Goal: Task Accomplishment & Management: Manage account settings

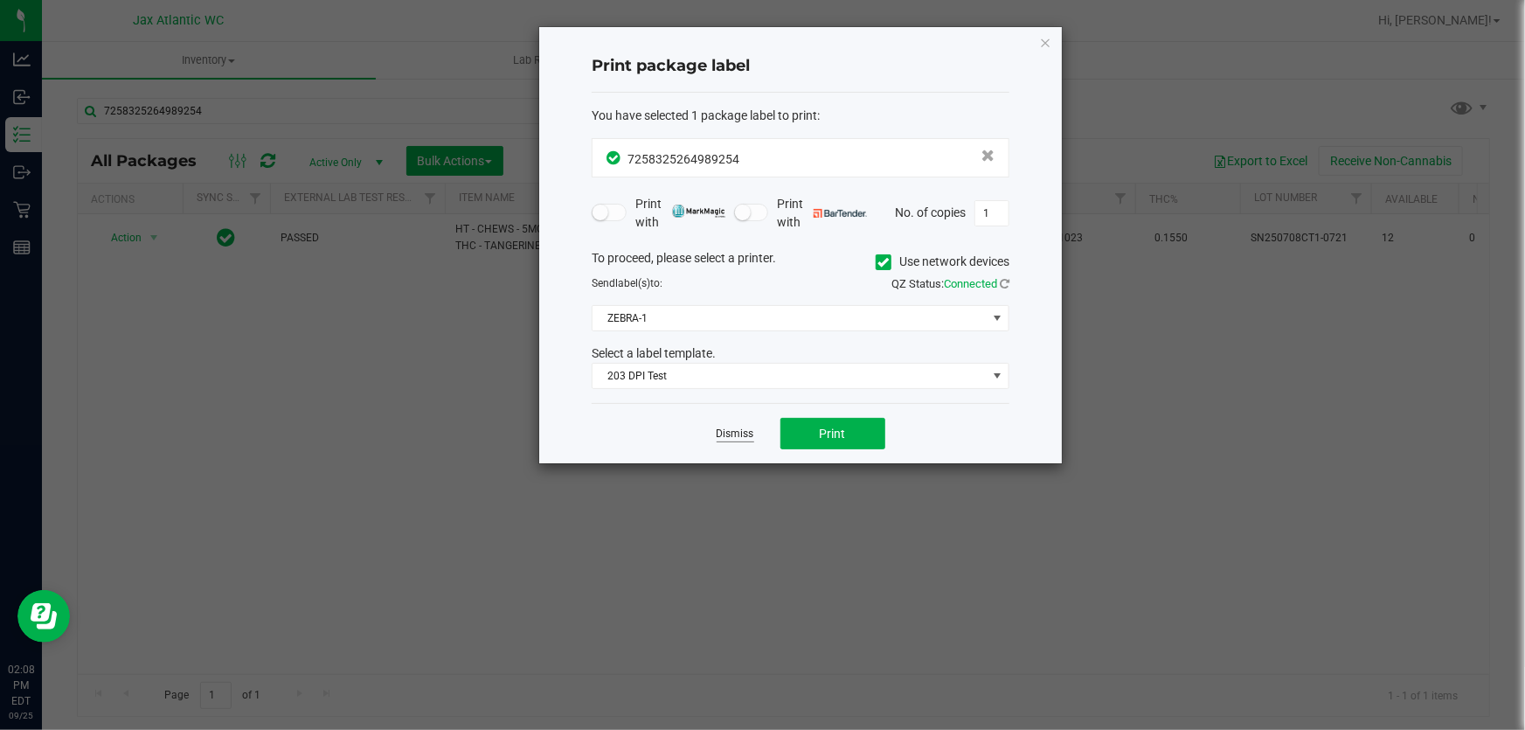
click at [725, 431] on link "Dismiss" at bounding box center [735, 433] width 38 height 15
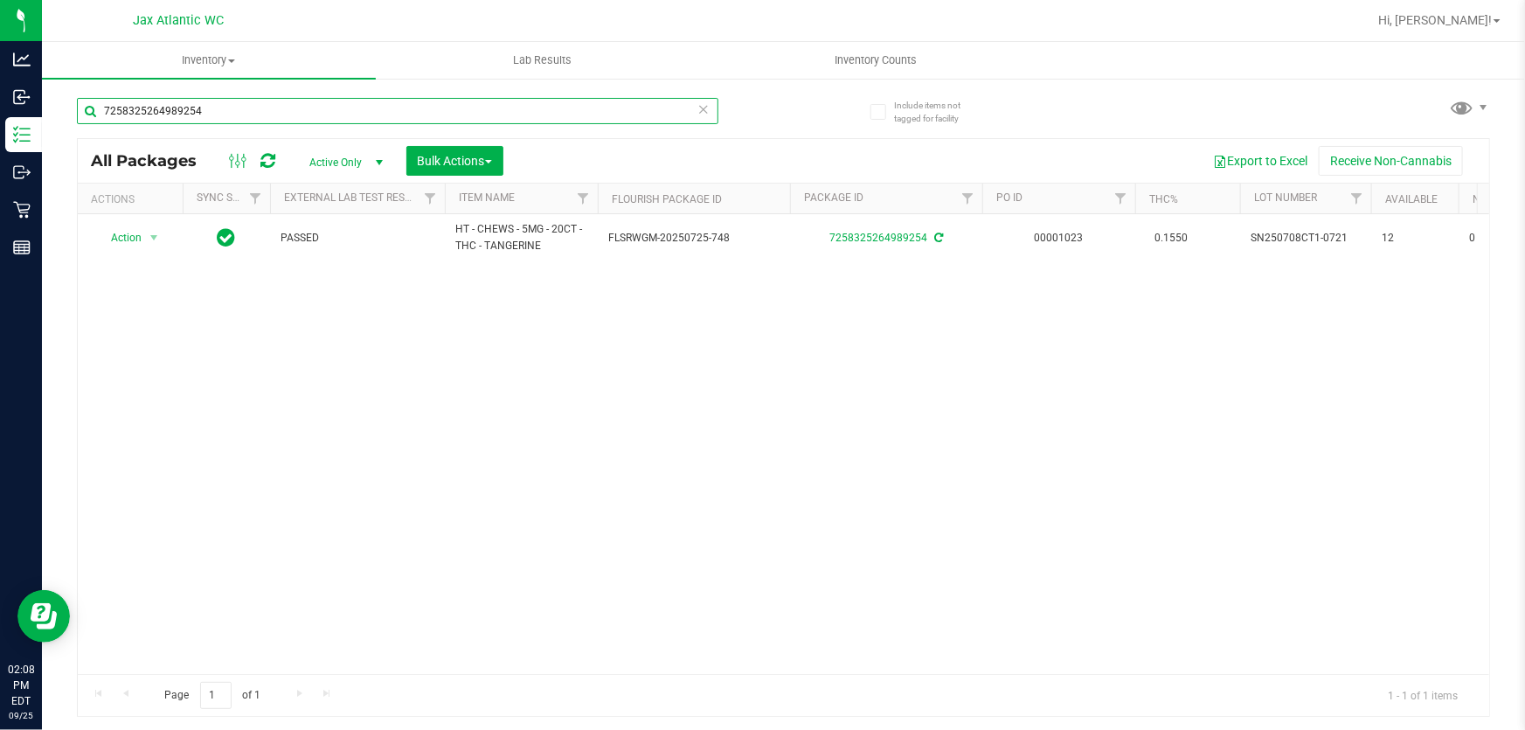
click at [410, 109] on input "7258325264989254" at bounding box center [397, 111] width 641 height 26
type input "8480626548121627"
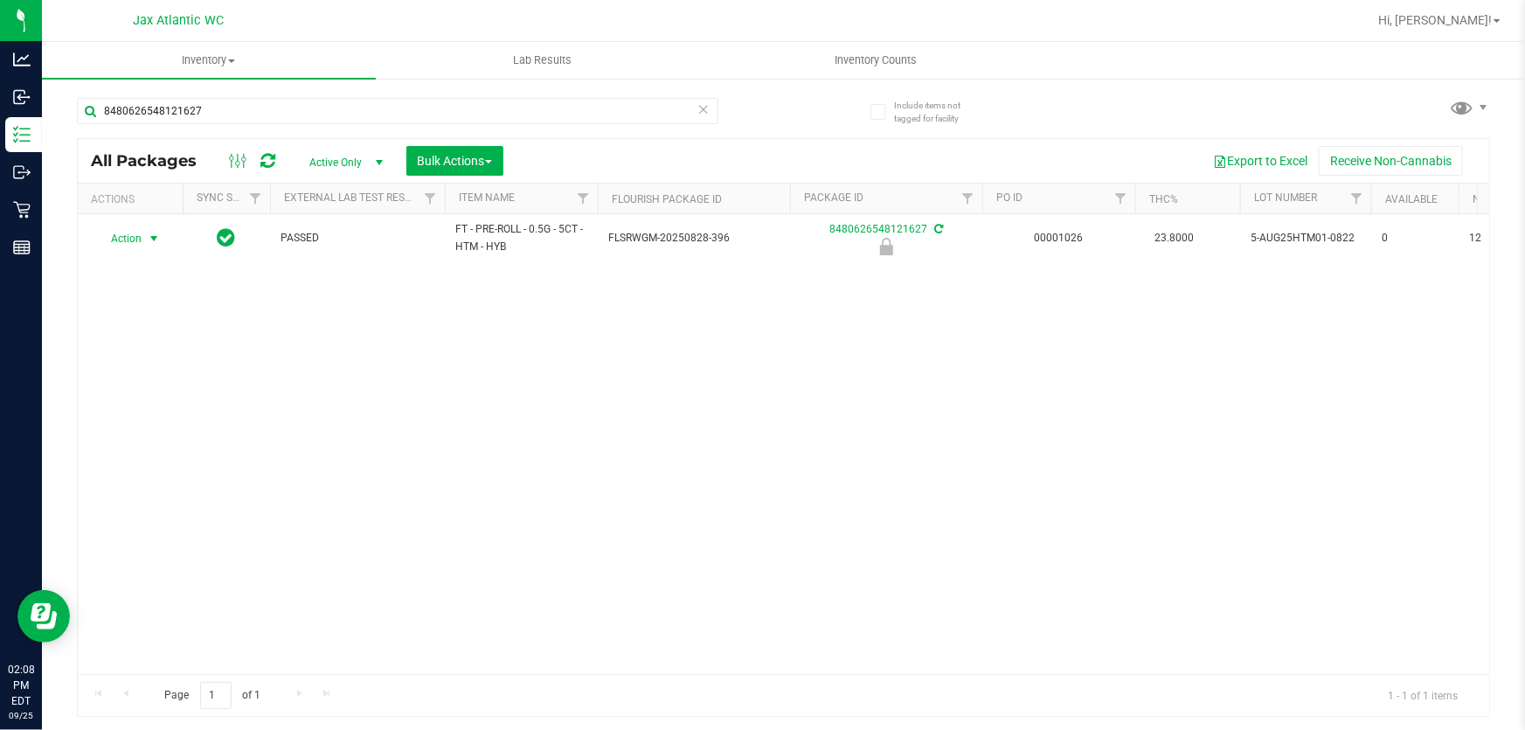
click at [128, 239] on span "Action" at bounding box center [118, 238] width 47 height 24
click at [158, 454] on li "Unlock package" at bounding box center [151, 467] width 111 height 26
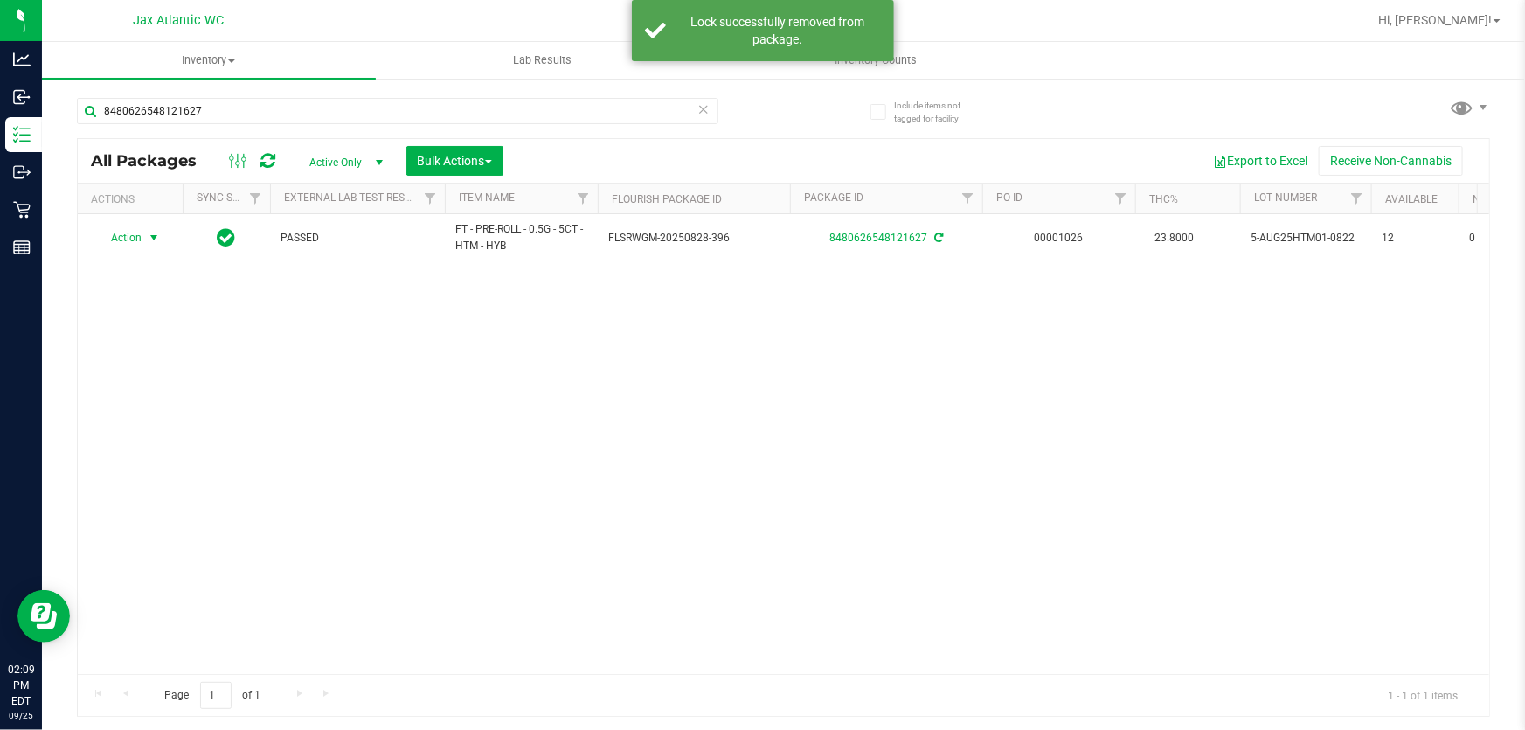
click at [124, 239] on span "Action" at bounding box center [118, 237] width 47 height 24
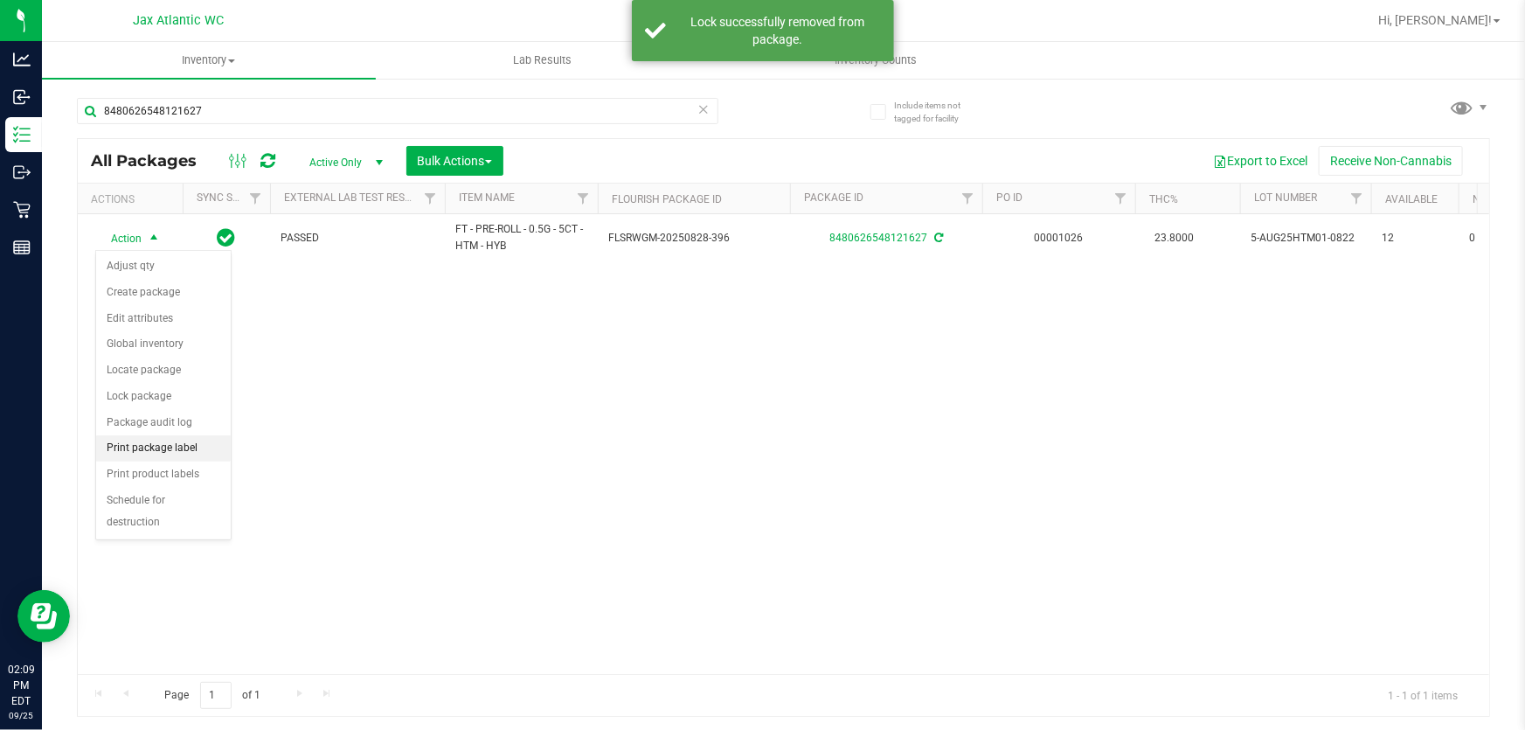
click at [190, 447] on li "Print package label" at bounding box center [163, 448] width 135 height 26
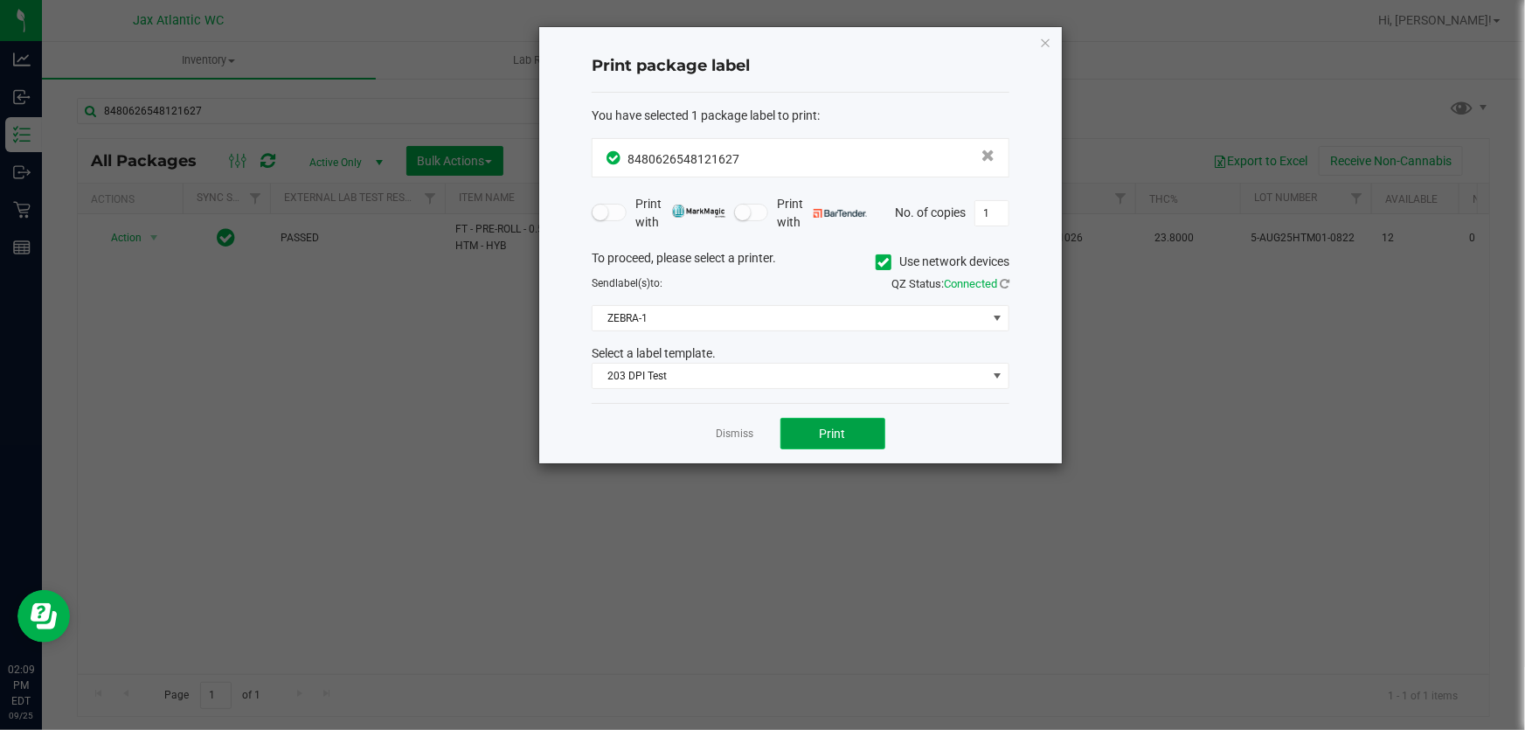
click at [815, 445] on button "Print" at bounding box center [832, 433] width 105 height 31
click at [716, 433] on link "Dismiss" at bounding box center [735, 433] width 38 height 15
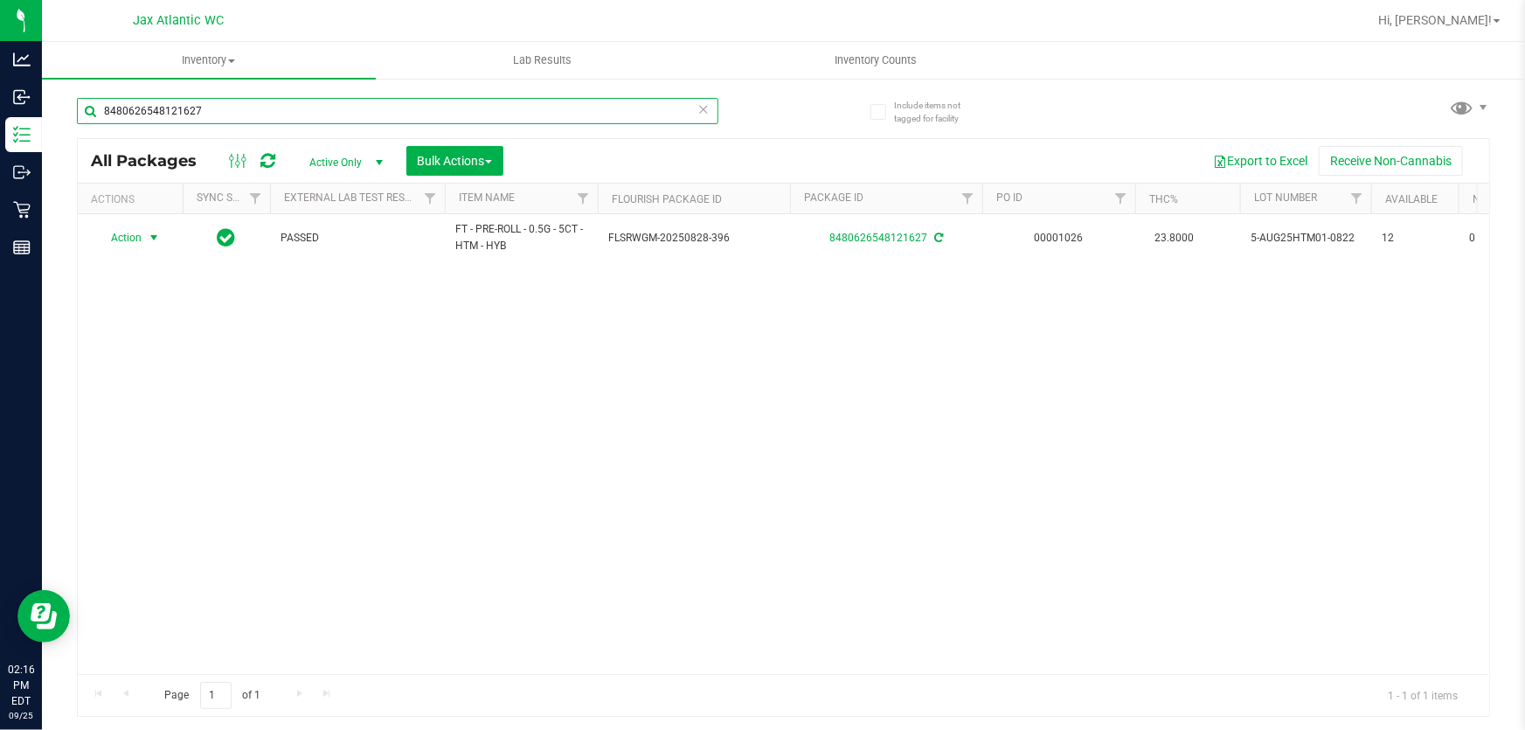
click at [323, 122] on input "8480626548121627" at bounding box center [397, 111] width 641 height 26
drag, startPoint x: 323, startPoint y: 122, endPoint x: 343, endPoint y: 126, distance: 19.5
click at [329, 122] on input "8480626548121627" at bounding box center [397, 111] width 641 height 26
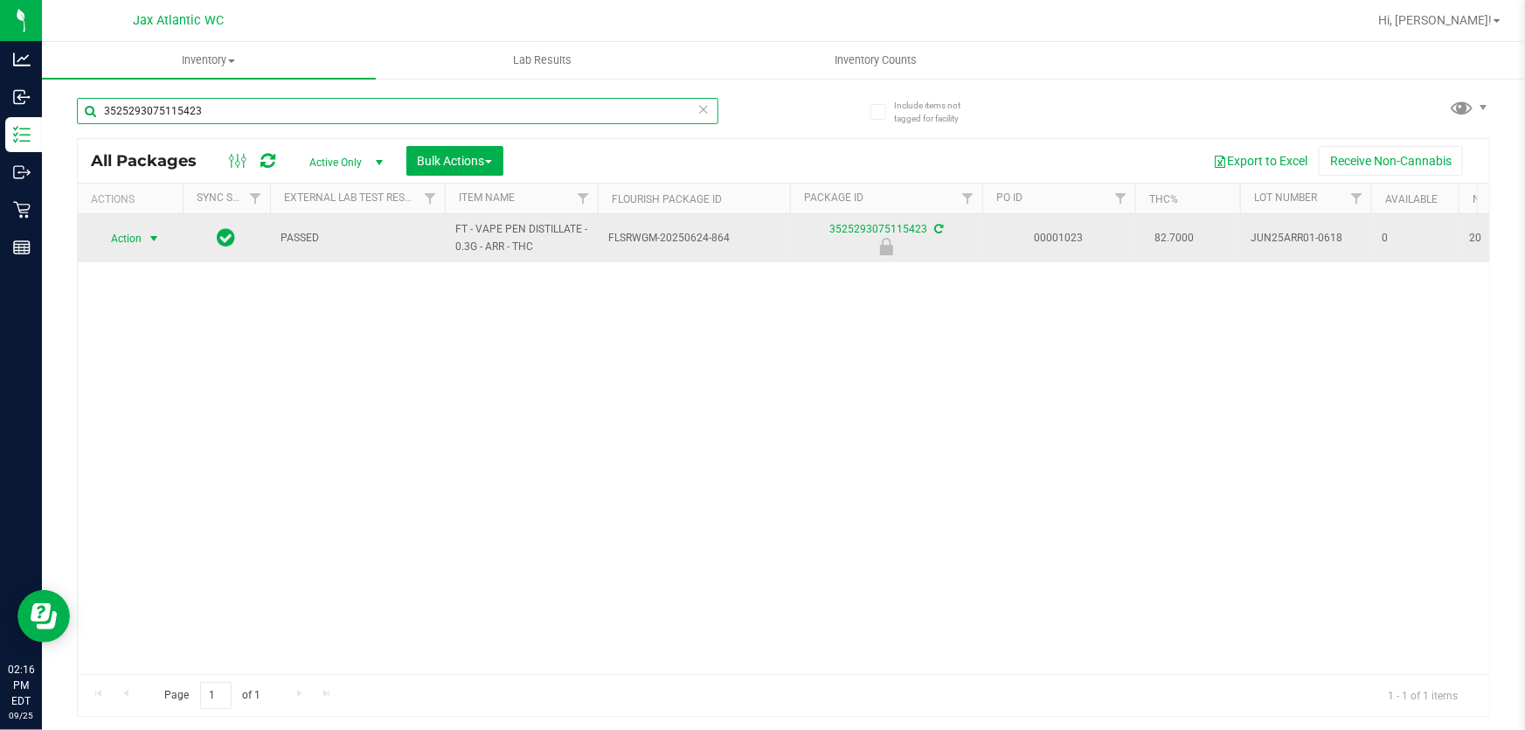
type input "3525293075115423"
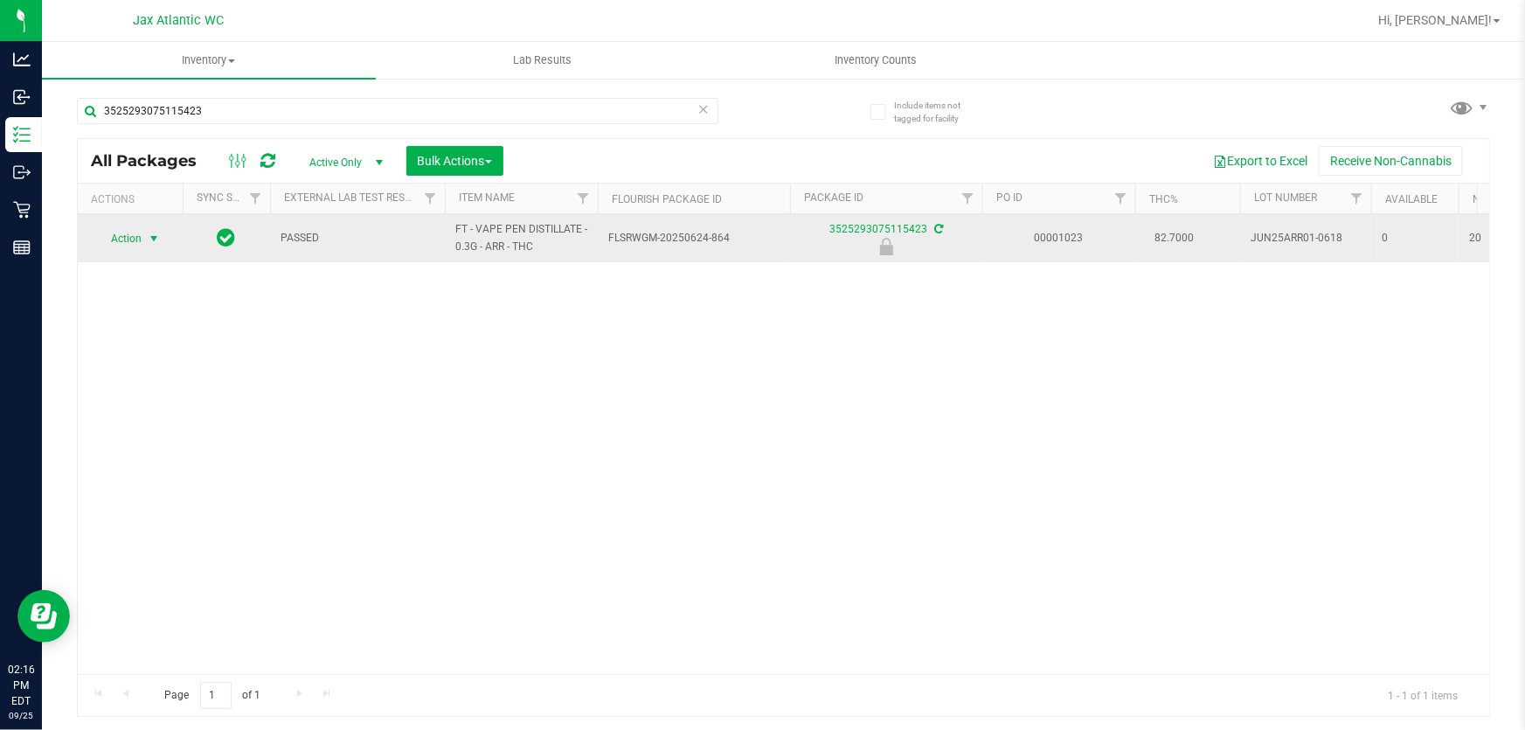
click at [149, 246] on span "select" at bounding box center [154, 238] width 22 height 24
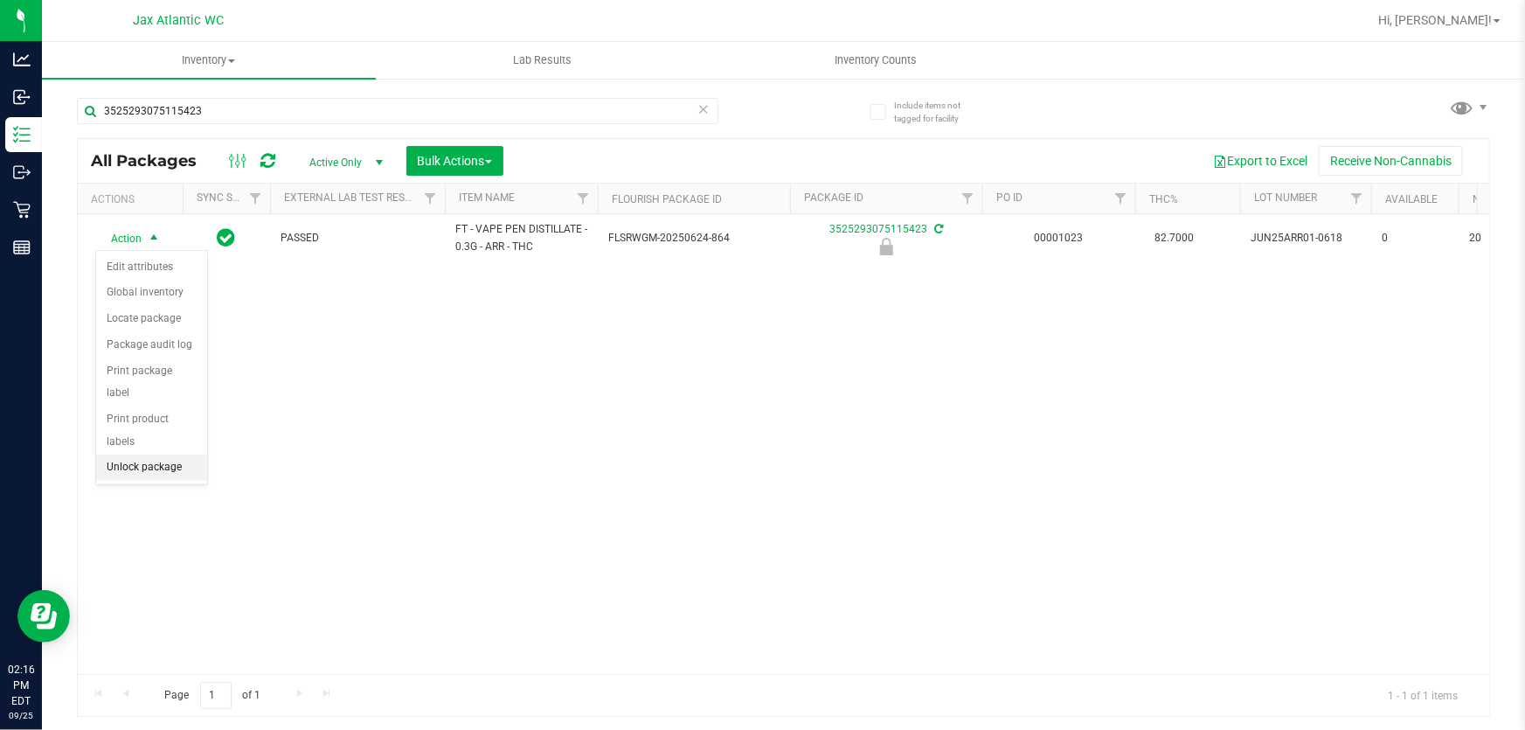
click at [135, 454] on li "Unlock package" at bounding box center [151, 467] width 111 height 26
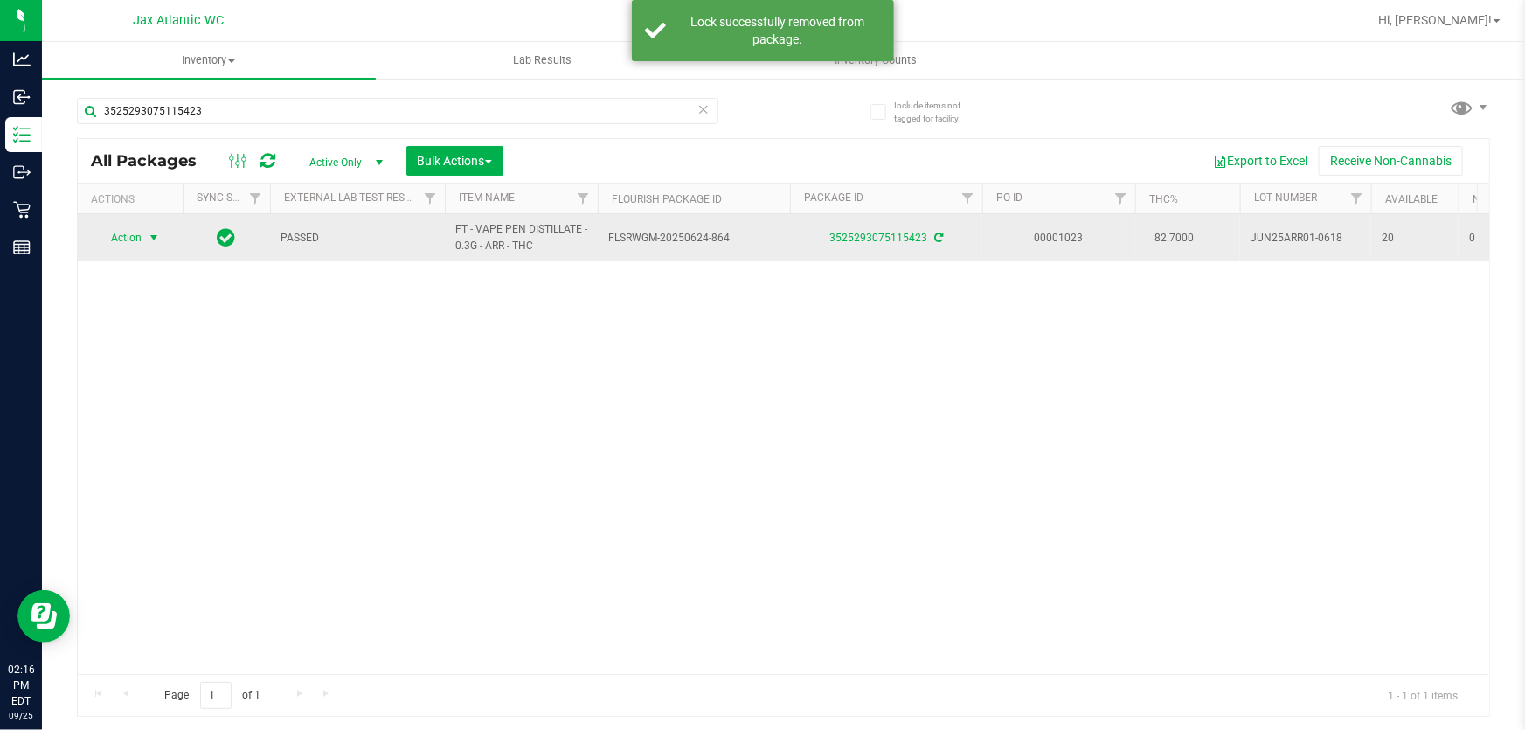
click at [140, 241] on span "Action" at bounding box center [118, 237] width 47 height 24
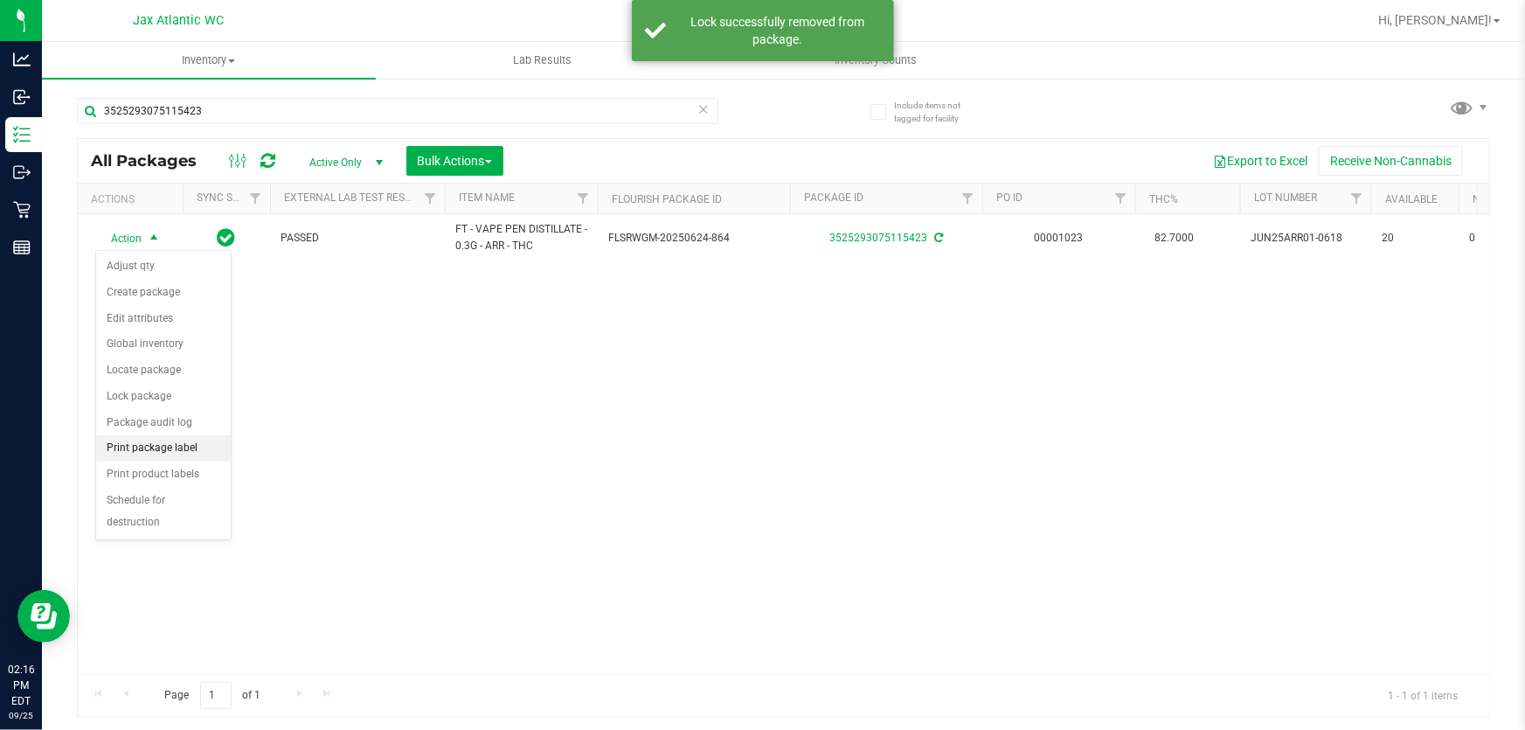
click at [175, 451] on li "Print package label" at bounding box center [163, 448] width 135 height 26
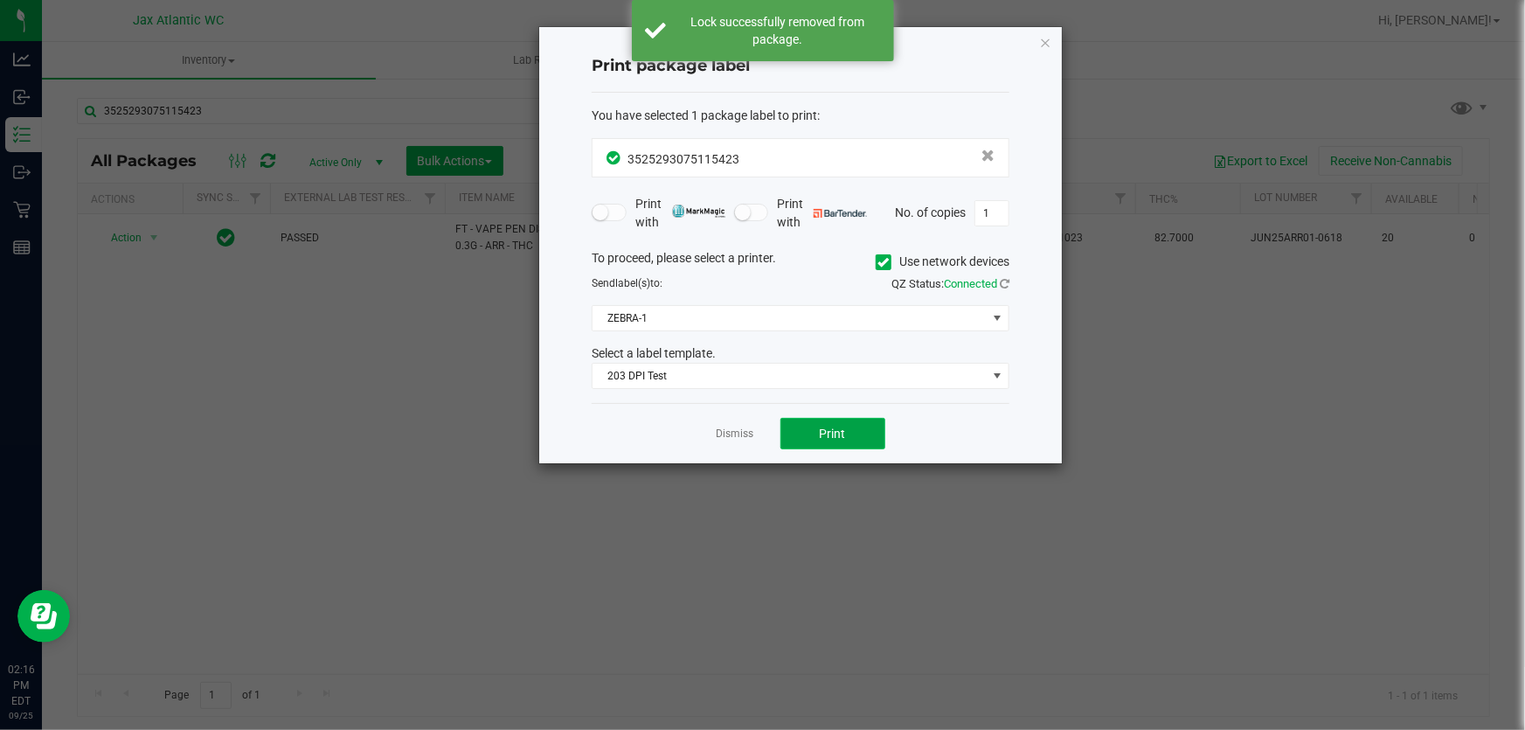
click at [795, 432] on button "Print" at bounding box center [832, 433] width 105 height 31
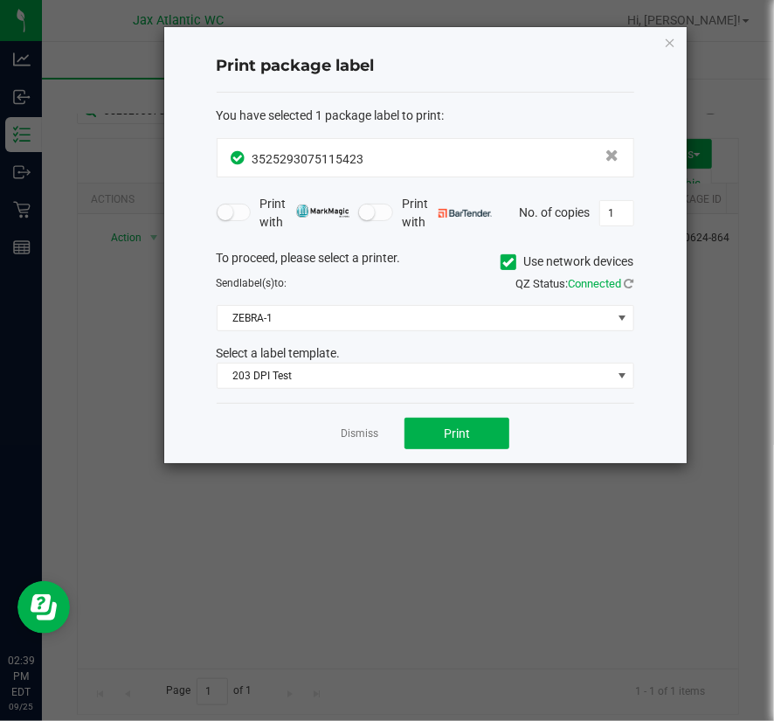
click at [358, 442] on div "Dismiss Print" at bounding box center [426, 433] width 418 height 60
click at [359, 434] on link "Dismiss" at bounding box center [360, 433] width 38 height 15
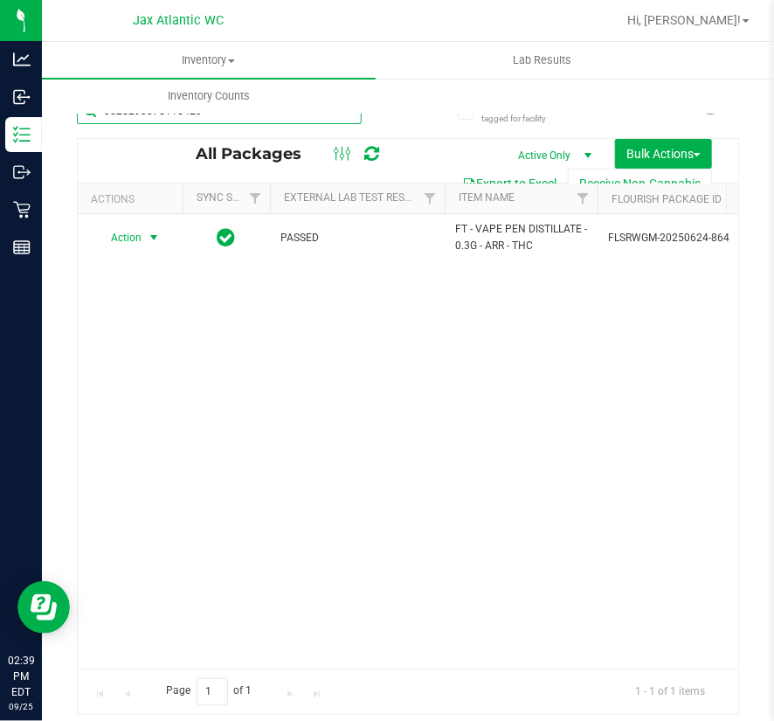
click at [212, 118] on input "3525293075115423" at bounding box center [219, 111] width 285 height 26
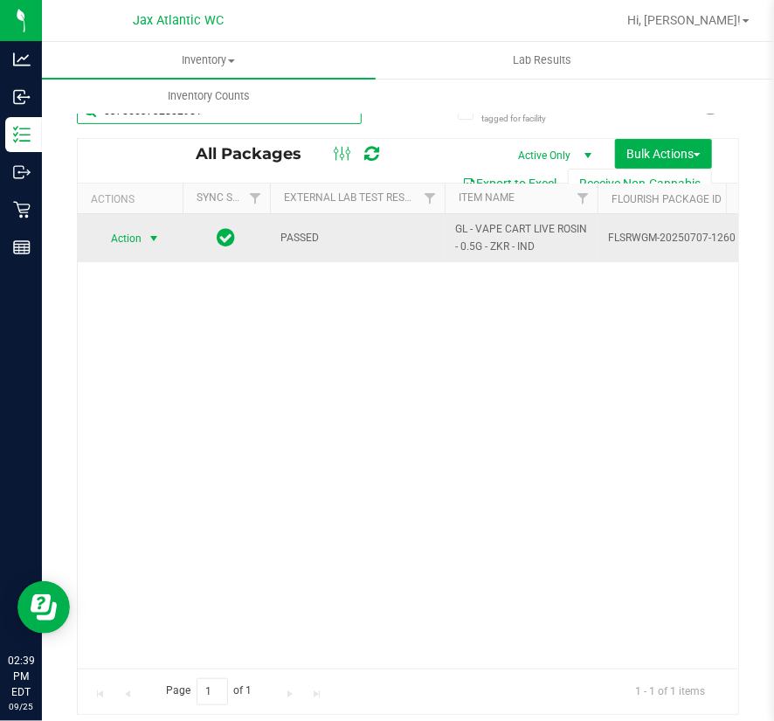
type input "0370663732802951"
click at [133, 242] on span "Action" at bounding box center [118, 238] width 47 height 24
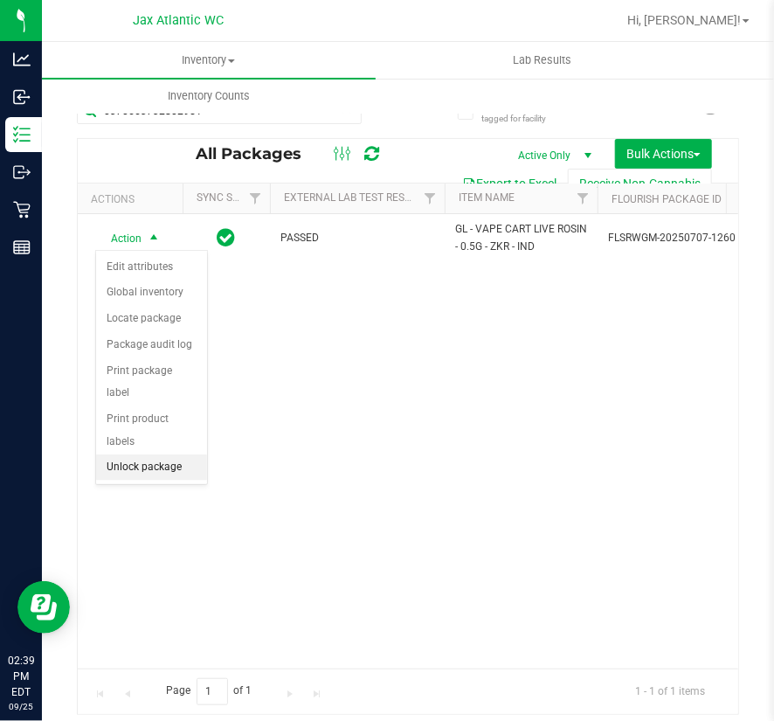
click at [153, 454] on li "Unlock package" at bounding box center [151, 467] width 111 height 26
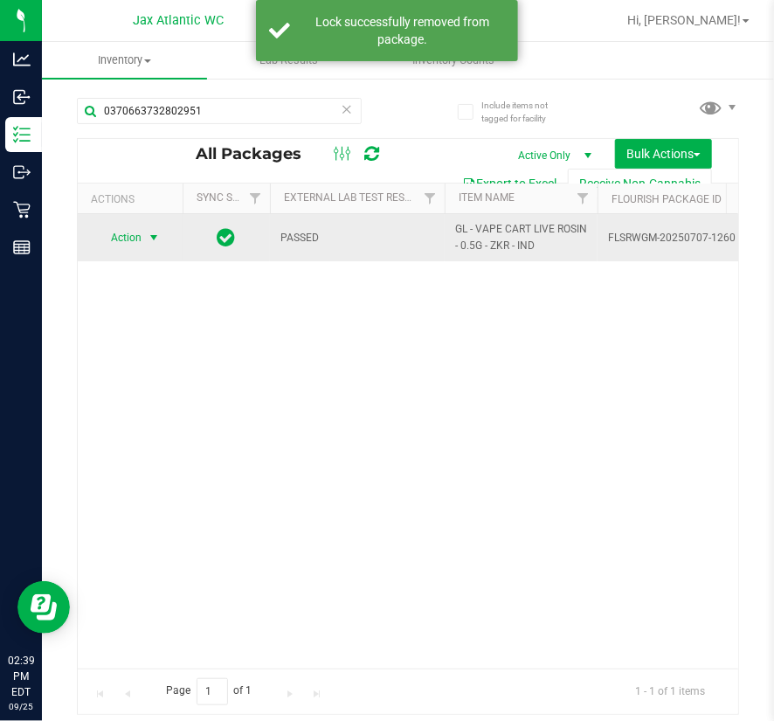
click at [133, 241] on span "Action" at bounding box center [118, 237] width 47 height 24
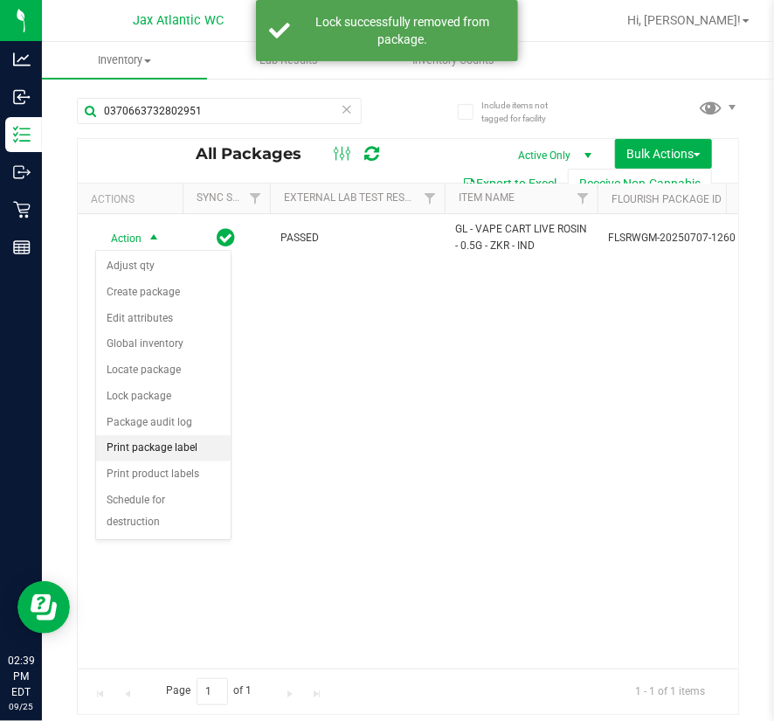
click at [184, 442] on li "Print package label" at bounding box center [163, 448] width 135 height 26
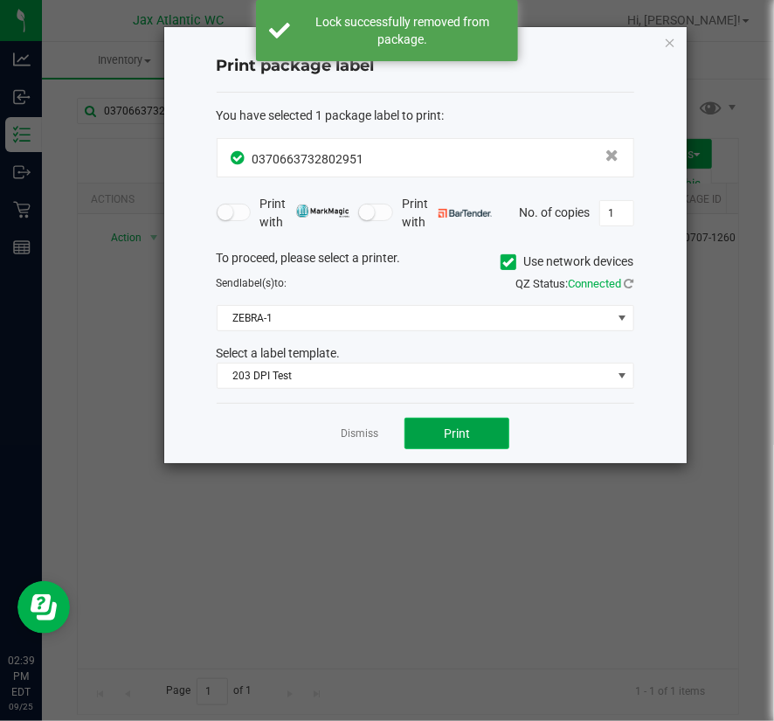
click at [463, 426] on span "Print" at bounding box center [457, 433] width 26 height 14
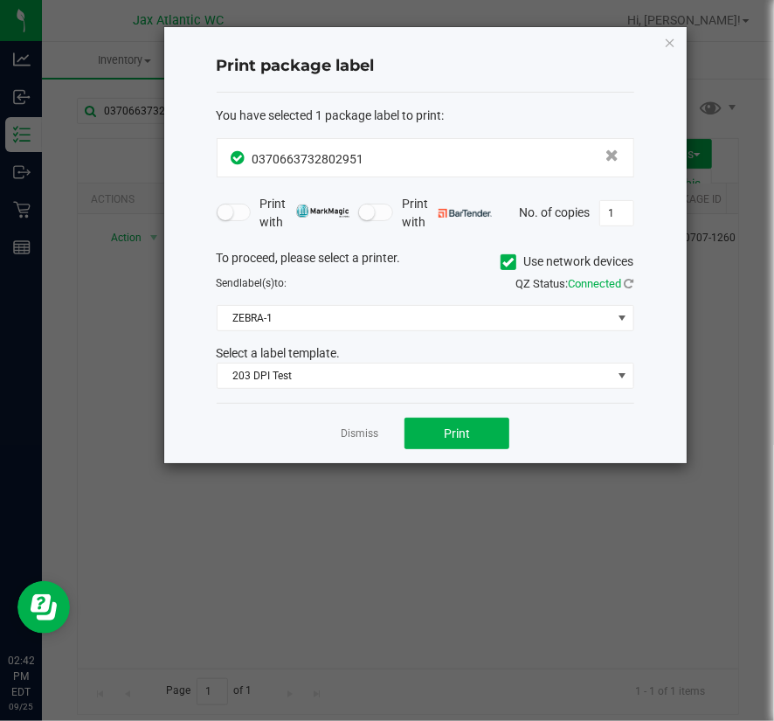
click at [365, 425] on app-cancel-button "Dismiss" at bounding box center [360, 434] width 38 height 18
click at [359, 433] on link "Dismiss" at bounding box center [360, 433] width 38 height 15
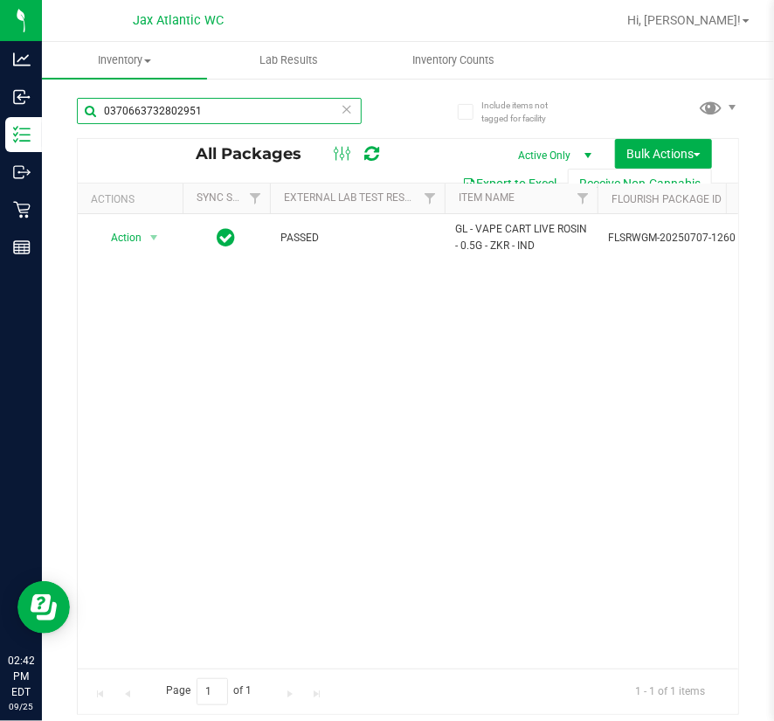
click at [253, 111] on input "0370663732802951" at bounding box center [219, 111] width 285 height 26
click at [253, 110] on input "0370663732802951" at bounding box center [219, 111] width 285 height 26
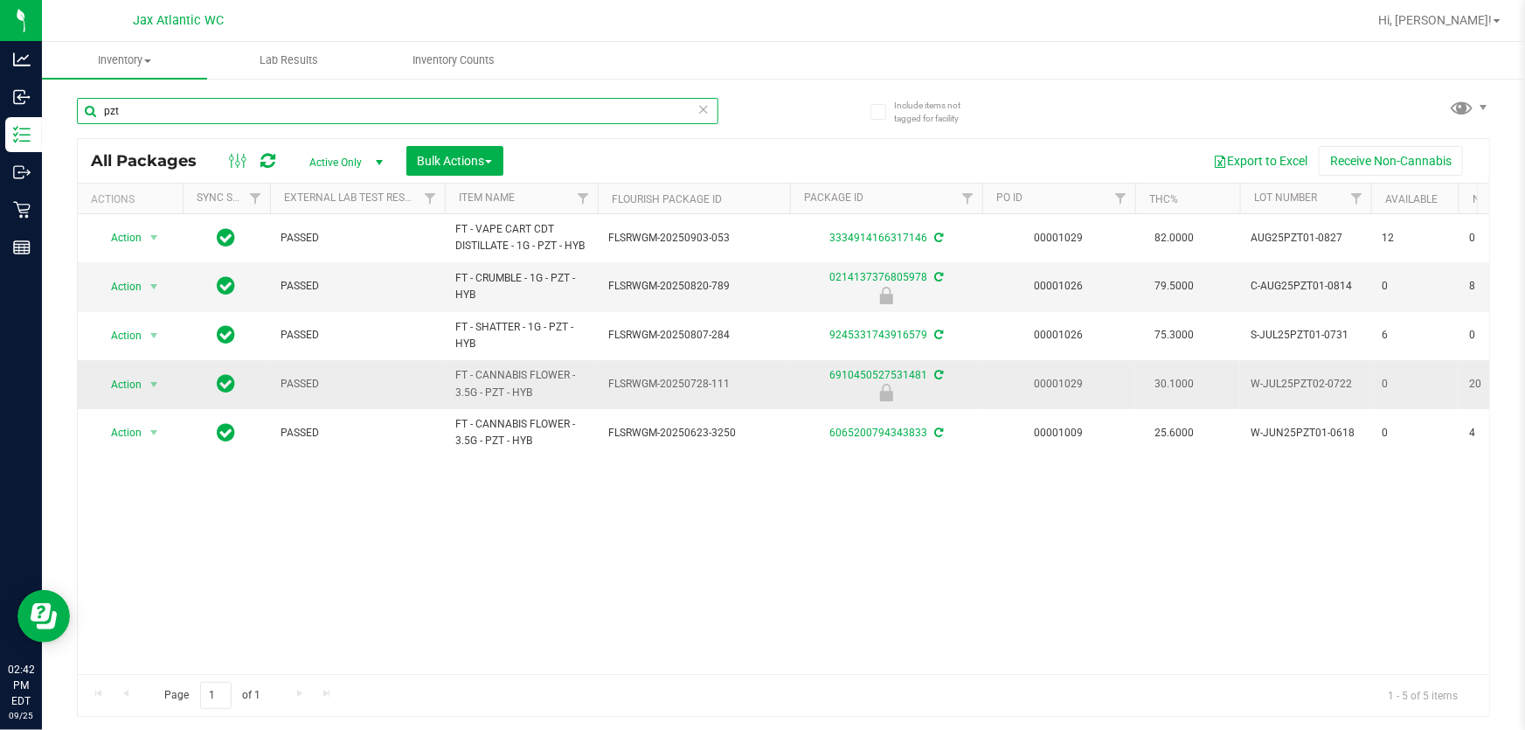
type input "pzt"
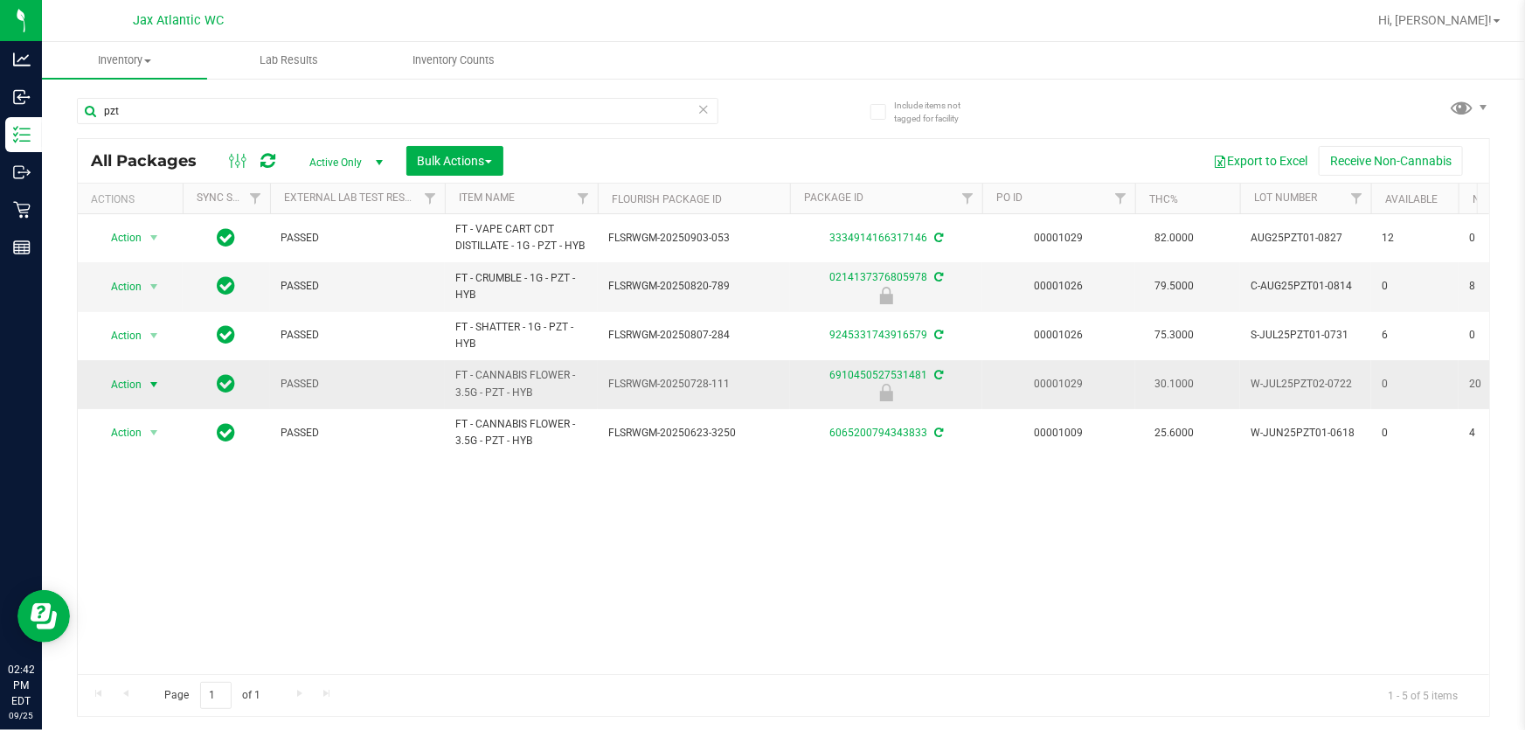
click at [129, 383] on span "Action" at bounding box center [118, 384] width 47 height 24
click at [174, 600] on li "Unlock package" at bounding box center [151, 613] width 111 height 26
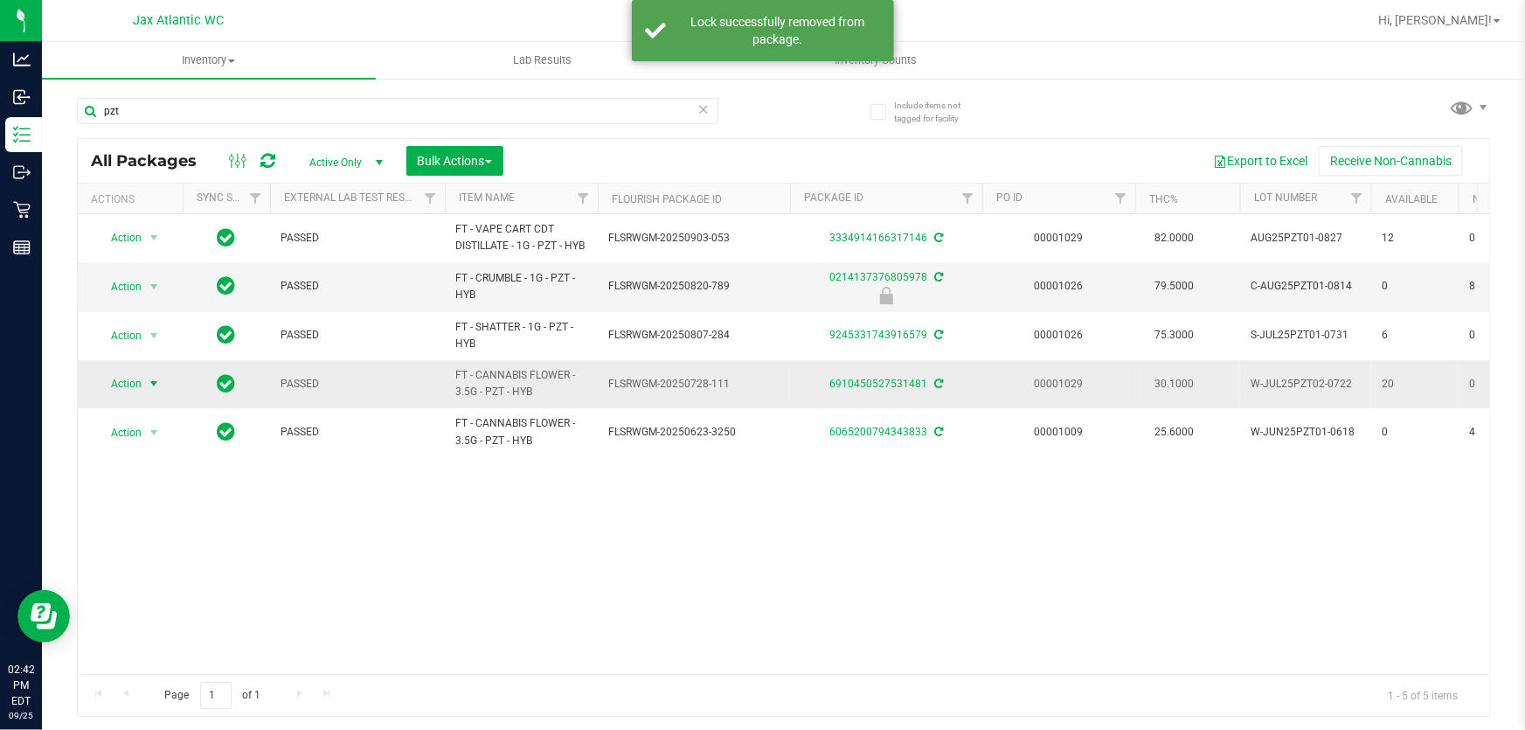
click at [127, 384] on span "Action" at bounding box center [118, 383] width 47 height 24
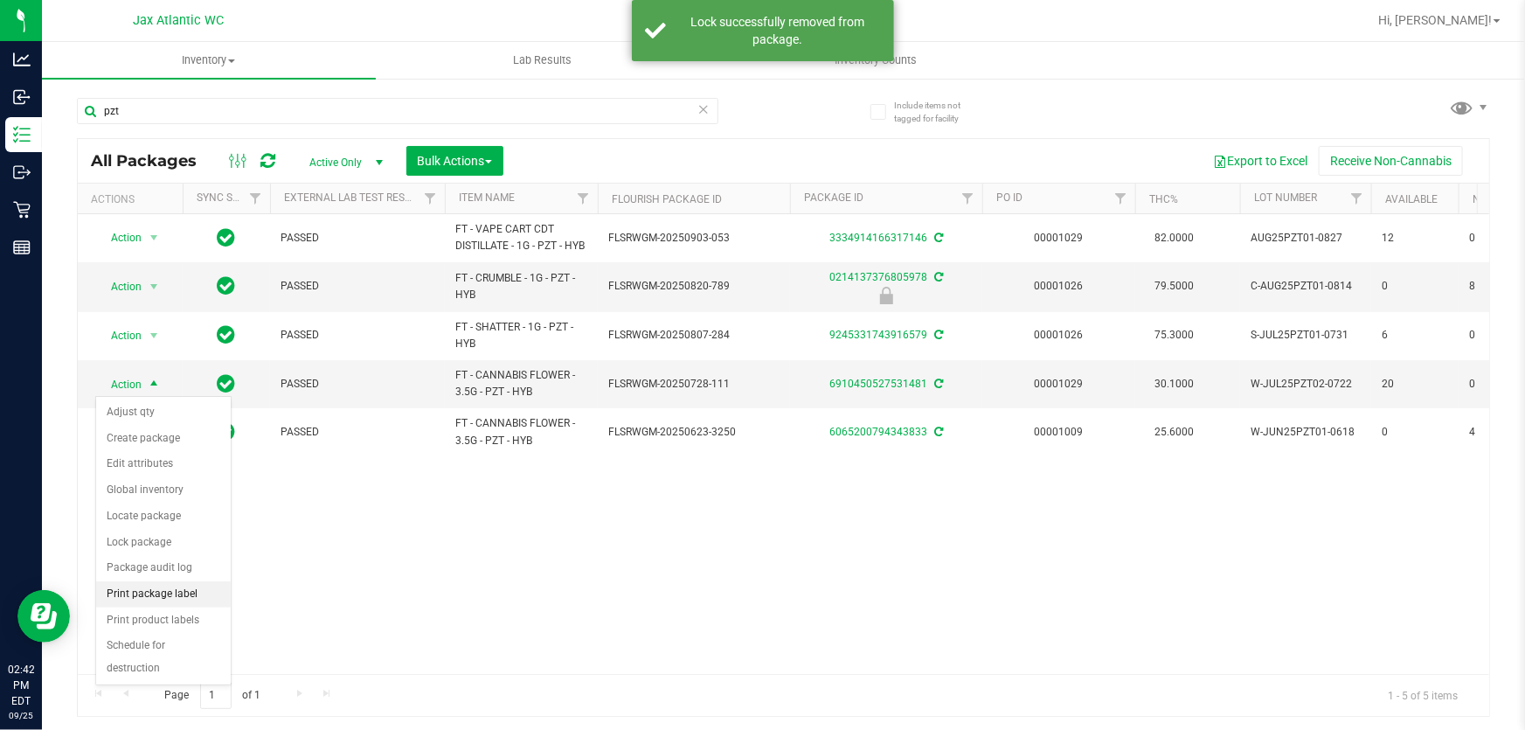
click at [175, 598] on li "Print package label" at bounding box center [163, 594] width 135 height 26
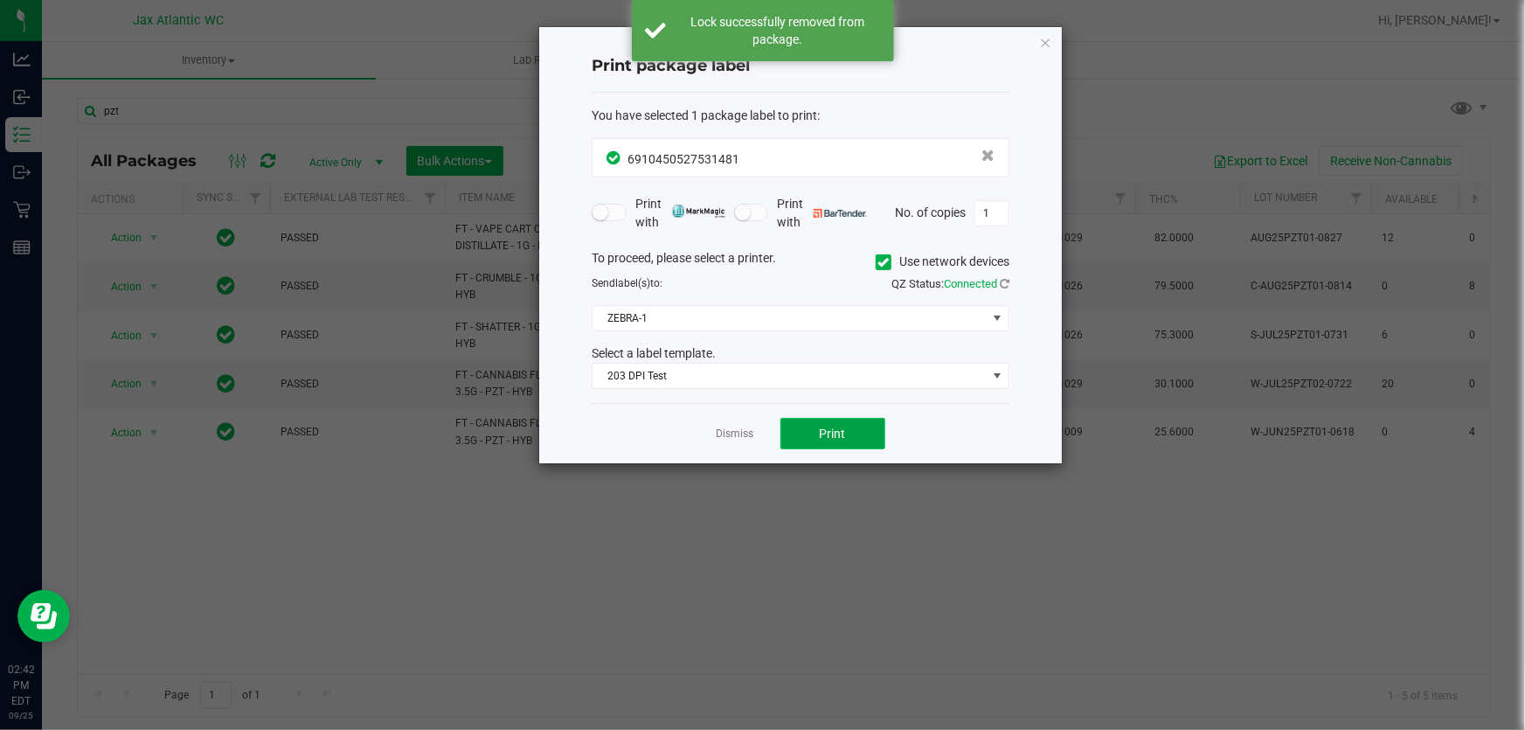
click at [827, 430] on span "Print" at bounding box center [833, 433] width 26 height 14
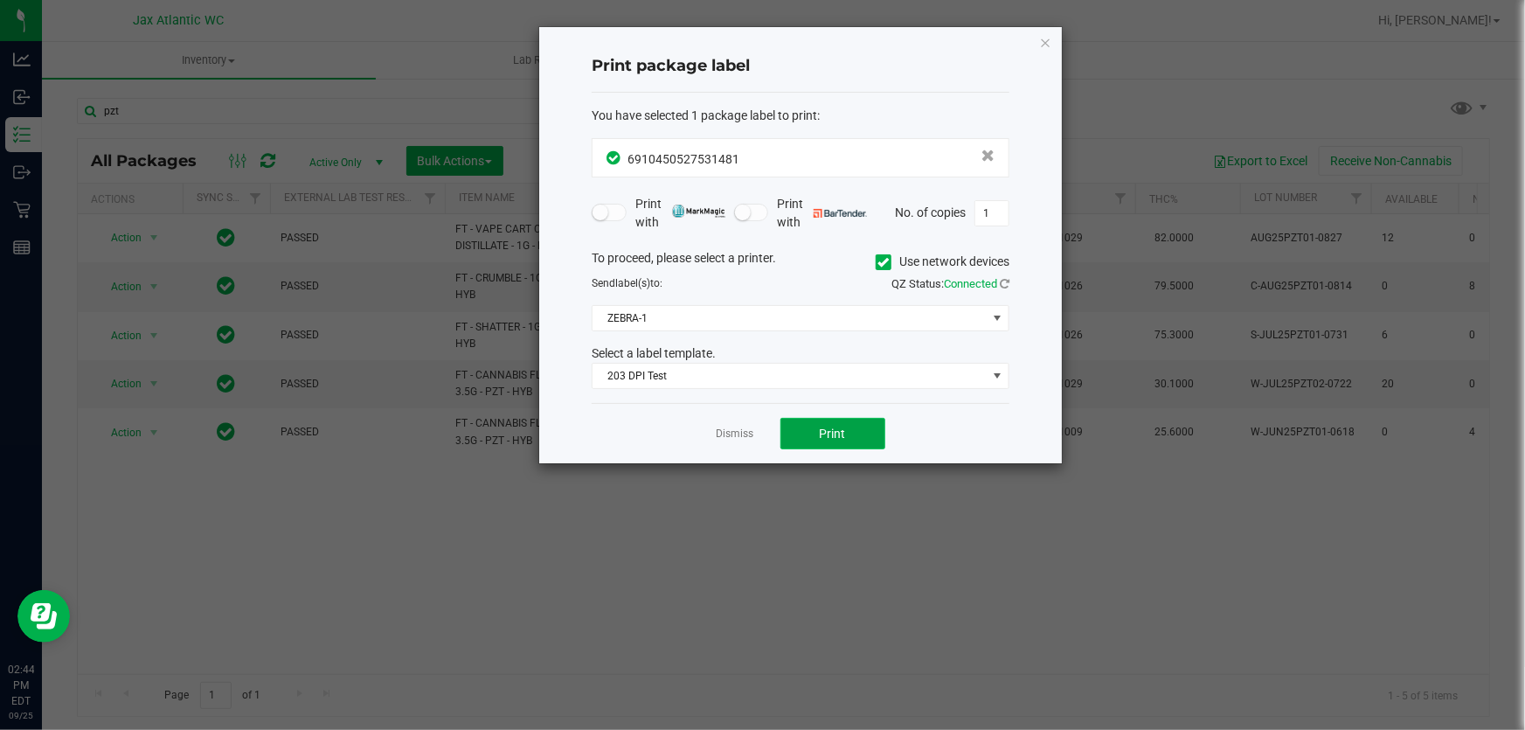
click at [829, 440] on span "Print" at bounding box center [833, 433] width 26 height 14
click at [740, 428] on link "Dismiss" at bounding box center [735, 433] width 38 height 15
click at [740, 428] on span "FLSRWGM-20250623-3250" at bounding box center [693, 432] width 171 height 17
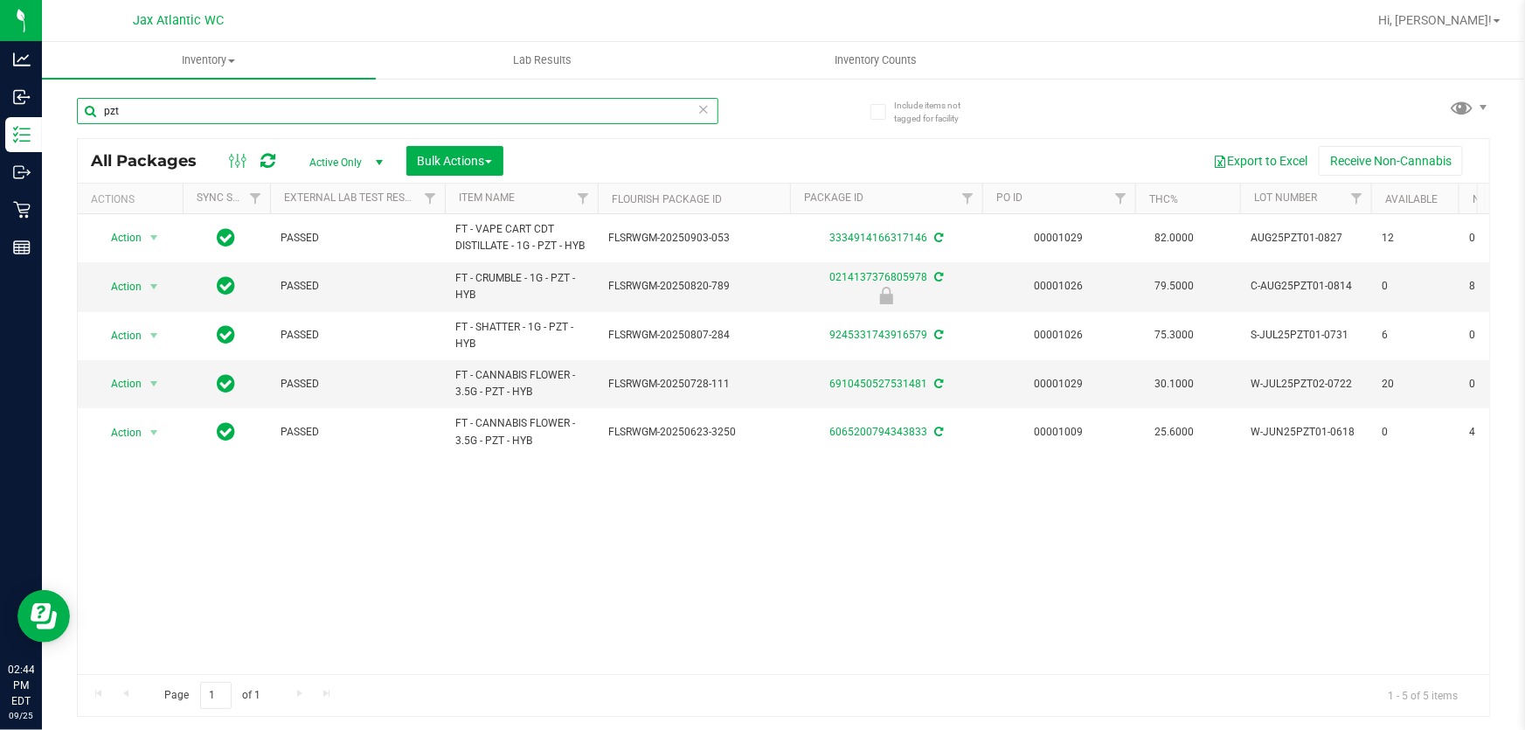
click at [201, 103] on input "pzt" at bounding box center [397, 111] width 641 height 26
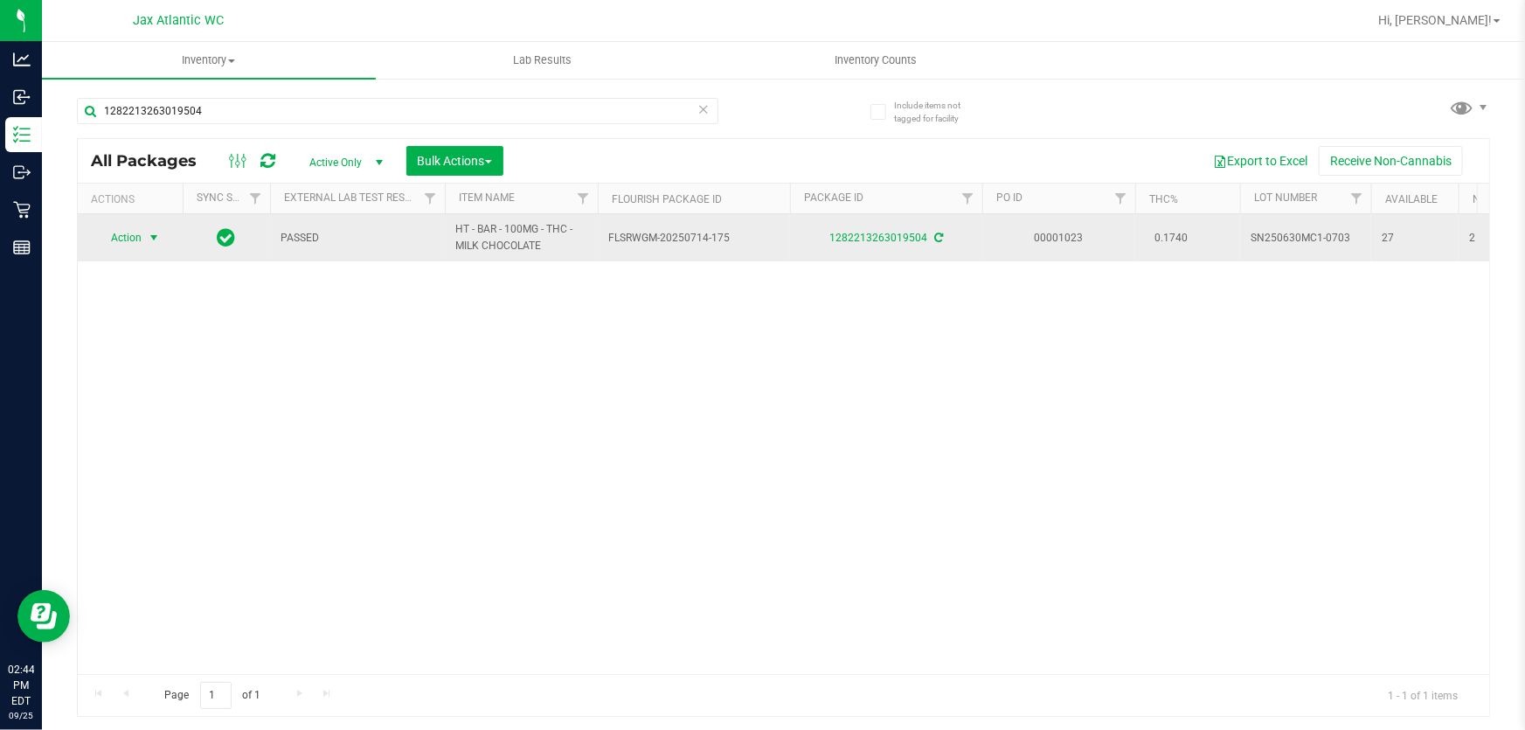
click at [134, 232] on span "Action" at bounding box center [118, 237] width 47 height 24
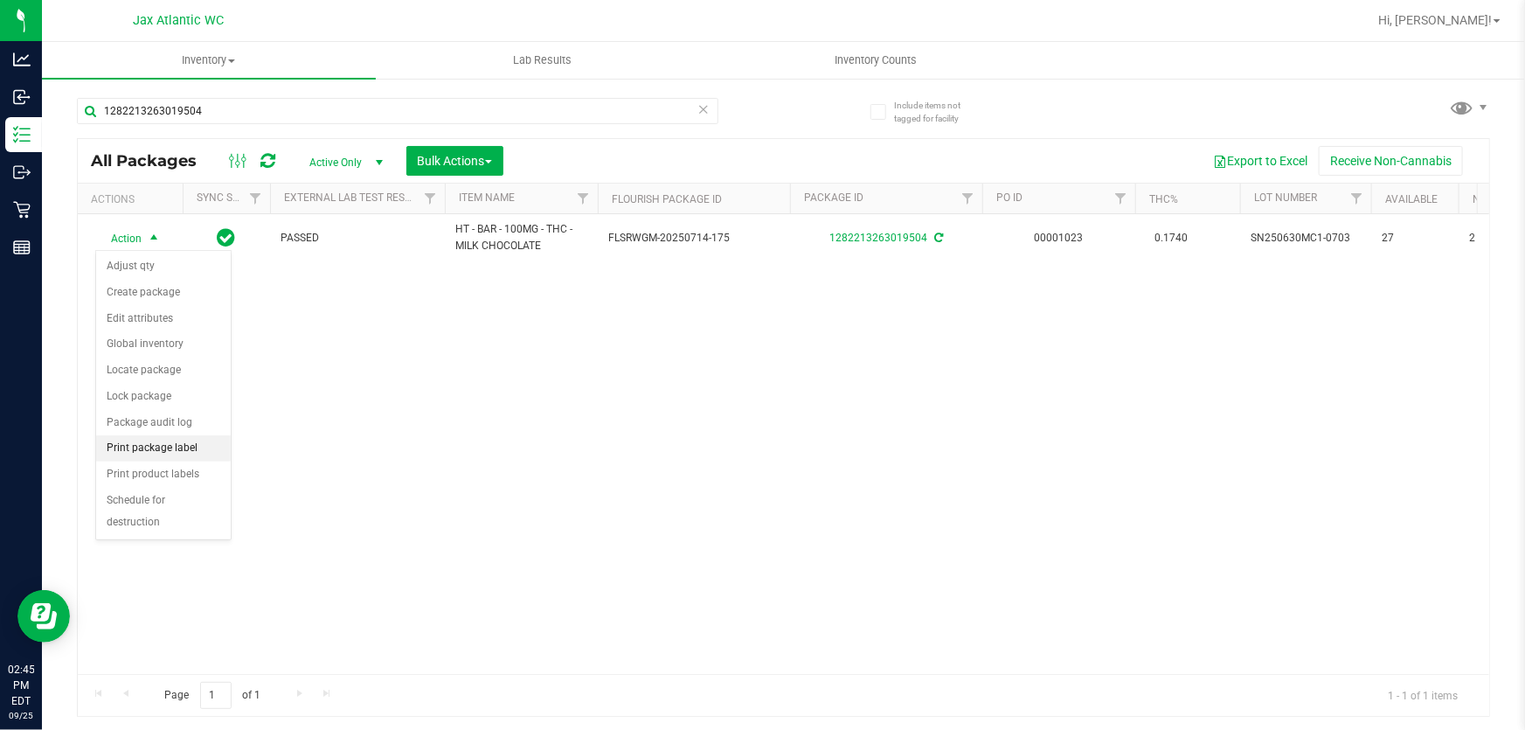
click at [185, 440] on li "Print package label" at bounding box center [163, 448] width 135 height 26
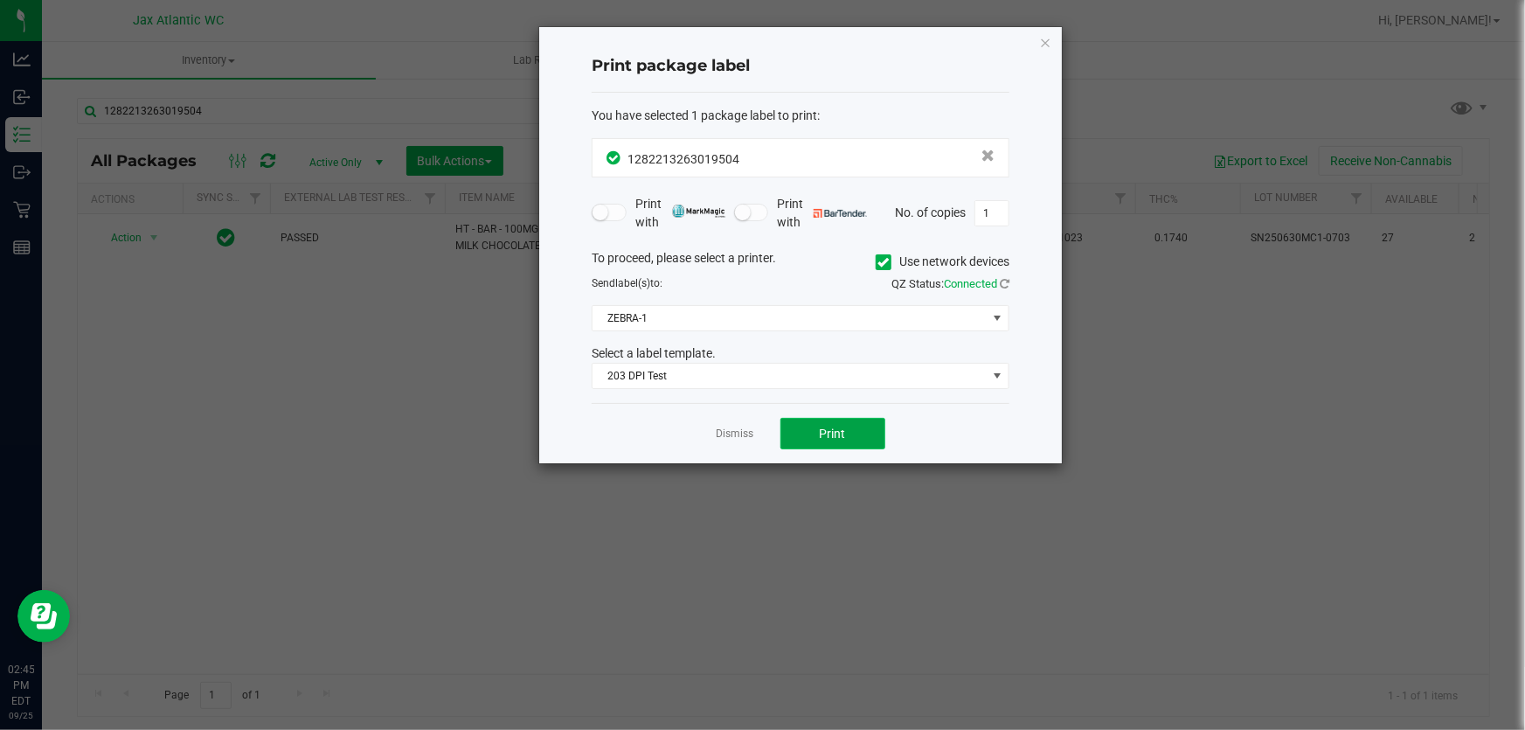
click at [852, 436] on button "Print" at bounding box center [832, 433] width 105 height 31
drag, startPoint x: 730, startPoint y: 433, endPoint x: 557, endPoint y: 280, distance: 230.8
click at [730, 433] on link "Dismiss" at bounding box center [735, 433] width 38 height 15
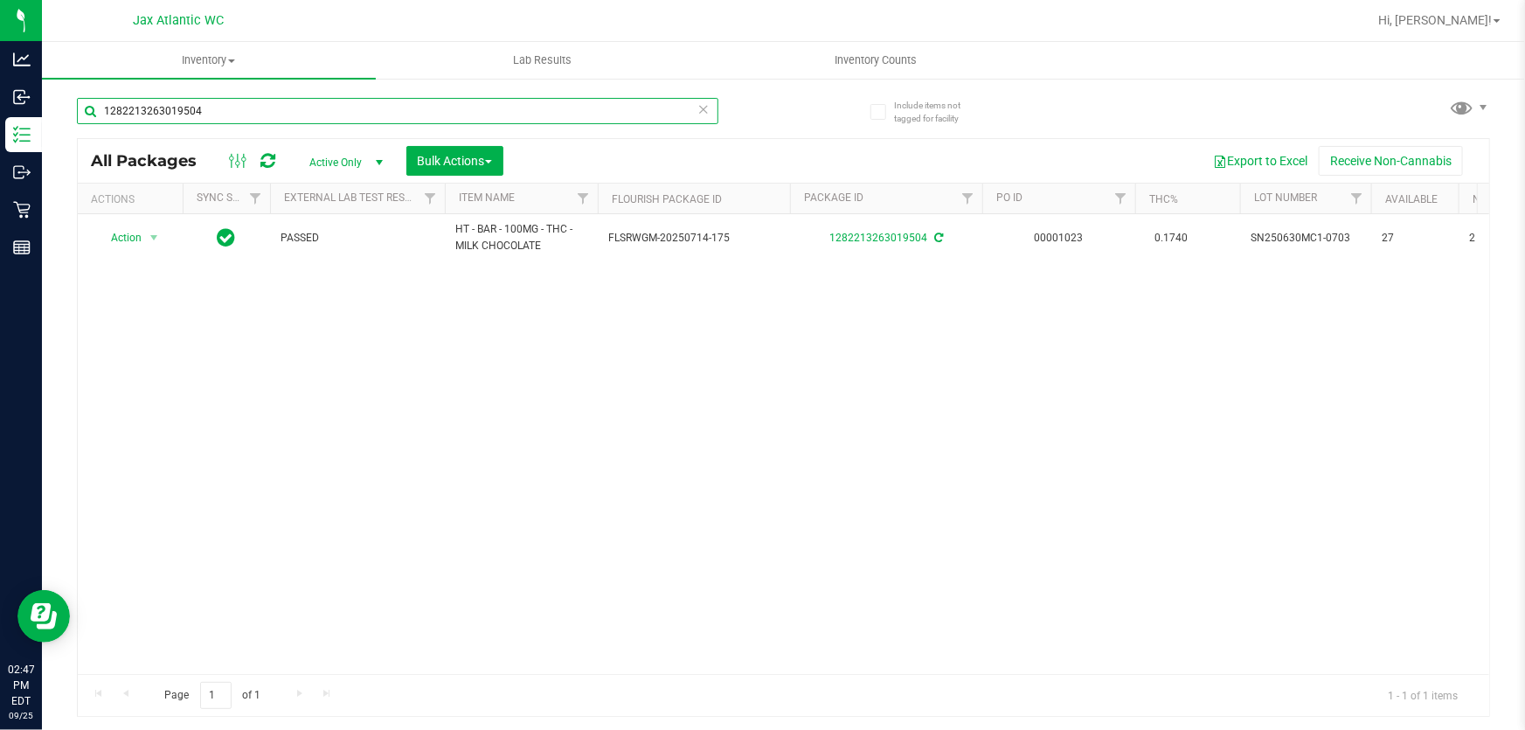
click at [332, 122] on input "1282213263019504" at bounding box center [397, 111] width 641 height 26
click at [332, 121] on input "1282213263019504" at bounding box center [397, 111] width 641 height 26
click at [331, 121] on input "1282213263019504" at bounding box center [397, 111] width 641 height 26
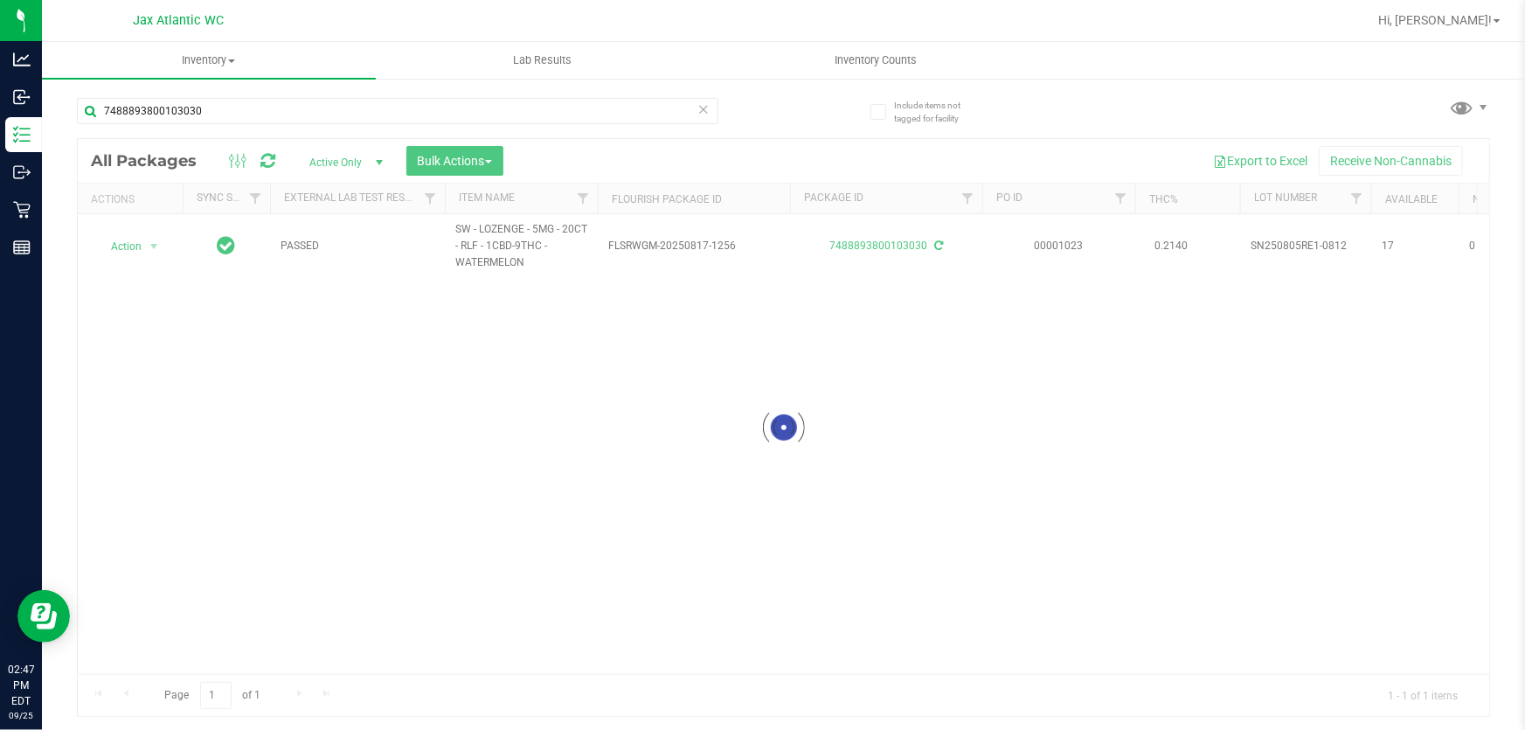
click at [128, 250] on div at bounding box center [783, 427] width 1411 height 577
click at [128, 249] on span "Action" at bounding box center [118, 246] width 47 height 24
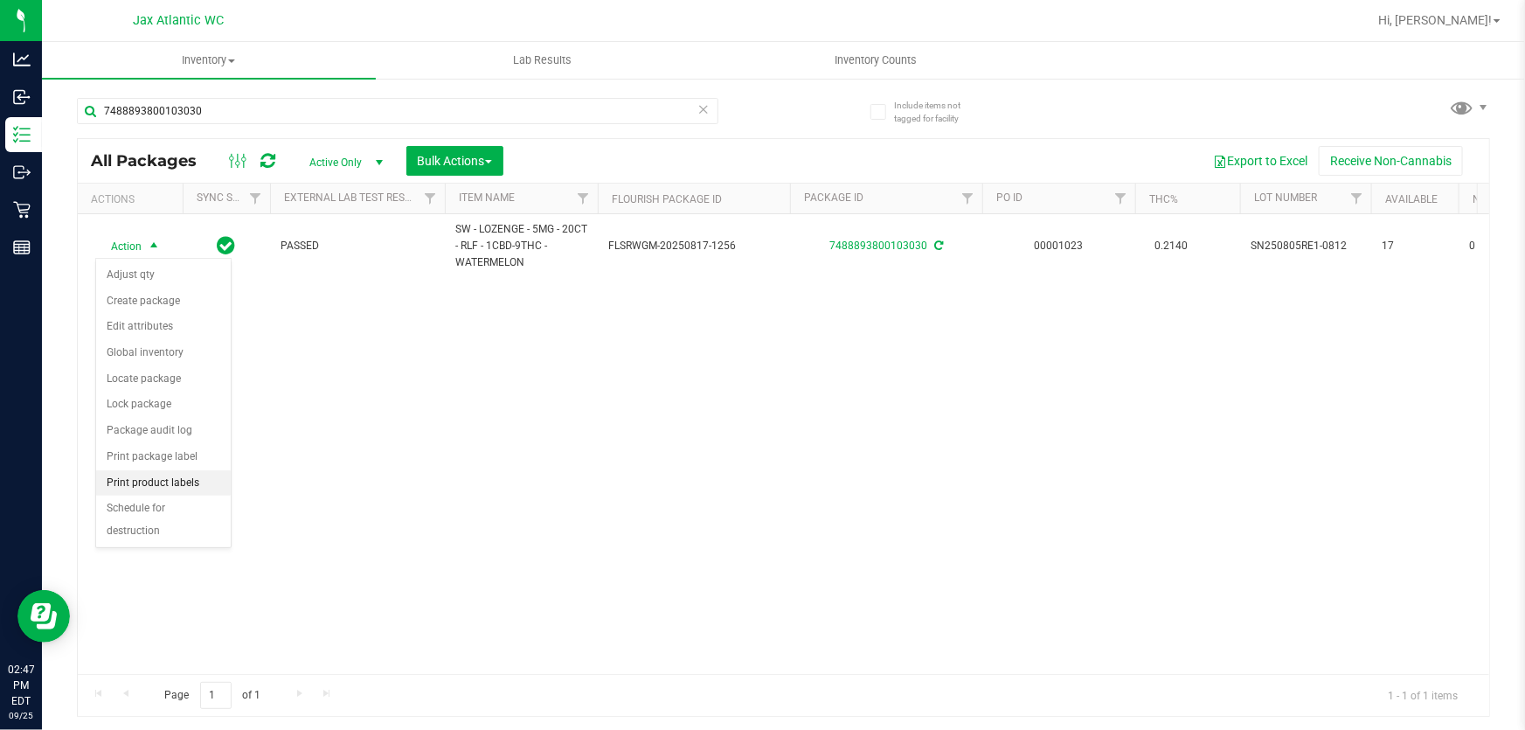
click at [189, 483] on li "Print product labels" at bounding box center [163, 483] width 135 height 26
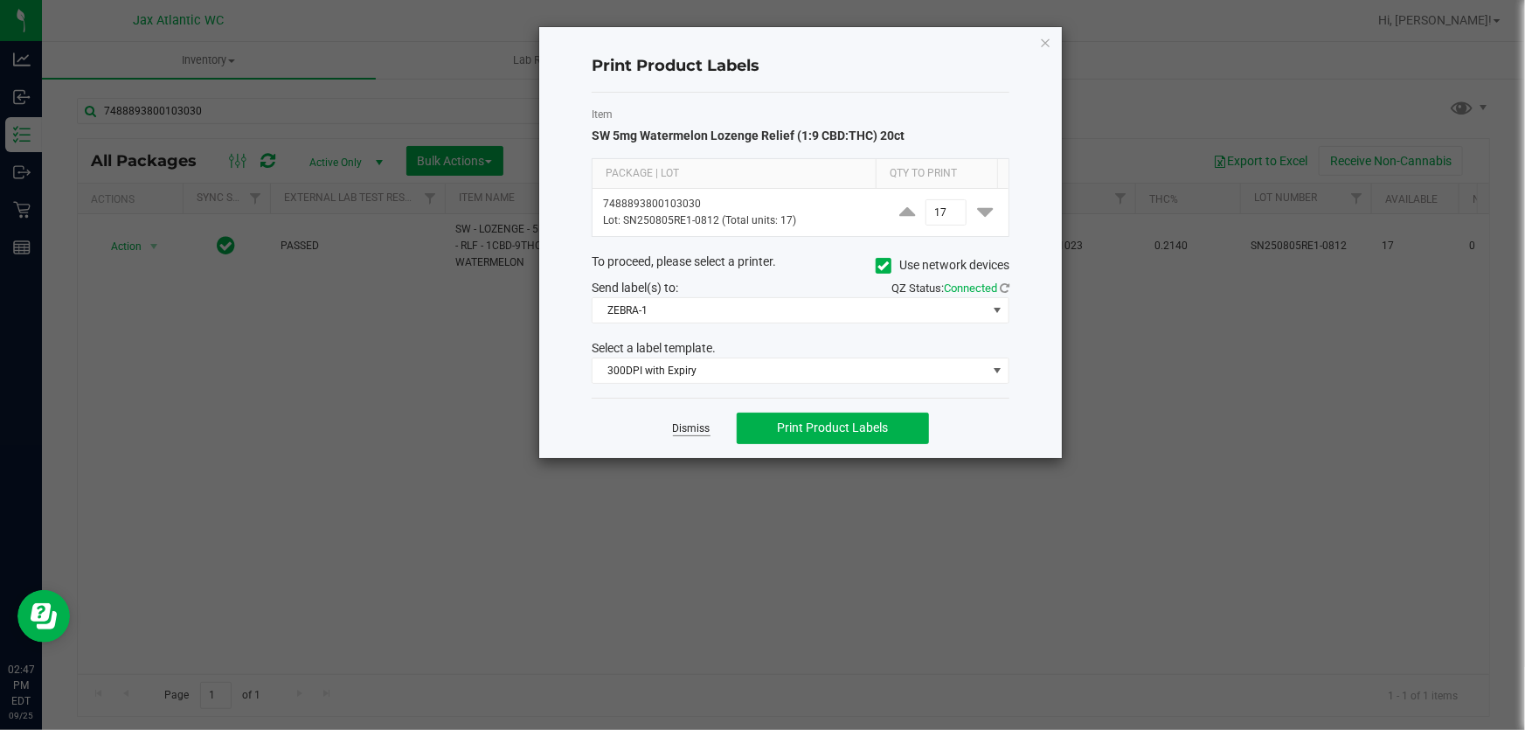
click at [694, 435] on link "Dismiss" at bounding box center [692, 428] width 38 height 15
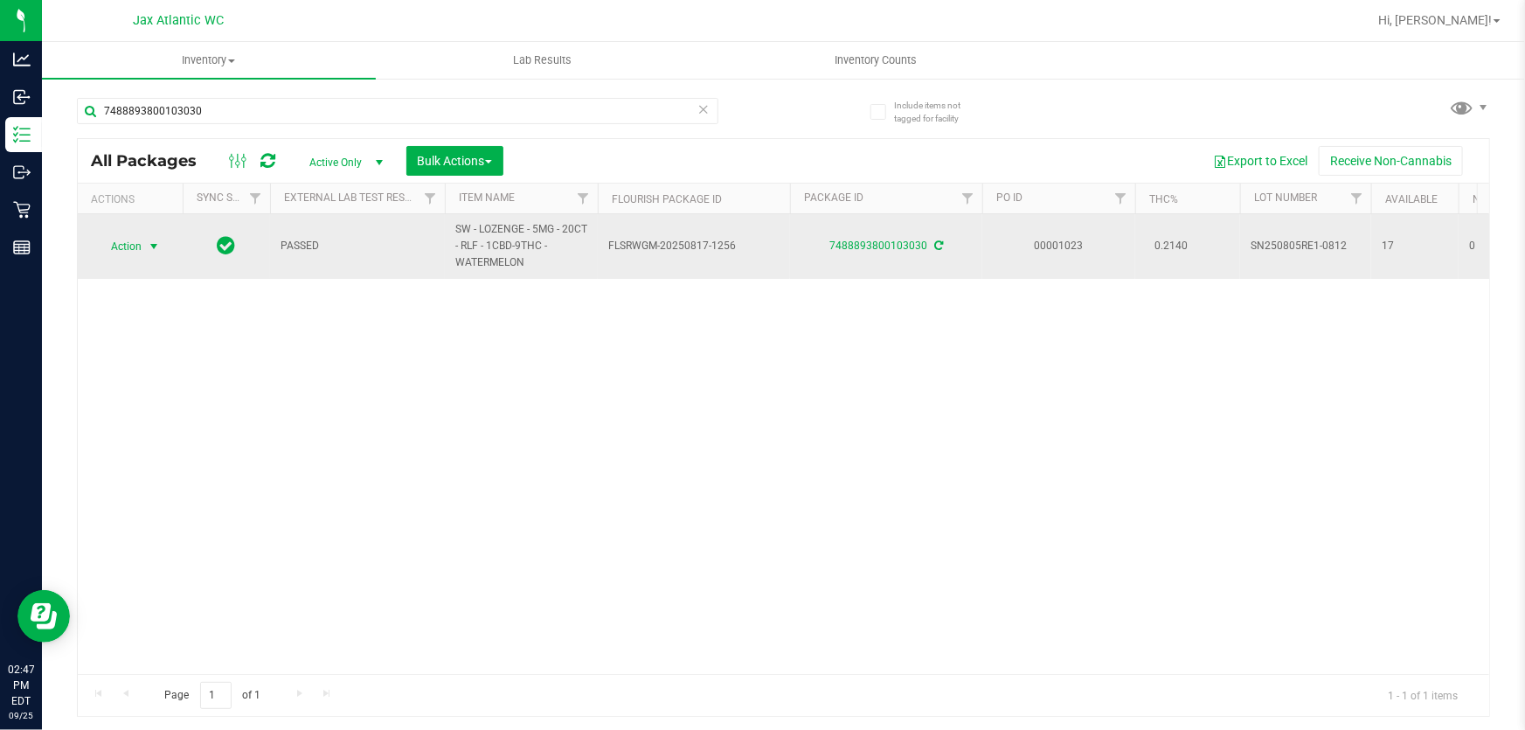
click at [131, 245] on span "Action" at bounding box center [118, 246] width 47 height 24
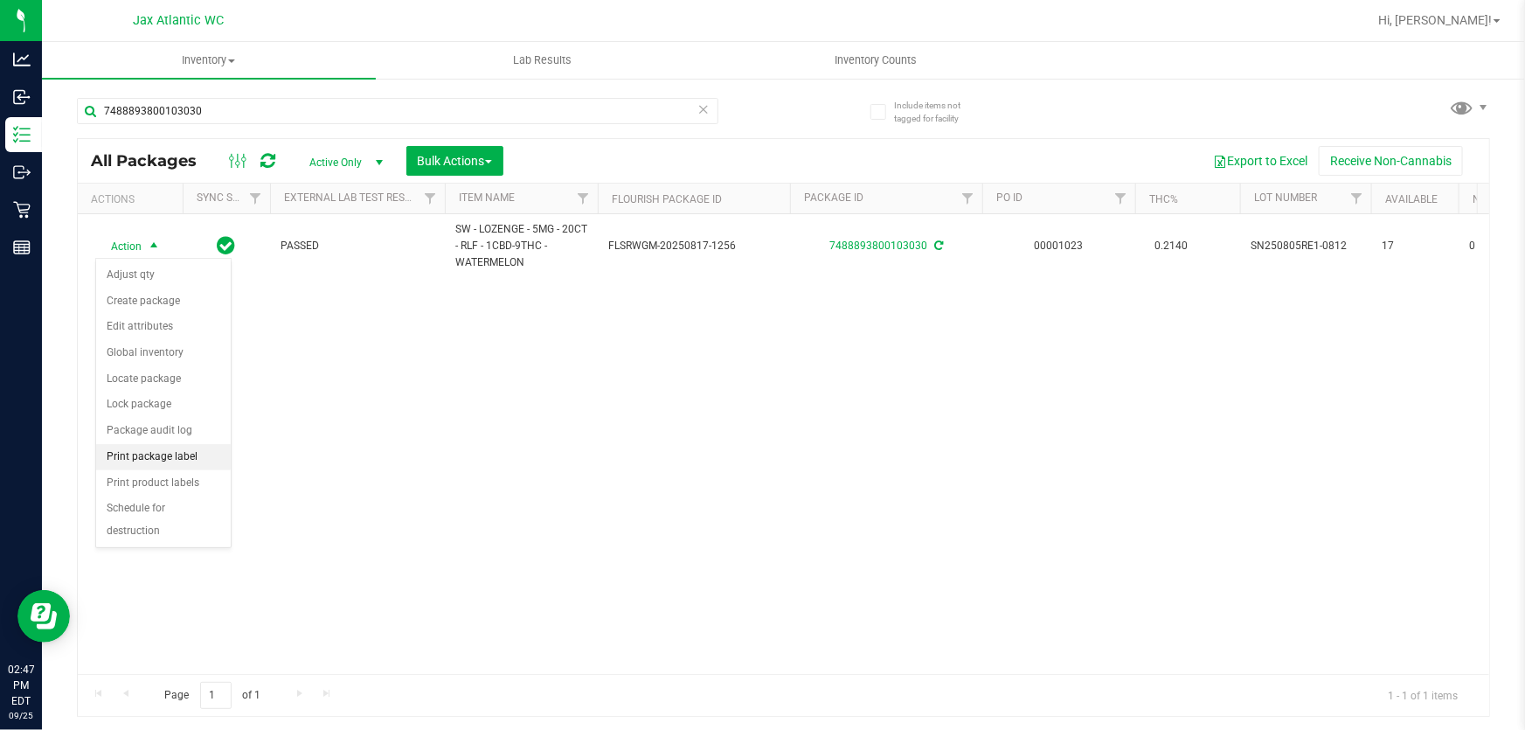
click at [190, 465] on li "Print package label" at bounding box center [163, 457] width 135 height 26
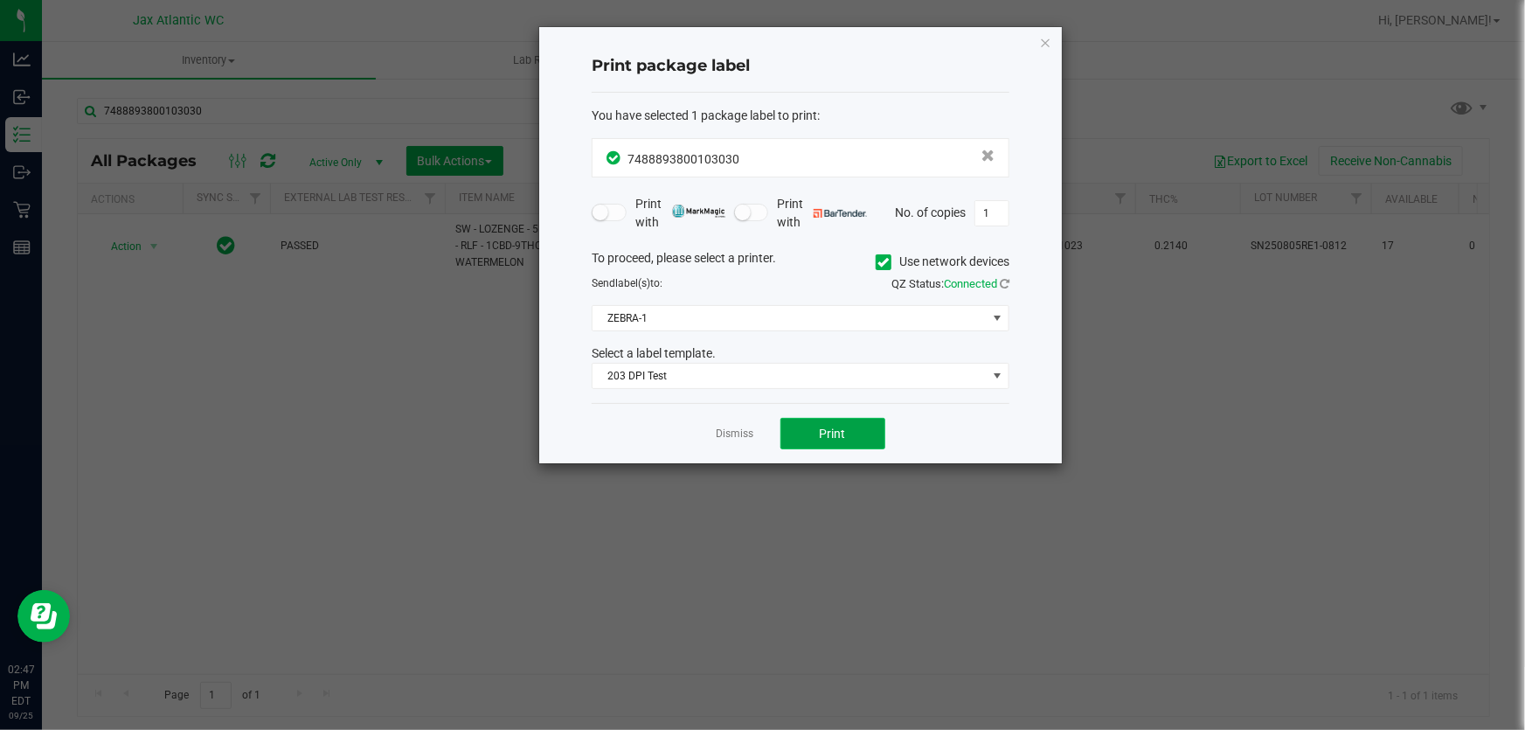
click at [808, 434] on button "Print" at bounding box center [832, 433] width 105 height 31
click at [742, 436] on link "Dismiss" at bounding box center [735, 433] width 38 height 15
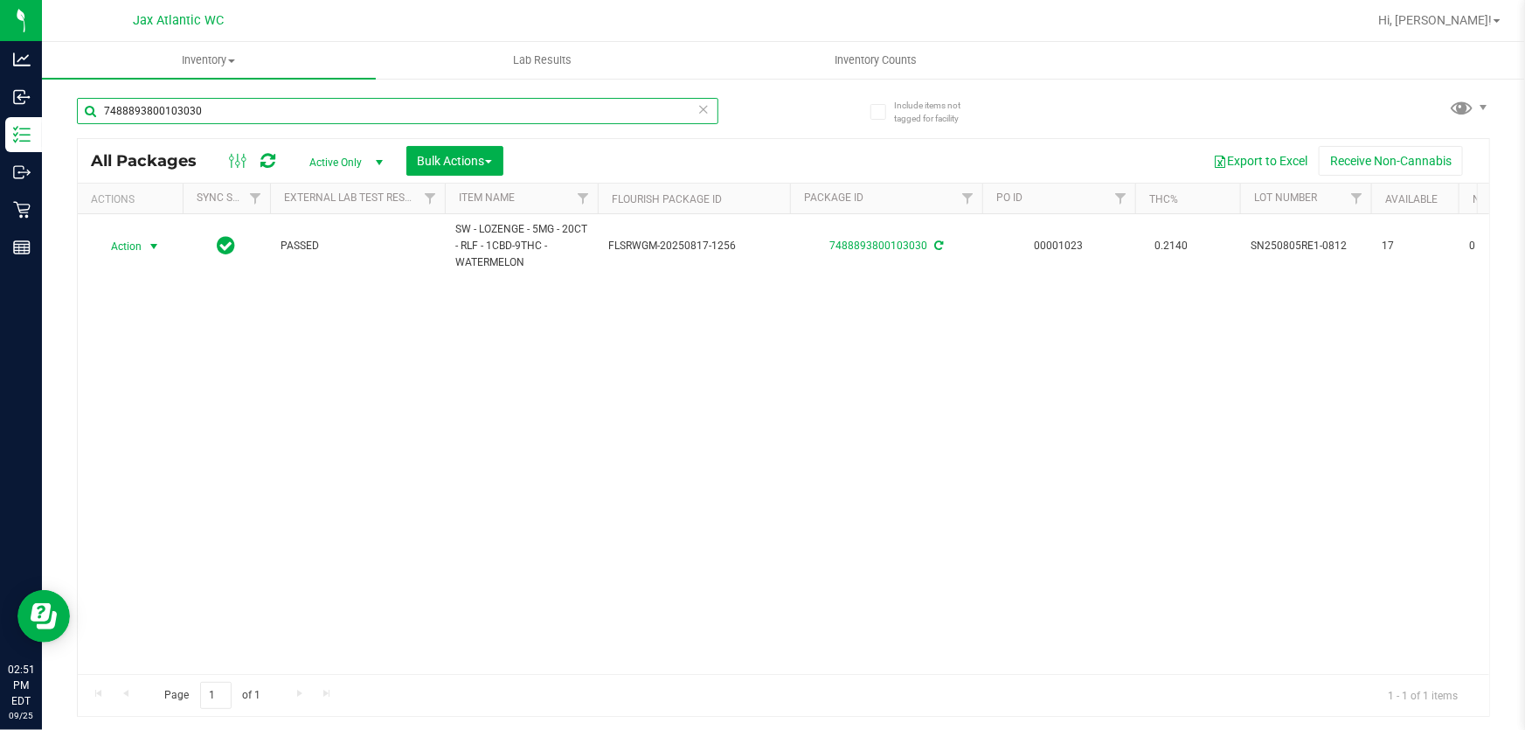
click at [271, 100] on input "7488893800103030" at bounding box center [397, 111] width 641 height 26
click at [269, 104] on input "7488893800103030" at bounding box center [397, 111] width 641 height 26
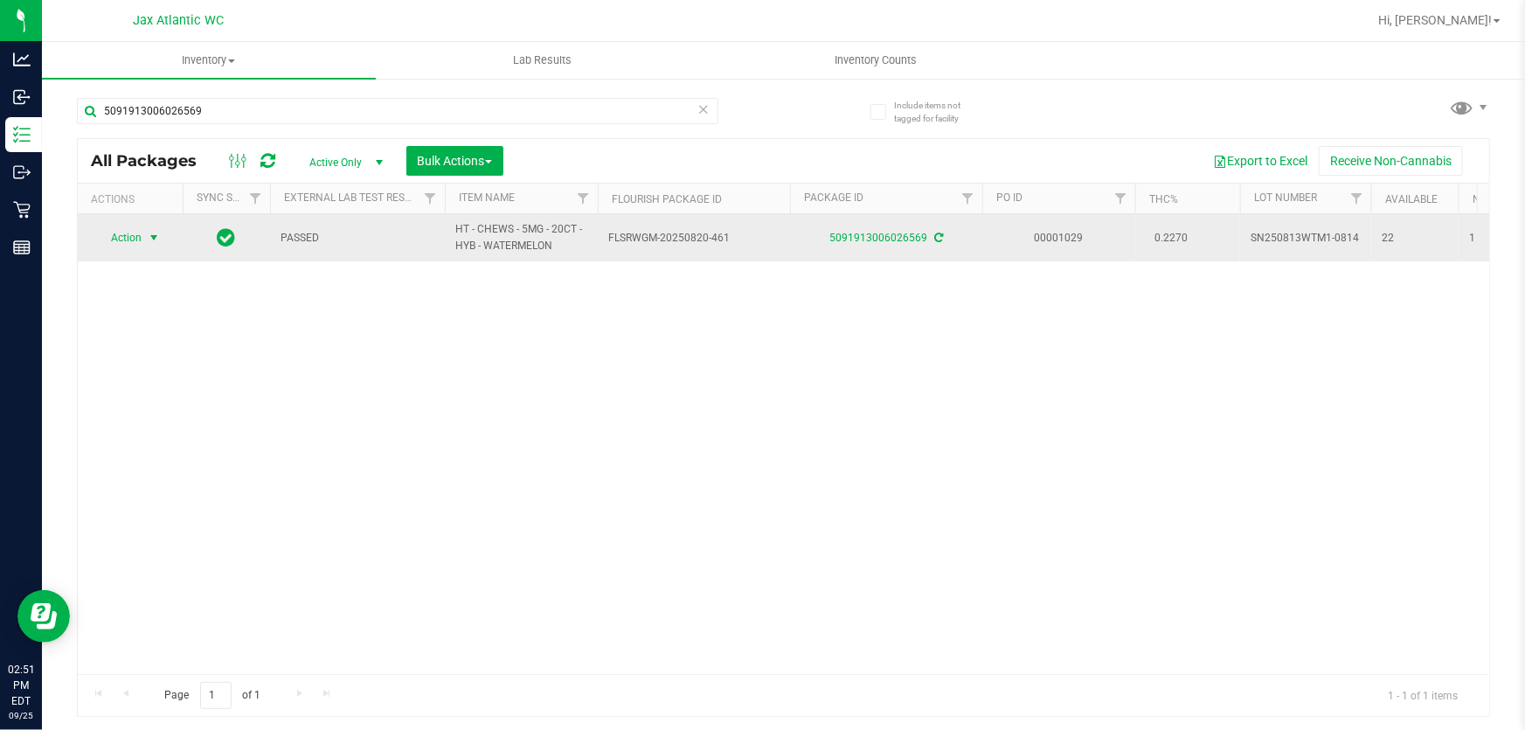
click at [141, 228] on span "Action" at bounding box center [118, 237] width 47 height 24
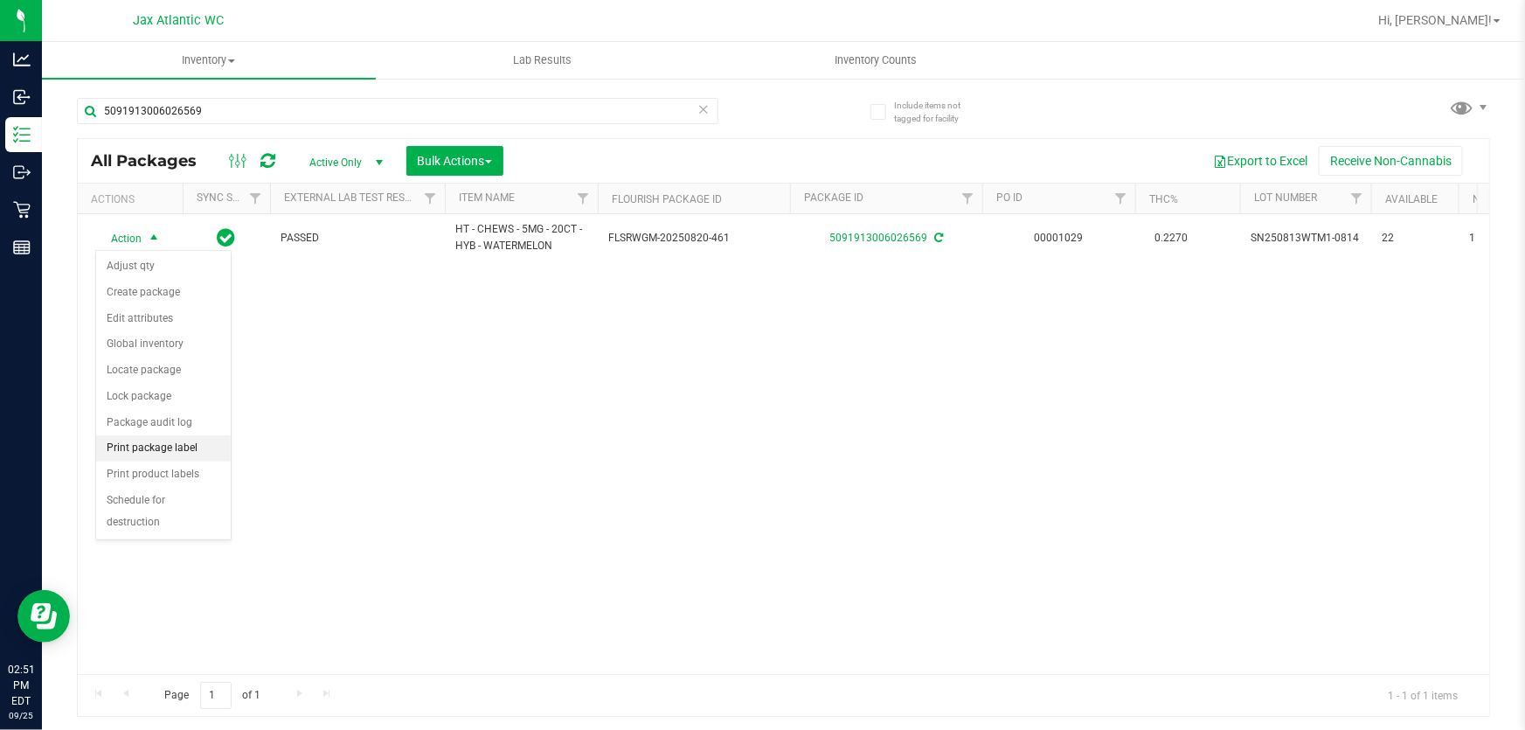
click at [199, 439] on li "Print package label" at bounding box center [163, 448] width 135 height 26
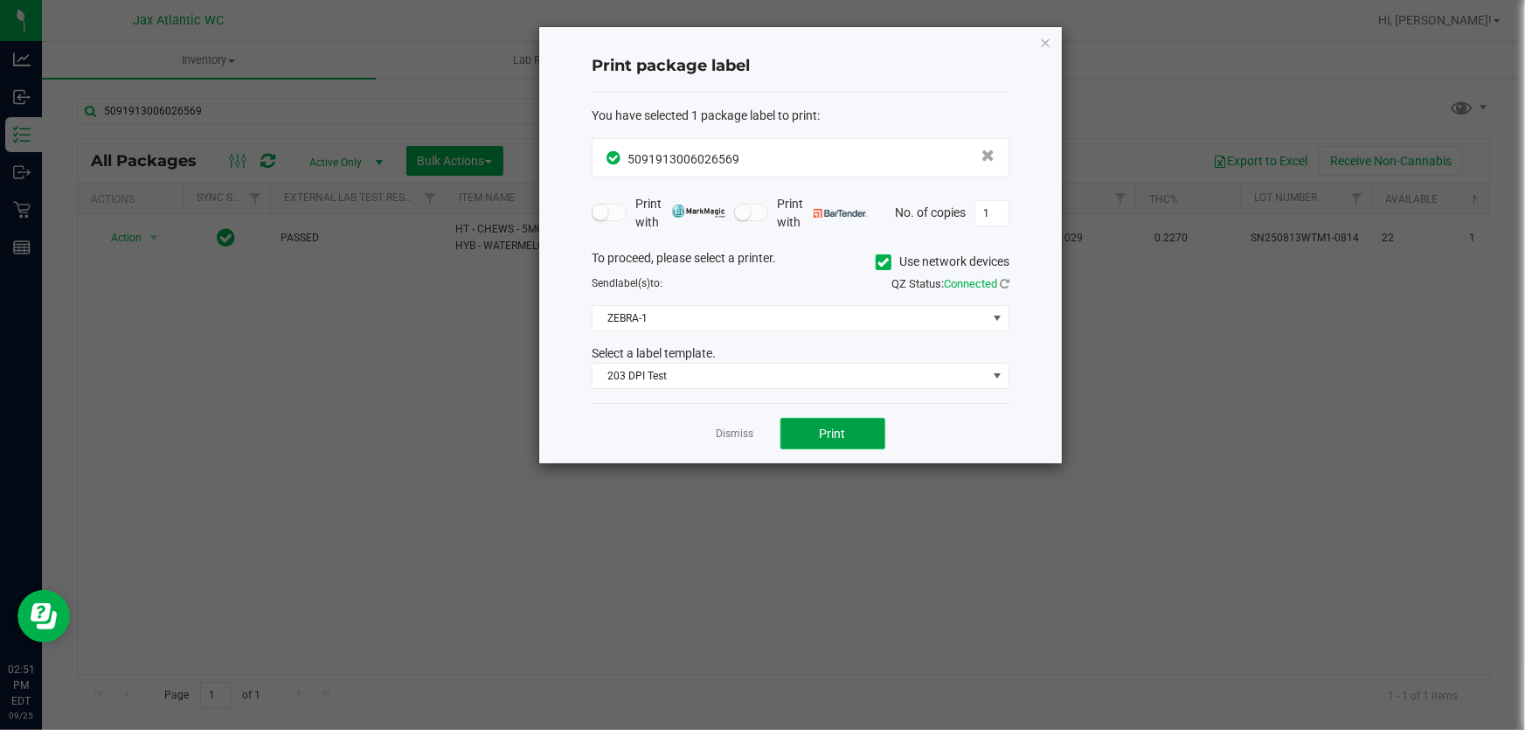
click at [828, 430] on span "Print" at bounding box center [833, 433] width 26 height 14
click at [744, 432] on link "Dismiss" at bounding box center [735, 433] width 38 height 15
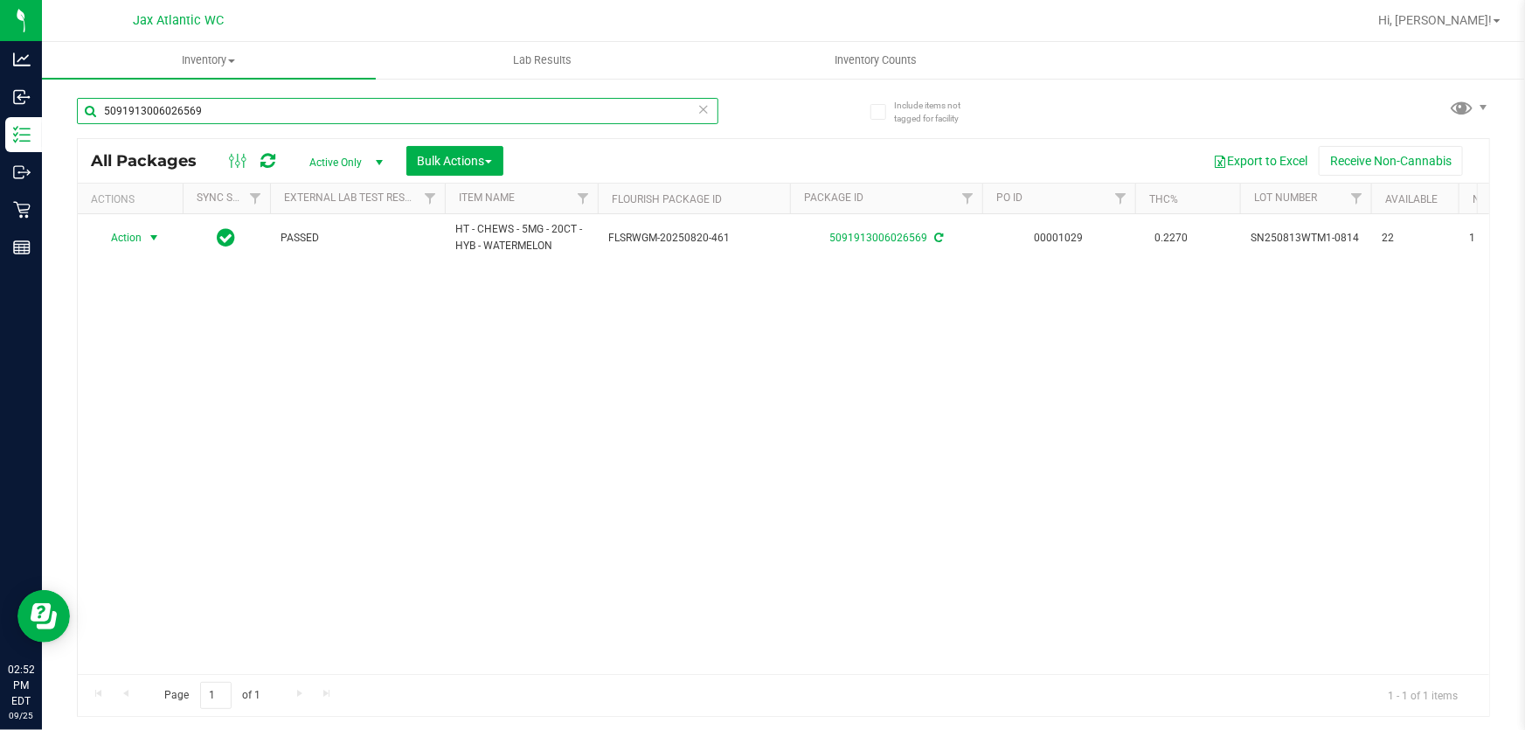
click at [300, 107] on input "5091913006026569" at bounding box center [397, 111] width 641 height 26
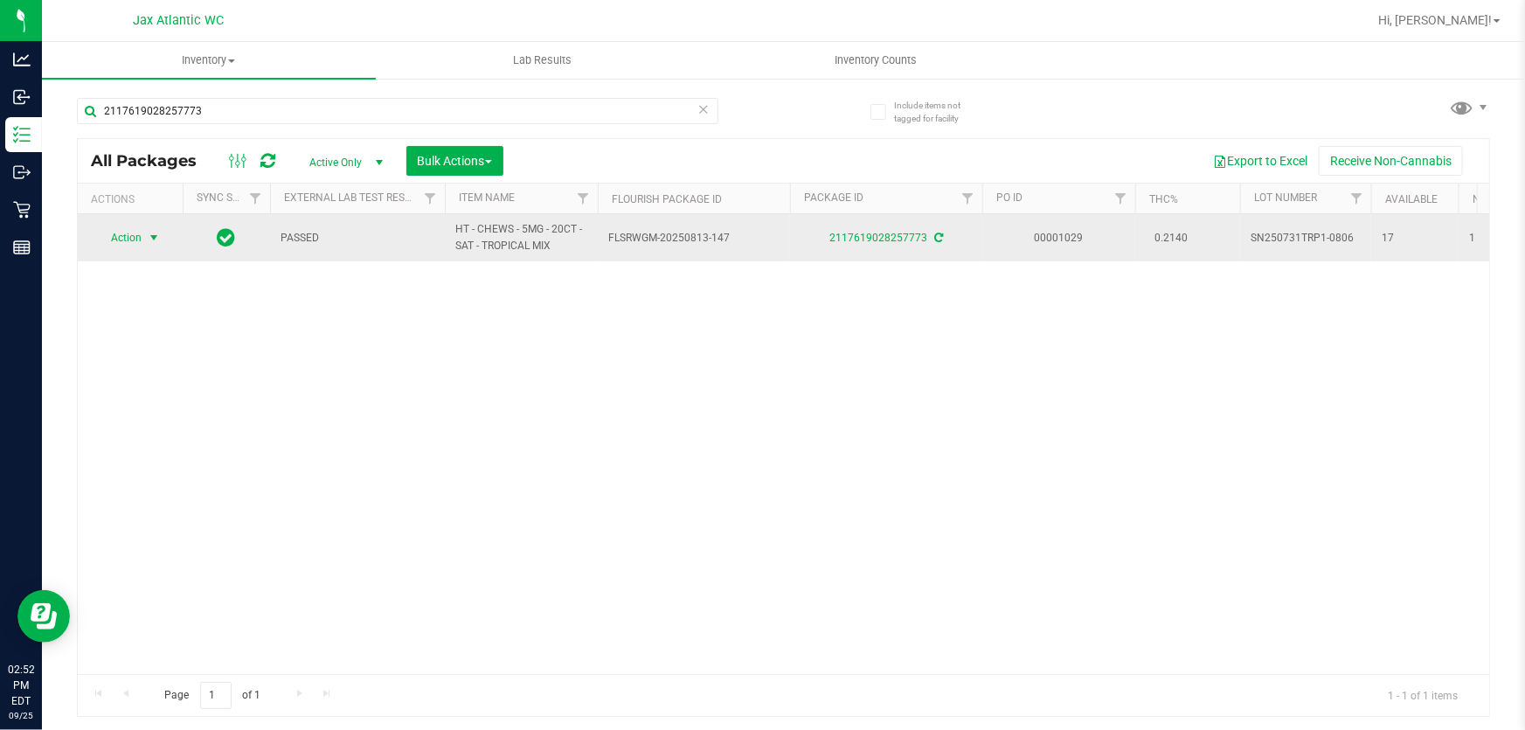
click at [119, 242] on span "Action" at bounding box center [118, 237] width 47 height 24
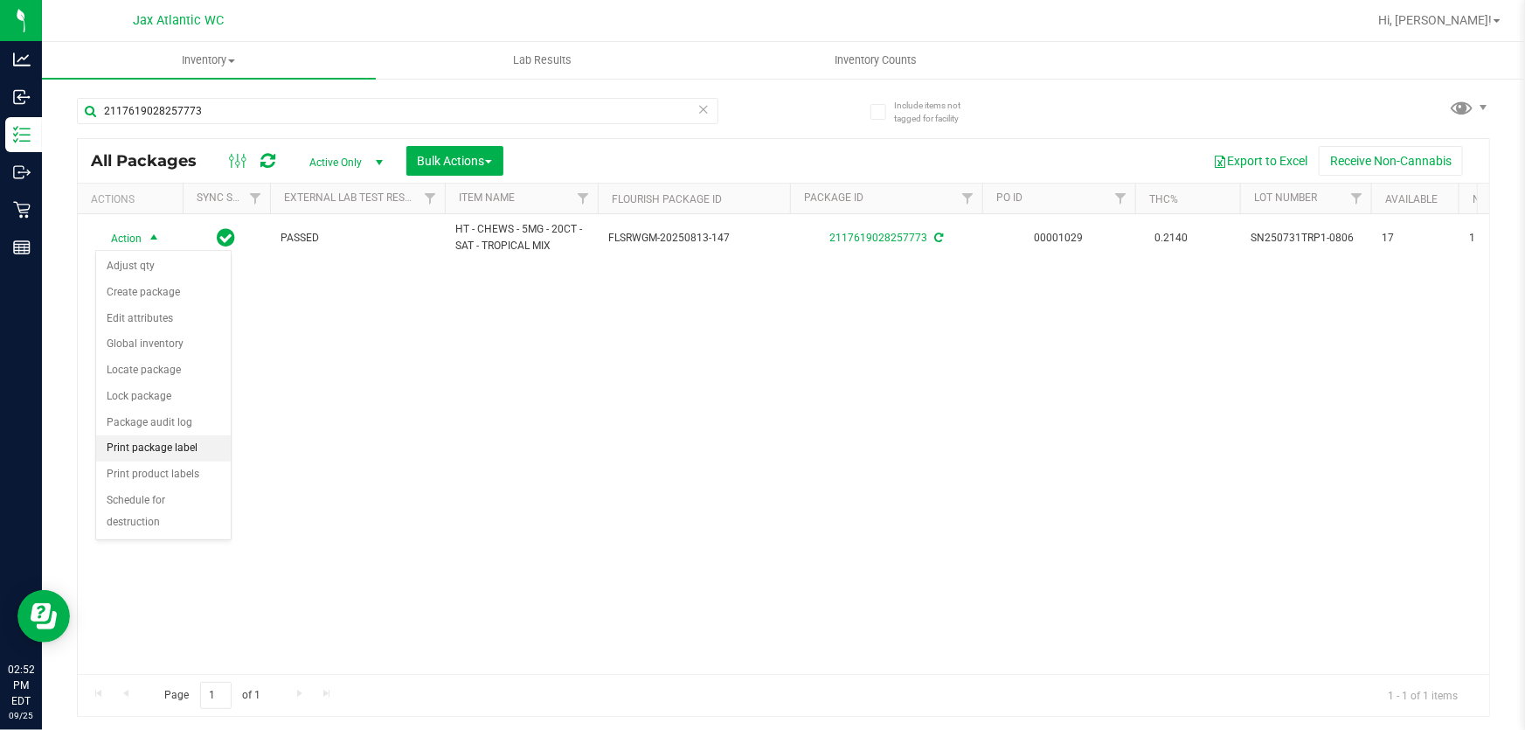
click at [171, 447] on li "Print package label" at bounding box center [163, 448] width 135 height 26
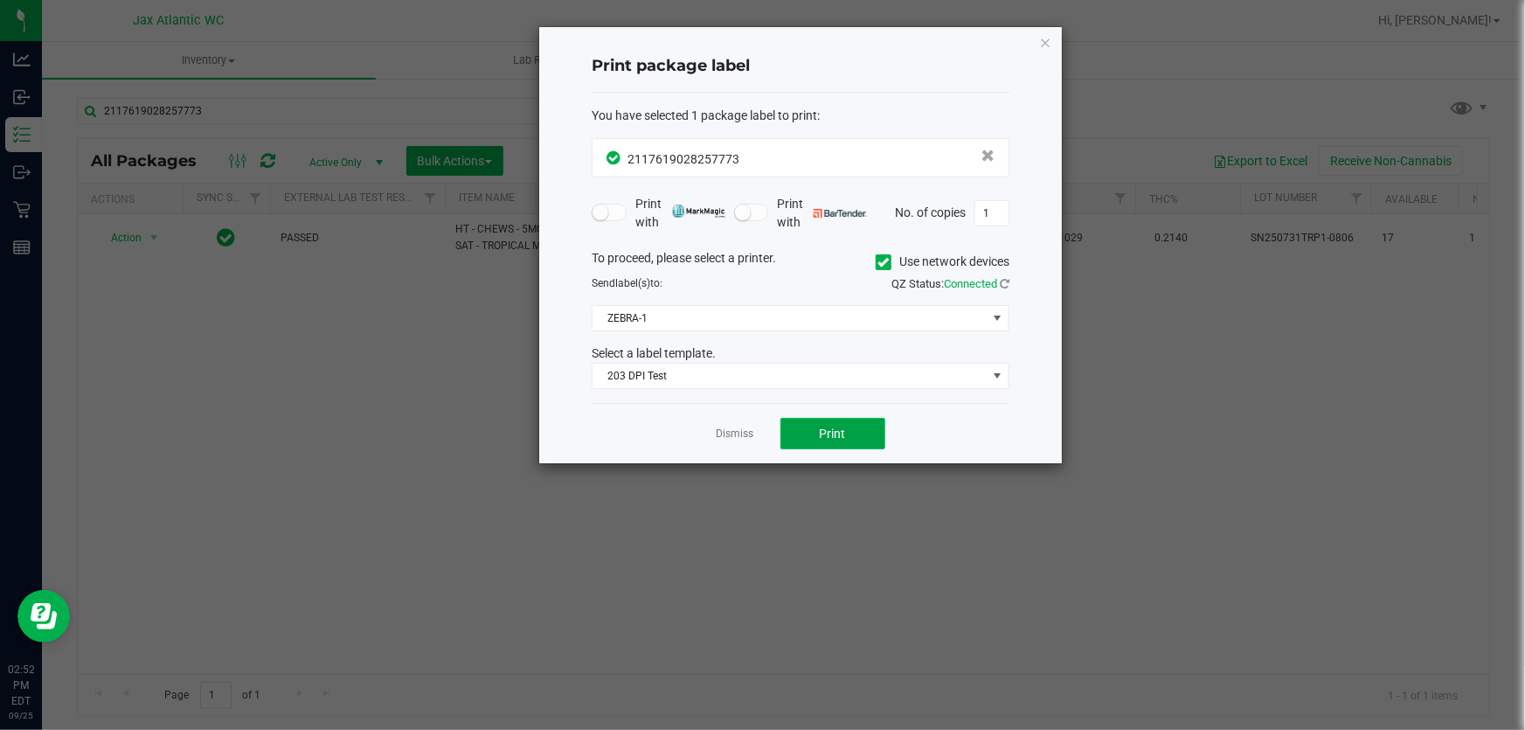
click at [786, 425] on button "Print" at bounding box center [832, 433] width 105 height 31
click at [733, 434] on link "Dismiss" at bounding box center [735, 433] width 38 height 15
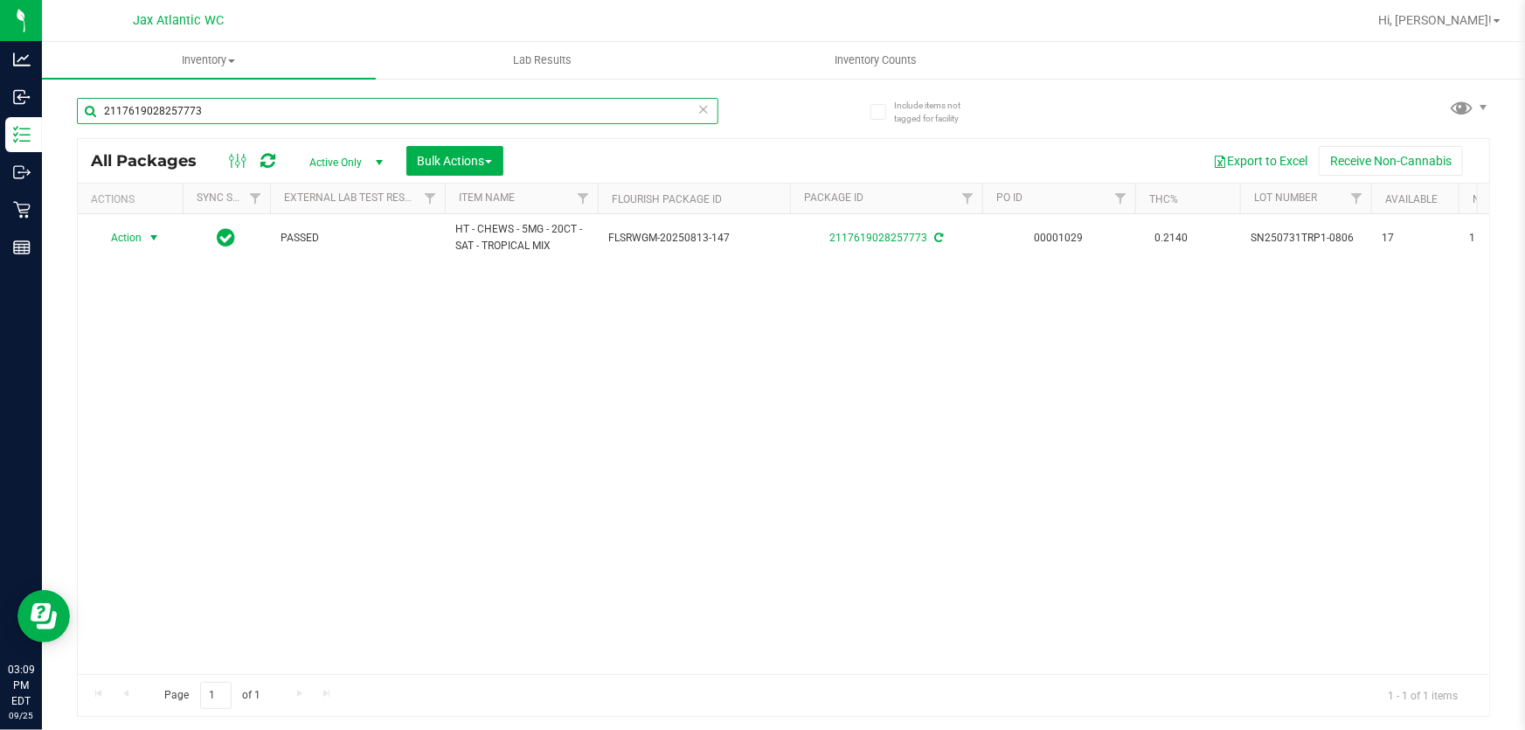
click at [254, 109] on input "2117619028257773" at bounding box center [397, 111] width 641 height 26
click at [253, 109] on input "2117619028257773" at bounding box center [397, 111] width 641 height 26
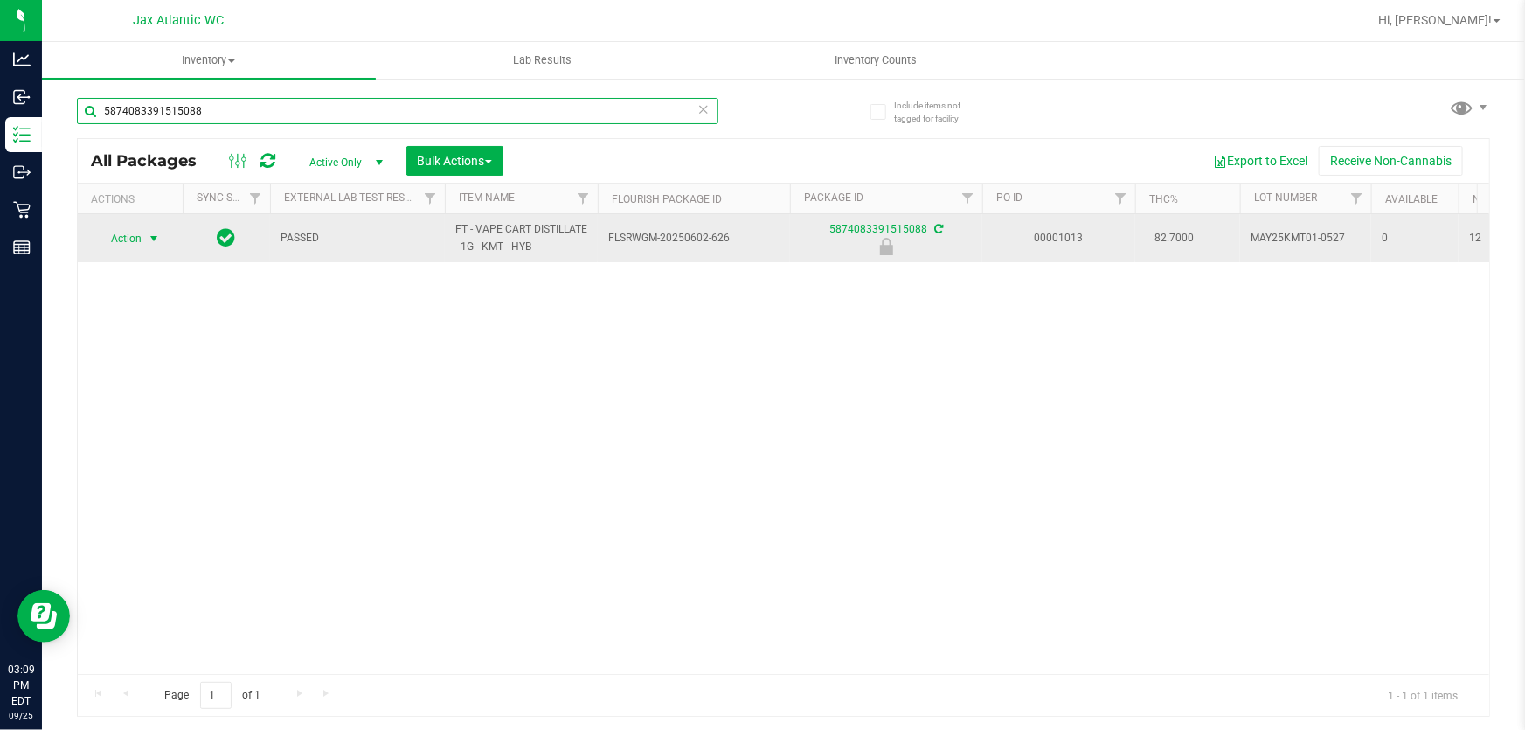
type input "5874083391515088"
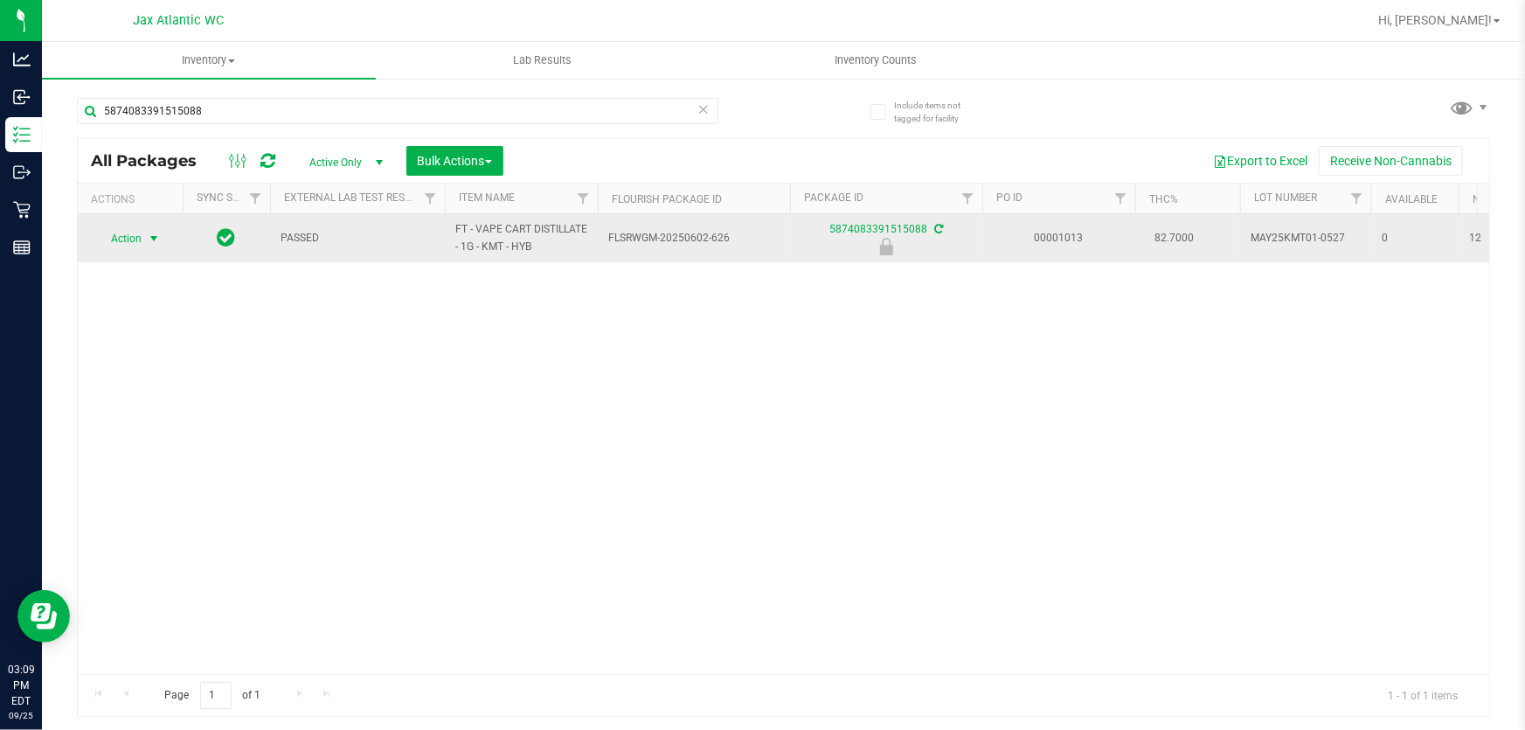
click at [145, 237] on span "select" at bounding box center [154, 238] width 22 height 24
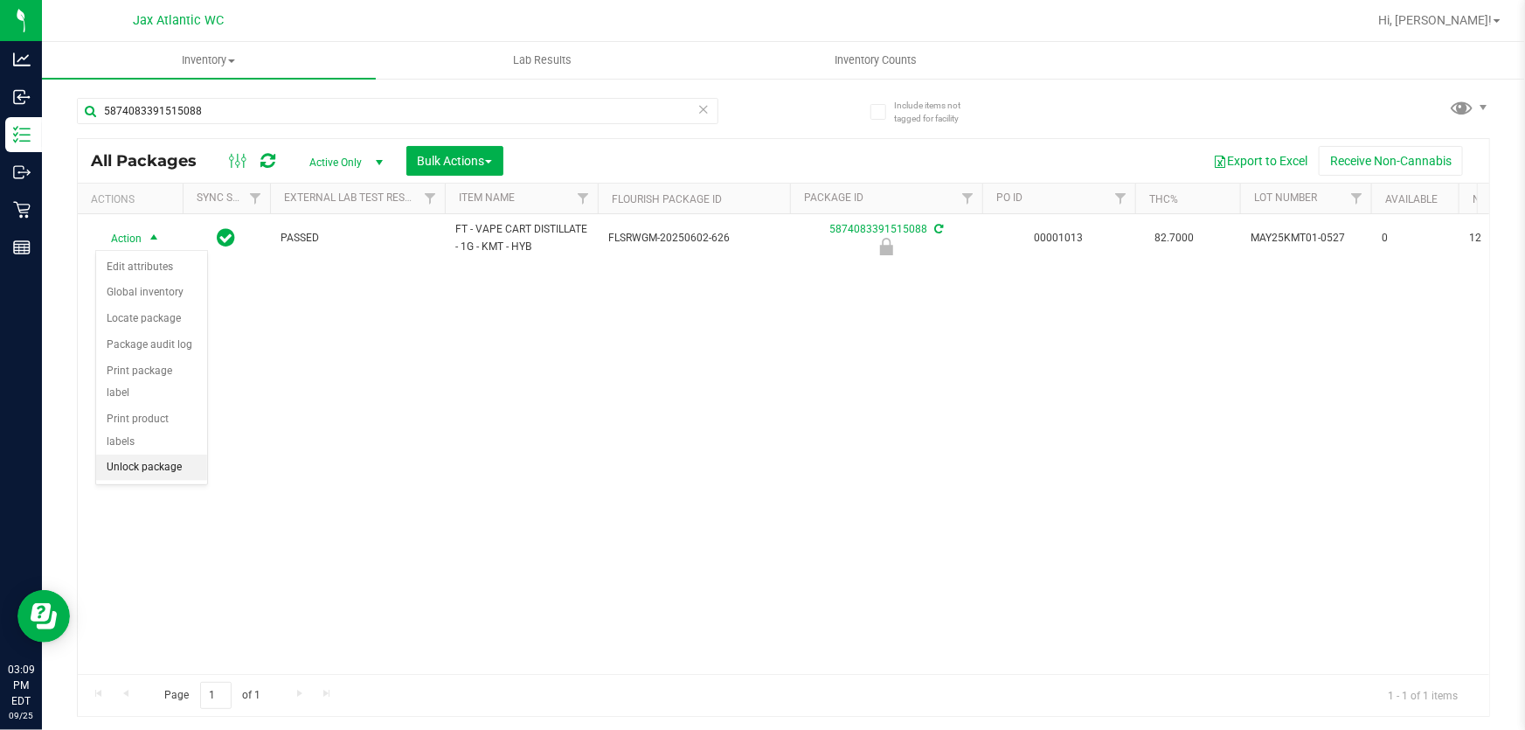
click at [170, 454] on li "Unlock package" at bounding box center [151, 467] width 111 height 26
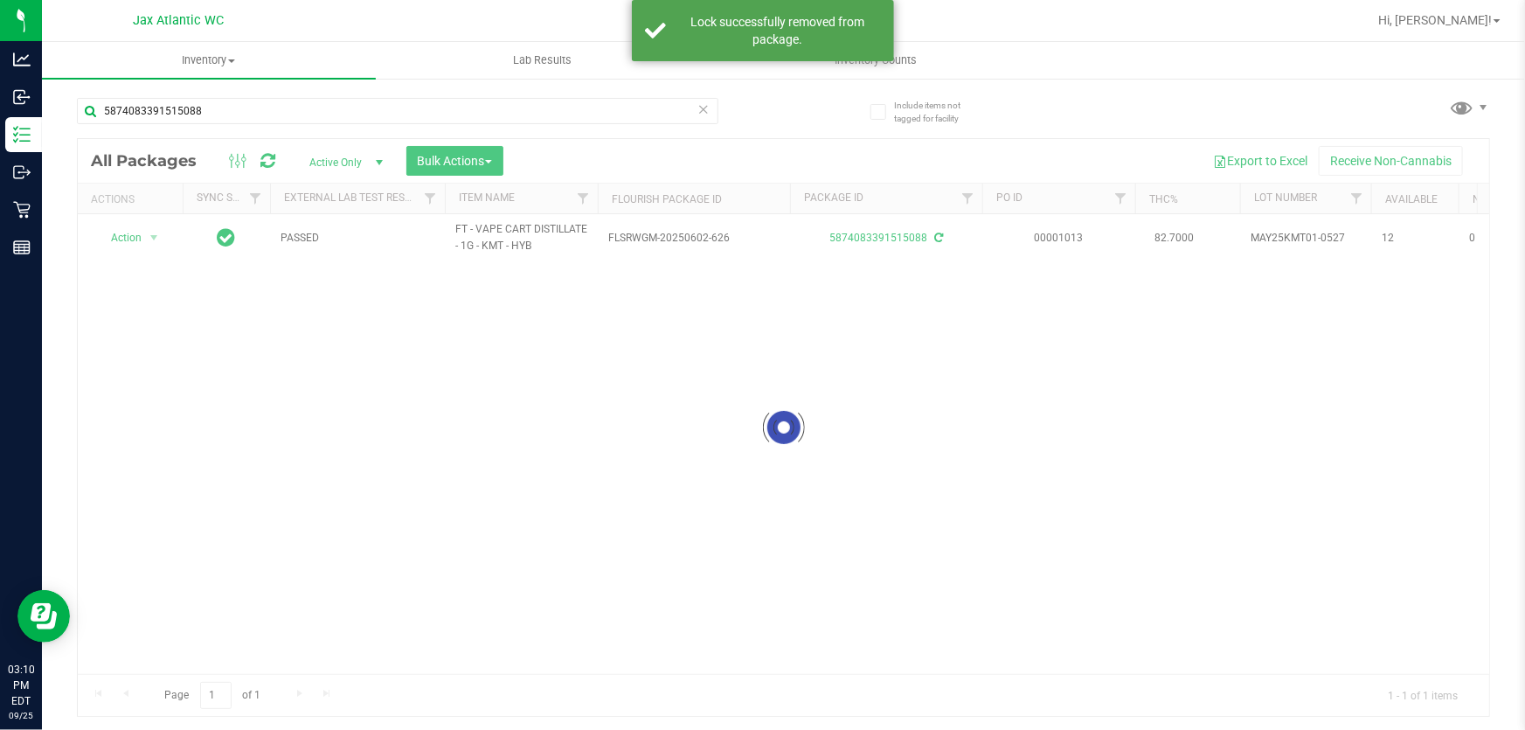
click at [133, 237] on div at bounding box center [783, 427] width 1411 height 577
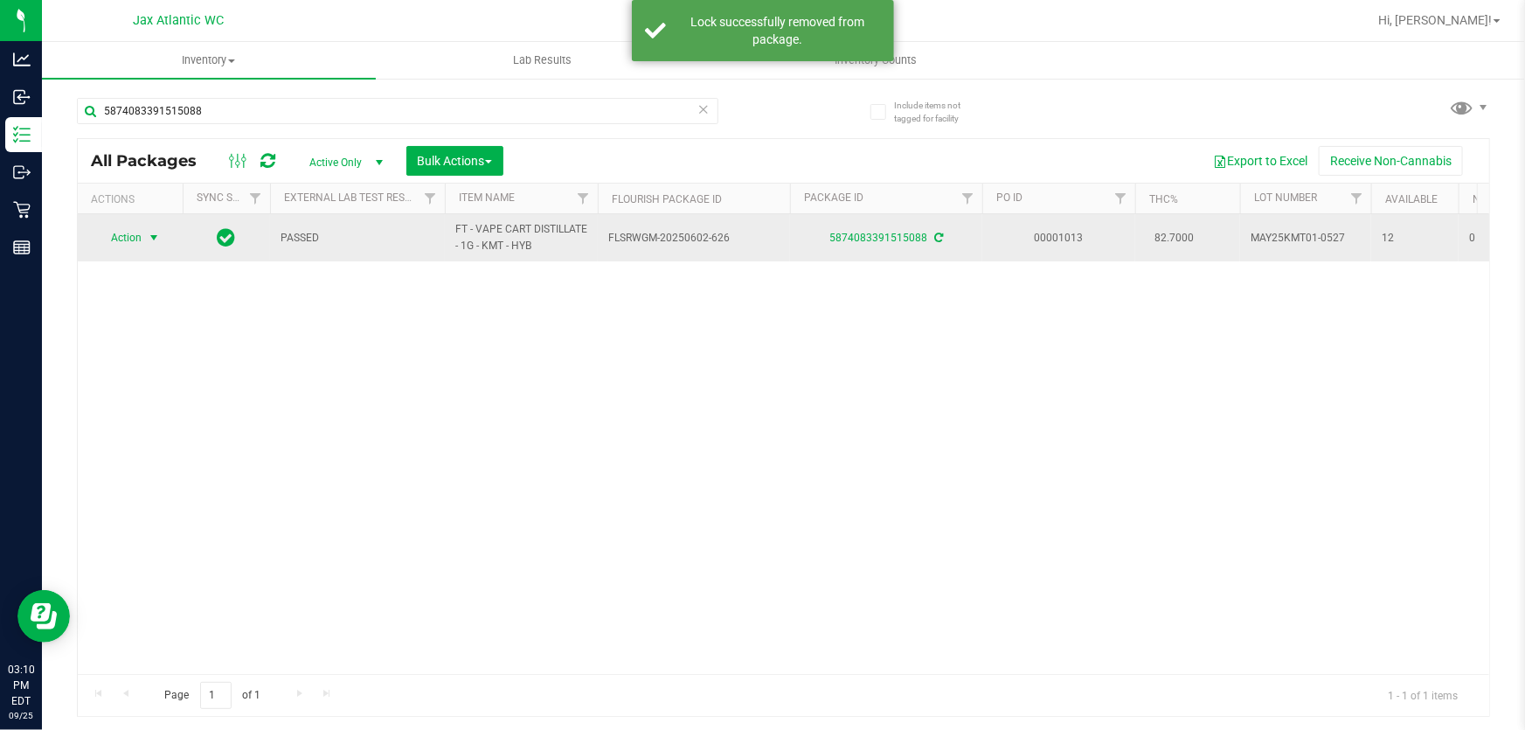
click at [149, 239] on span "select" at bounding box center [154, 238] width 14 height 14
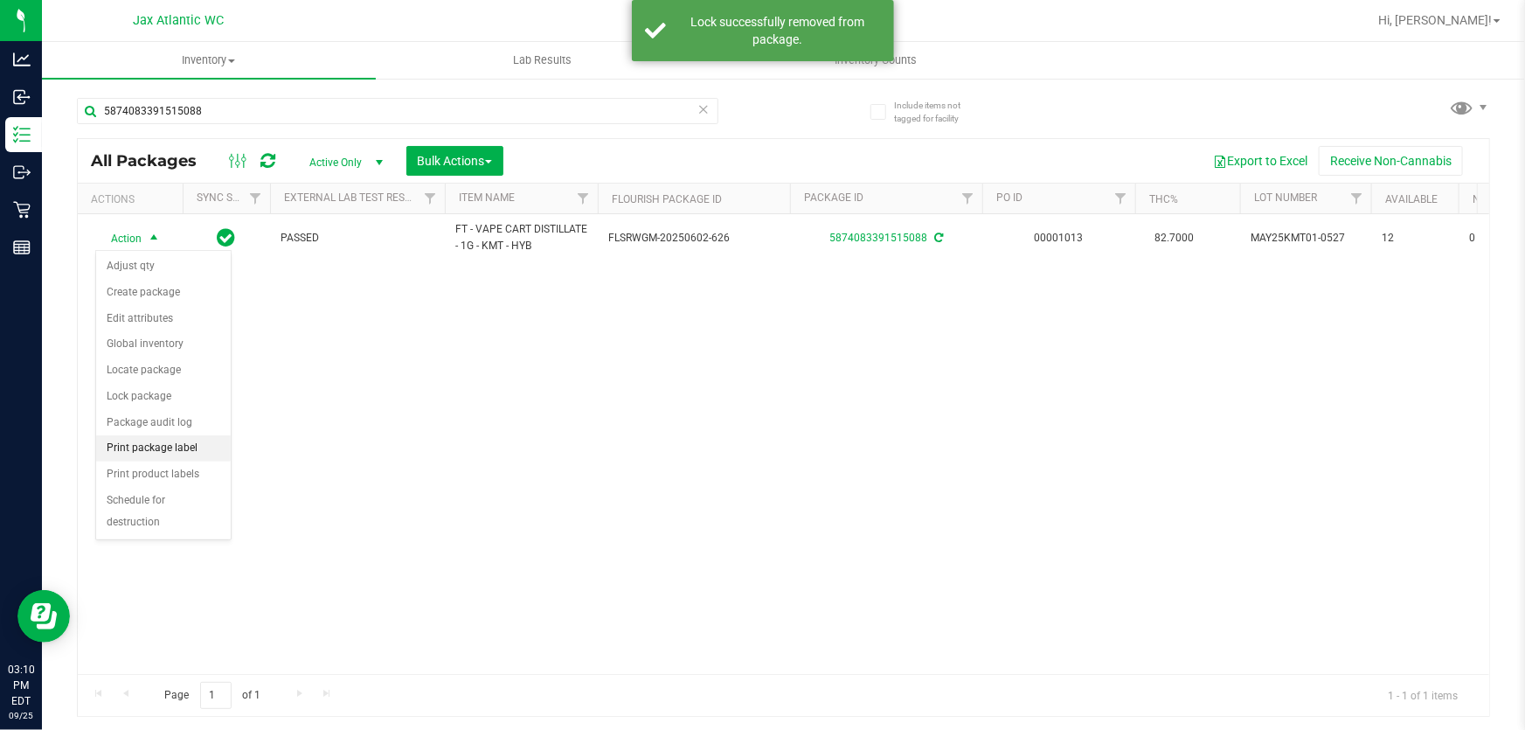
click at [183, 446] on li "Print package label" at bounding box center [163, 448] width 135 height 26
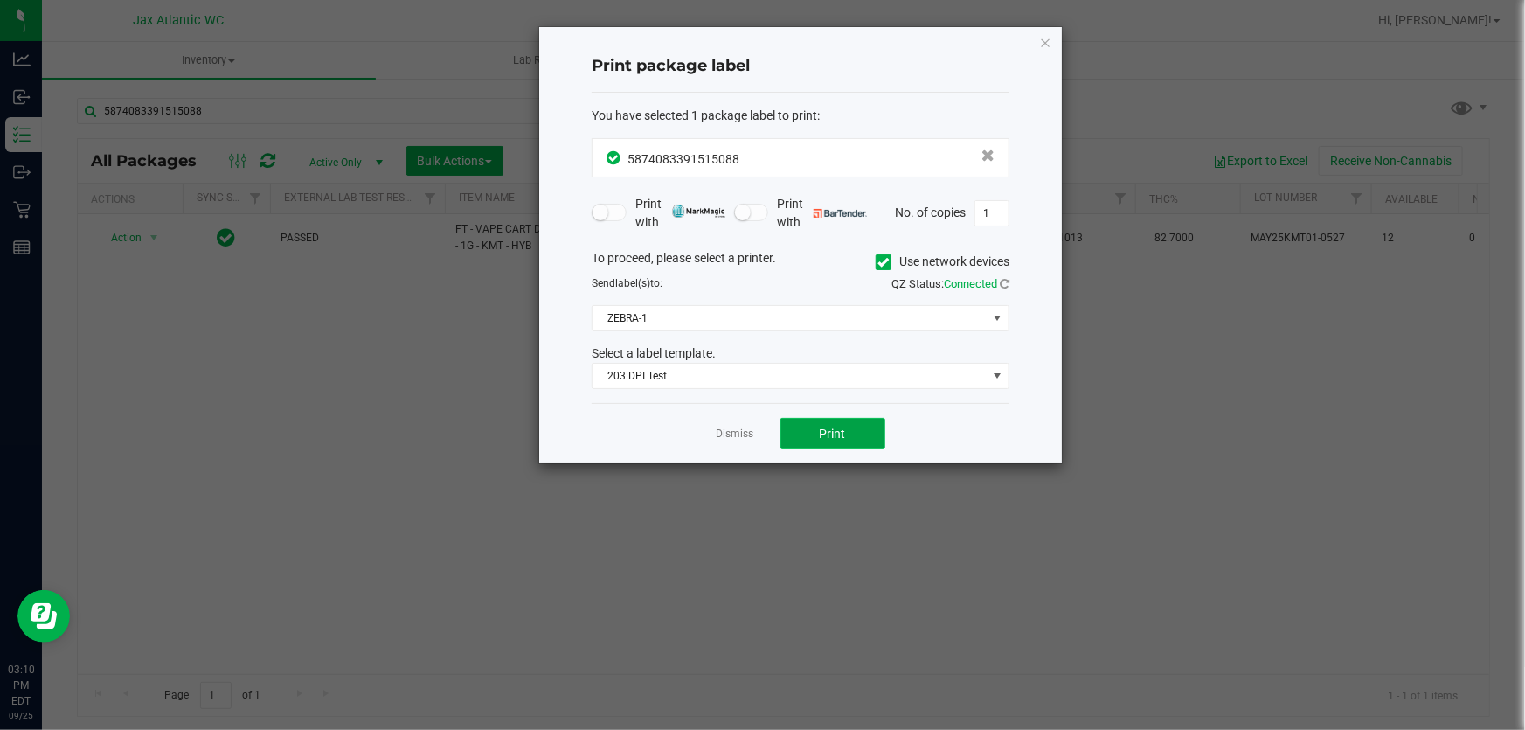
click at [825, 433] on span "Print" at bounding box center [833, 433] width 26 height 14
click at [751, 430] on link "Dismiss" at bounding box center [735, 433] width 38 height 15
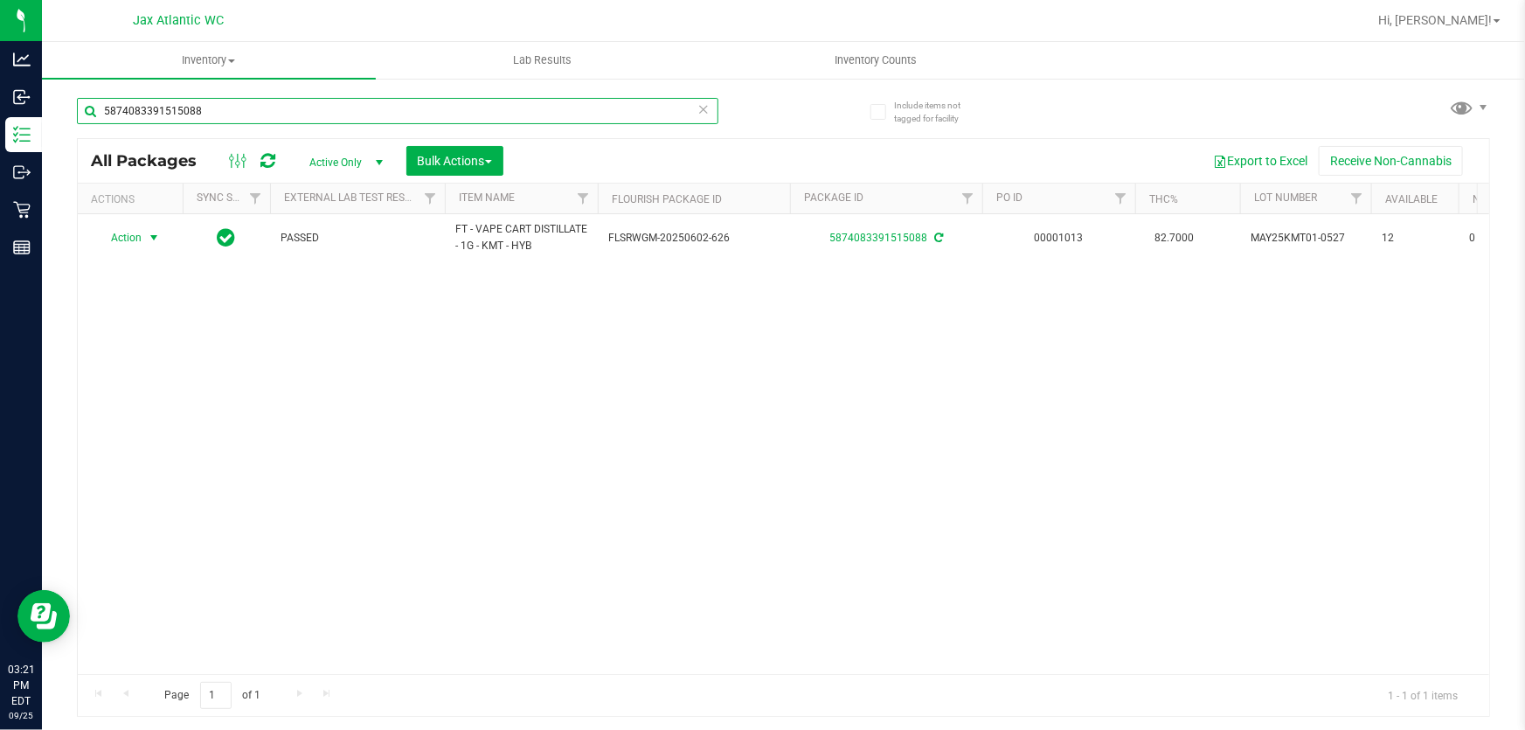
click at [498, 104] on input "5874083391515088" at bounding box center [397, 111] width 641 height 26
type input "2406030317142780"
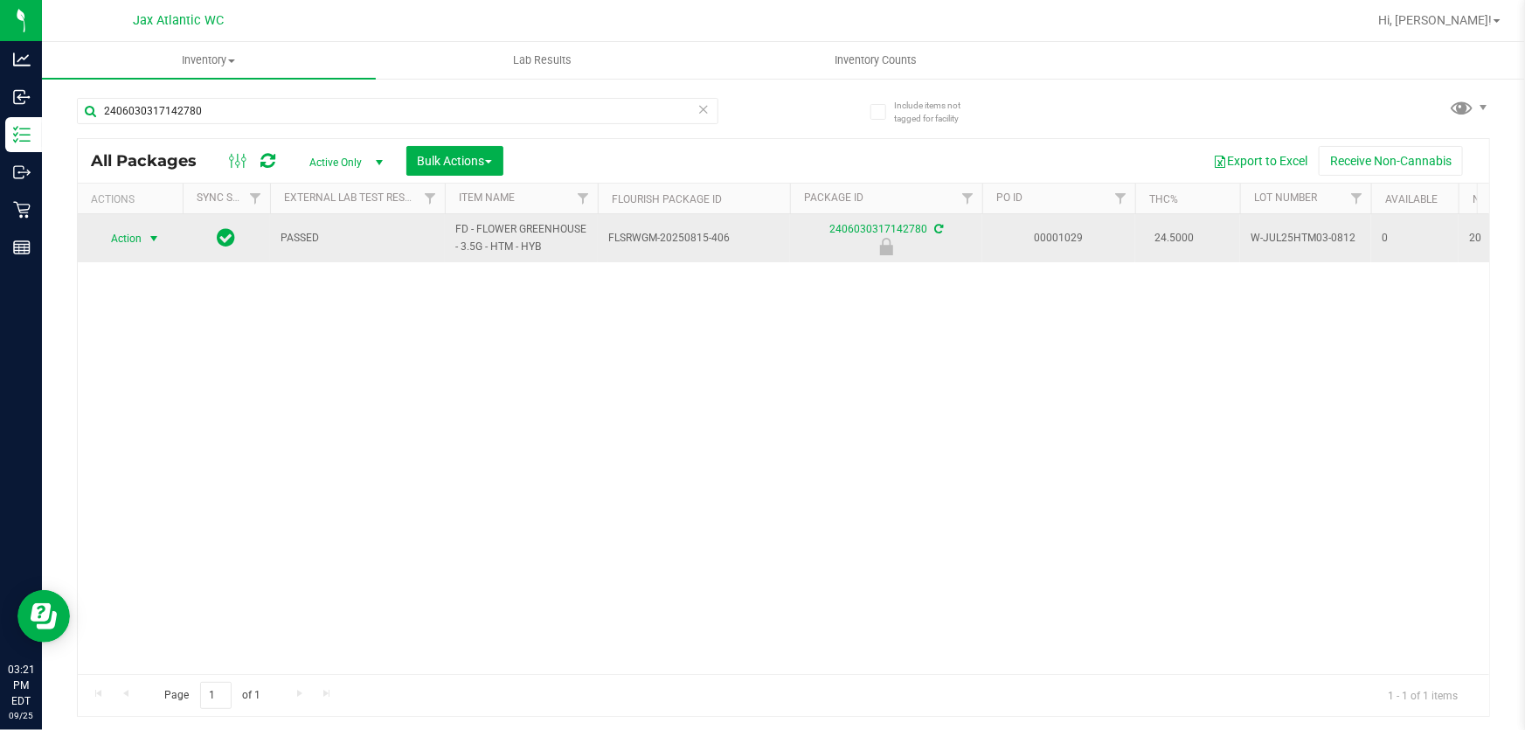
click at [117, 238] on span "Action" at bounding box center [118, 238] width 47 height 24
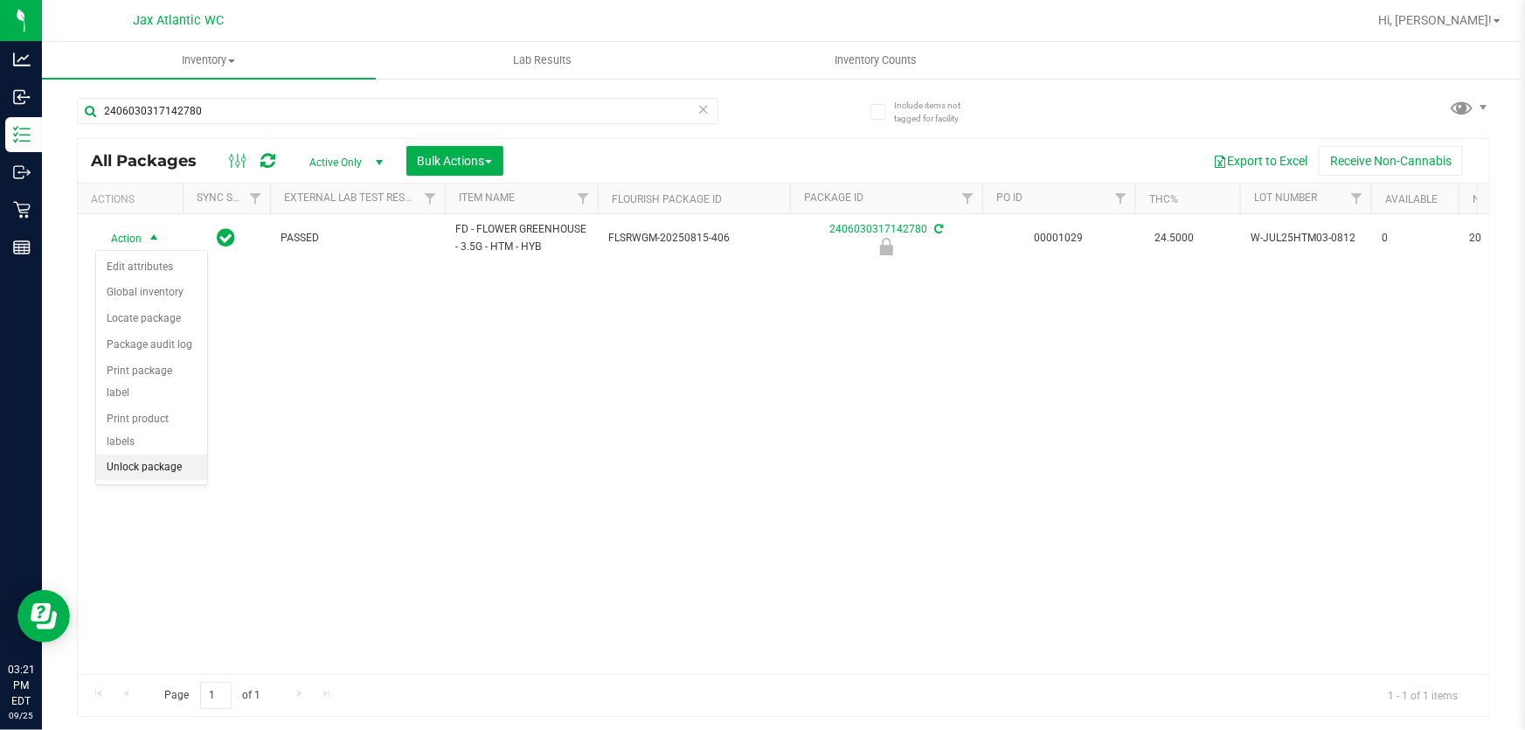
click at [132, 454] on li "Unlock package" at bounding box center [151, 467] width 111 height 26
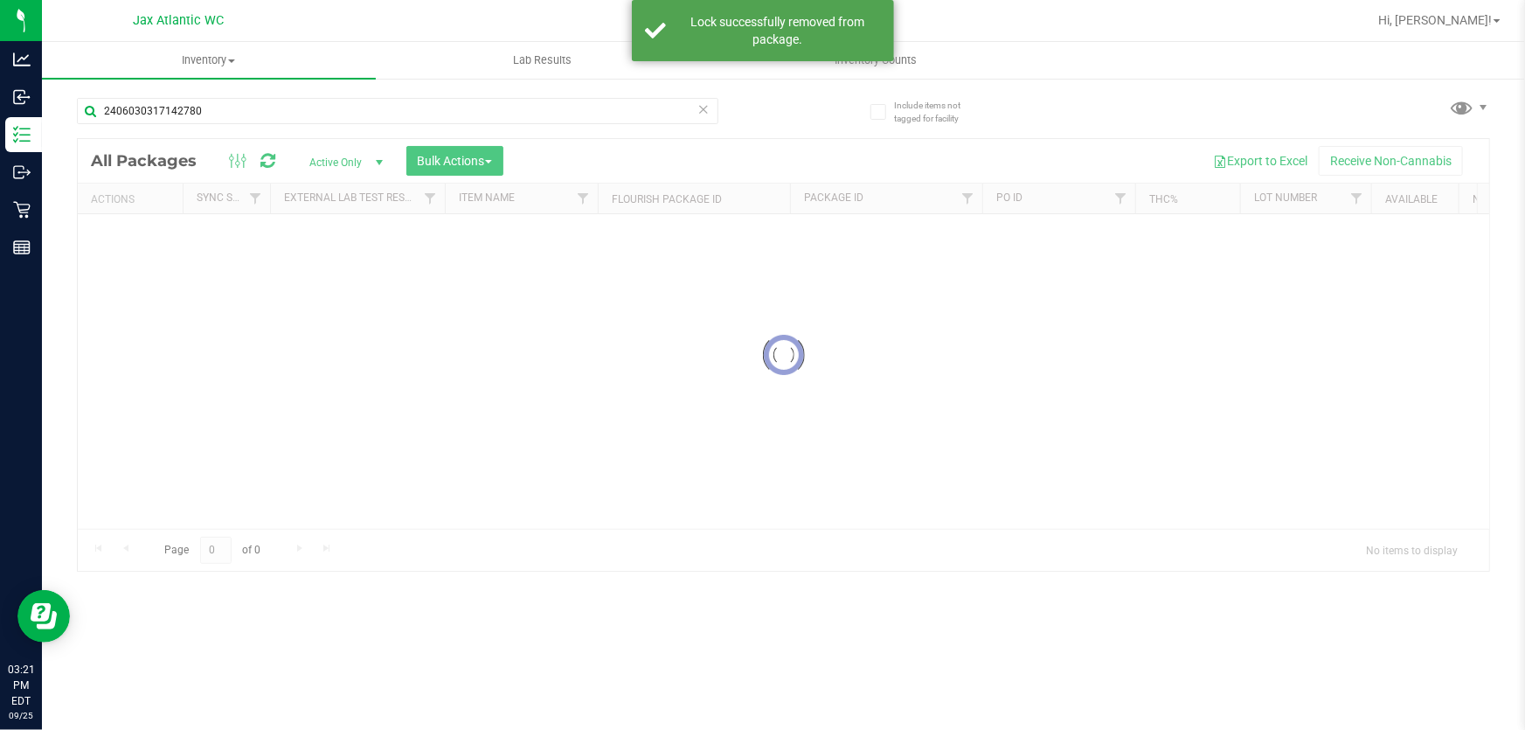
click at [397, 699] on div "Inventory All packages All inventory Waste log Create inventory Lab Results Inv…" at bounding box center [783, 386] width 1483 height 688
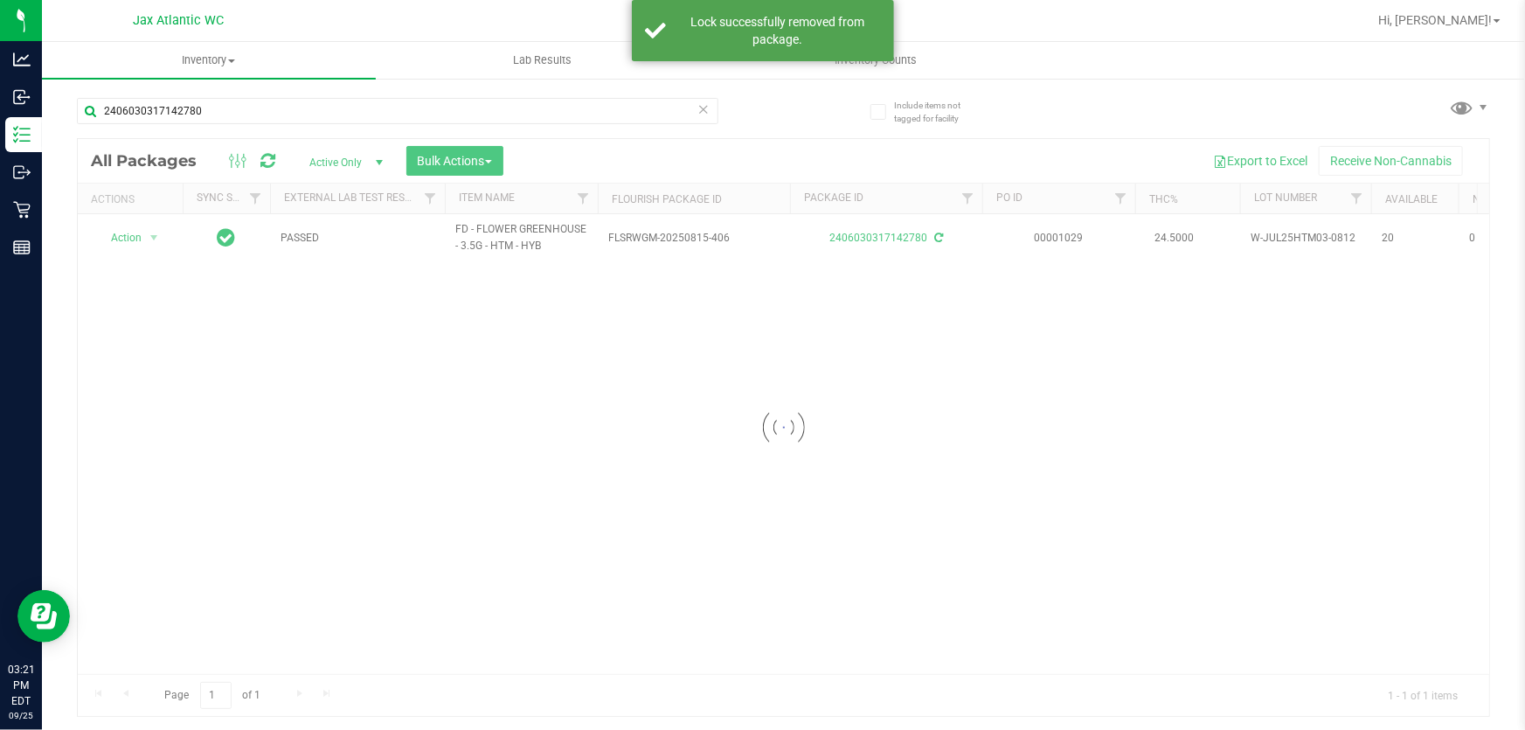
click at [168, 232] on div at bounding box center [783, 427] width 1411 height 577
click at [126, 234] on div at bounding box center [783, 427] width 1411 height 577
click at [143, 233] on div at bounding box center [783, 427] width 1411 height 577
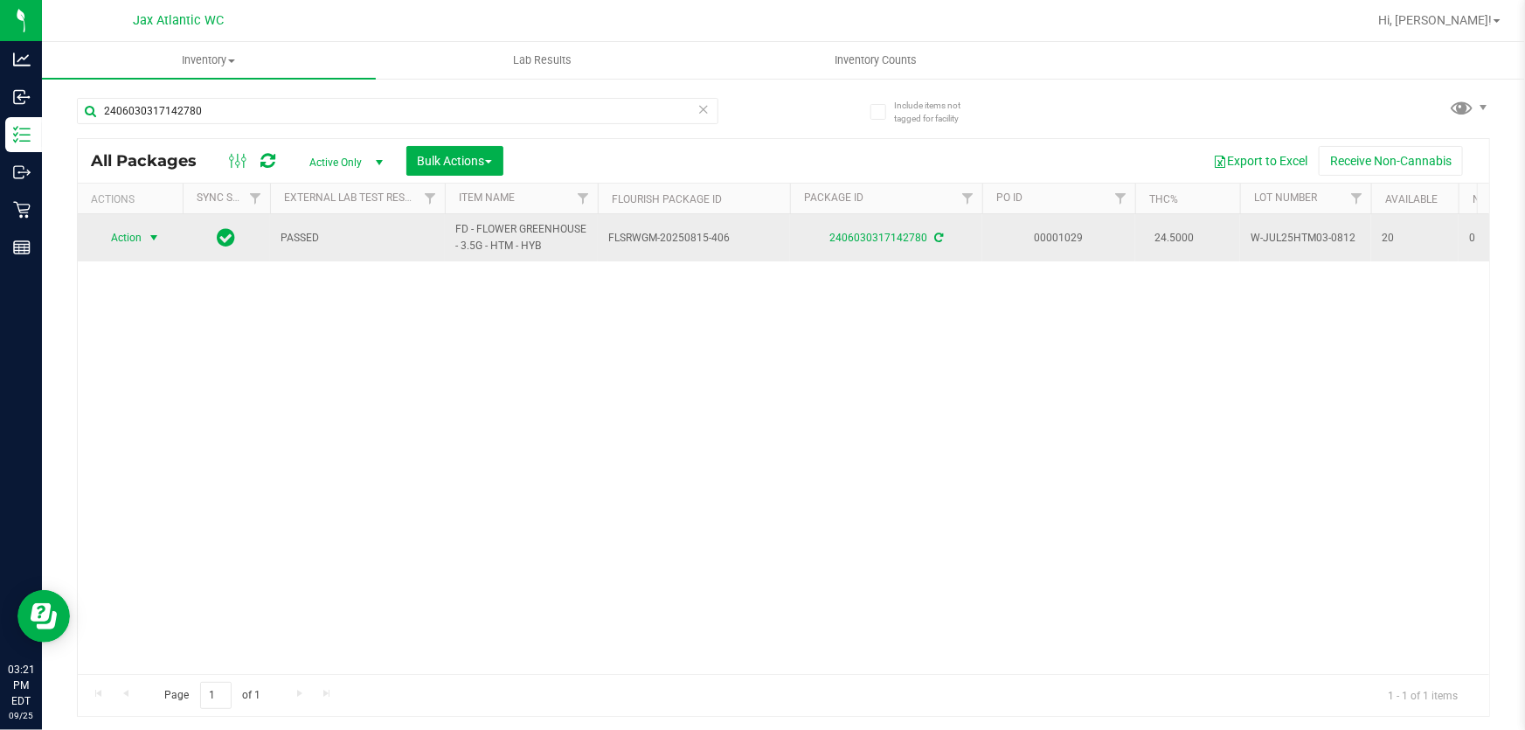
click at [146, 236] on span "select" at bounding box center [154, 237] width 22 height 24
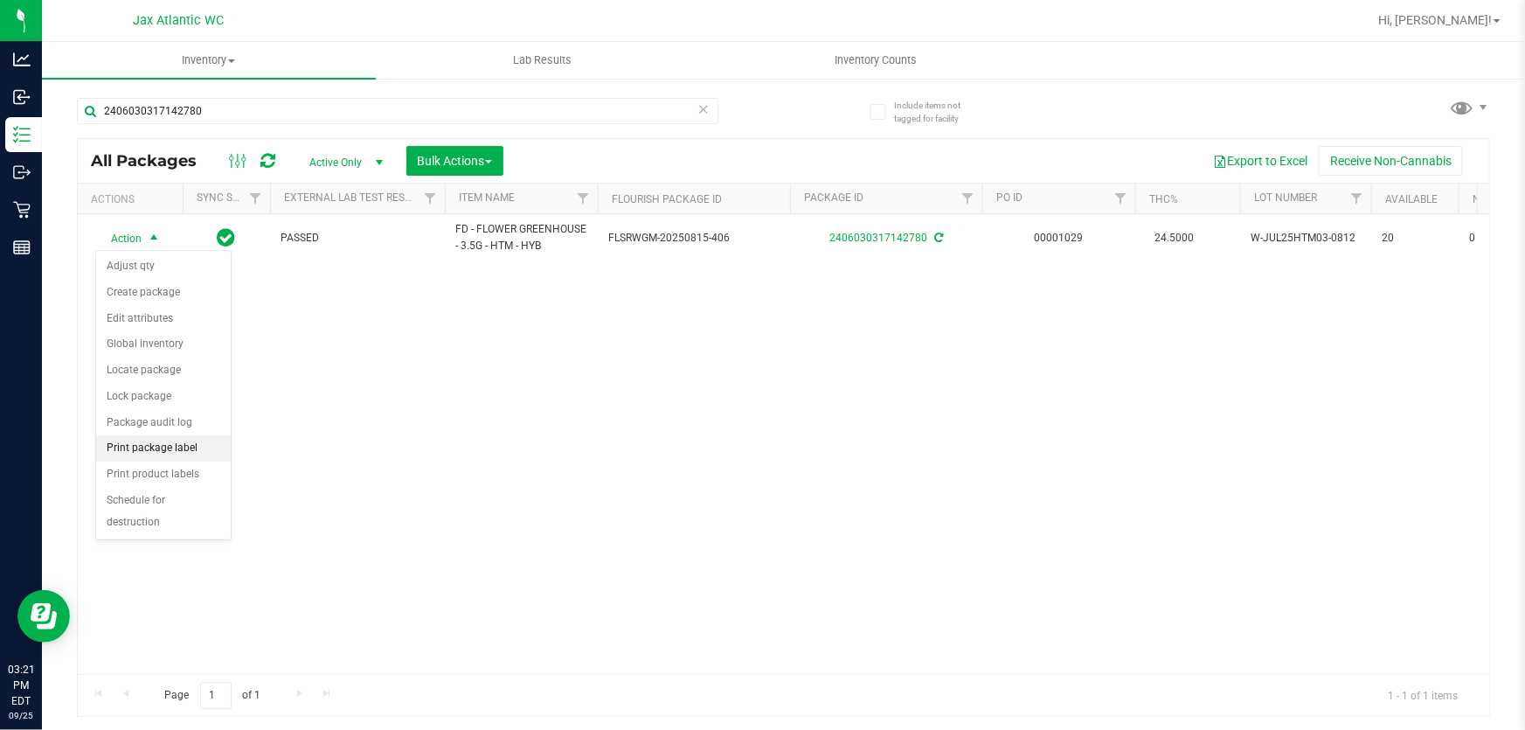
click at [187, 453] on li "Print package label" at bounding box center [163, 448] width 135 height 26
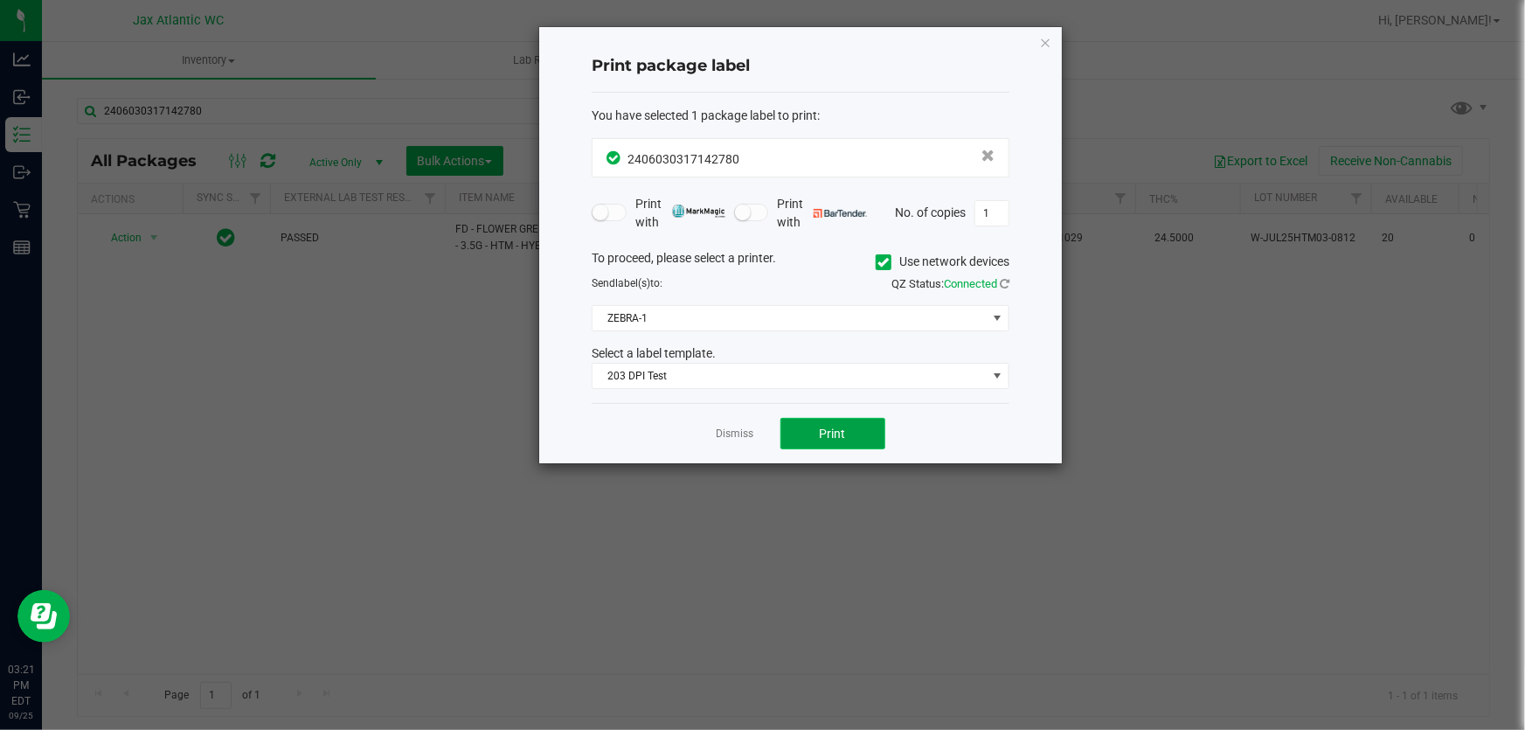
click at [845, 441] on button "Print" at bounding box center [832, 433] width 105 height 31
click at [867, 433] on button "Print" at bounding box center [832, 433] width 105 height 31
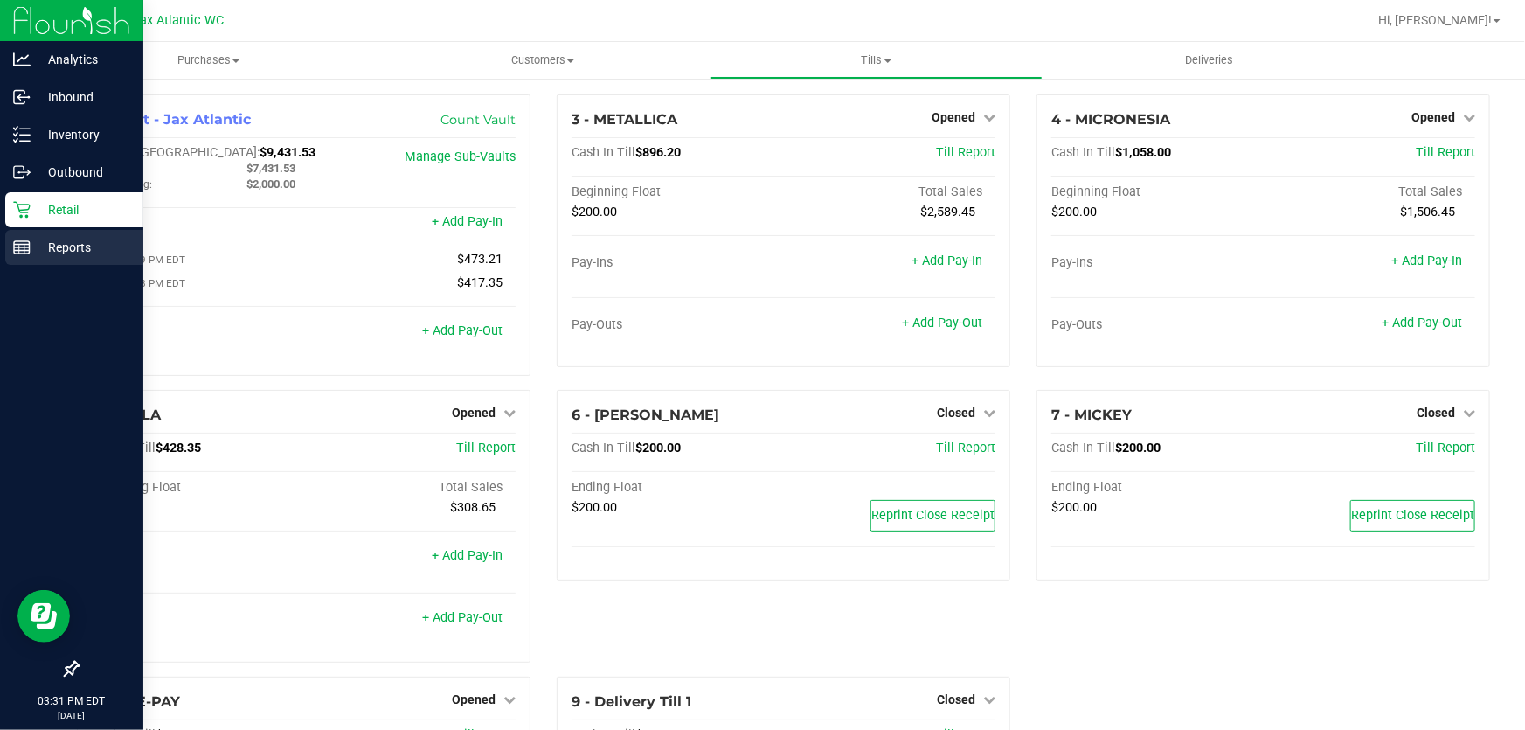
click at [31, 255] on p "Reports" at bounding box center [83, 247] width 105 height 21
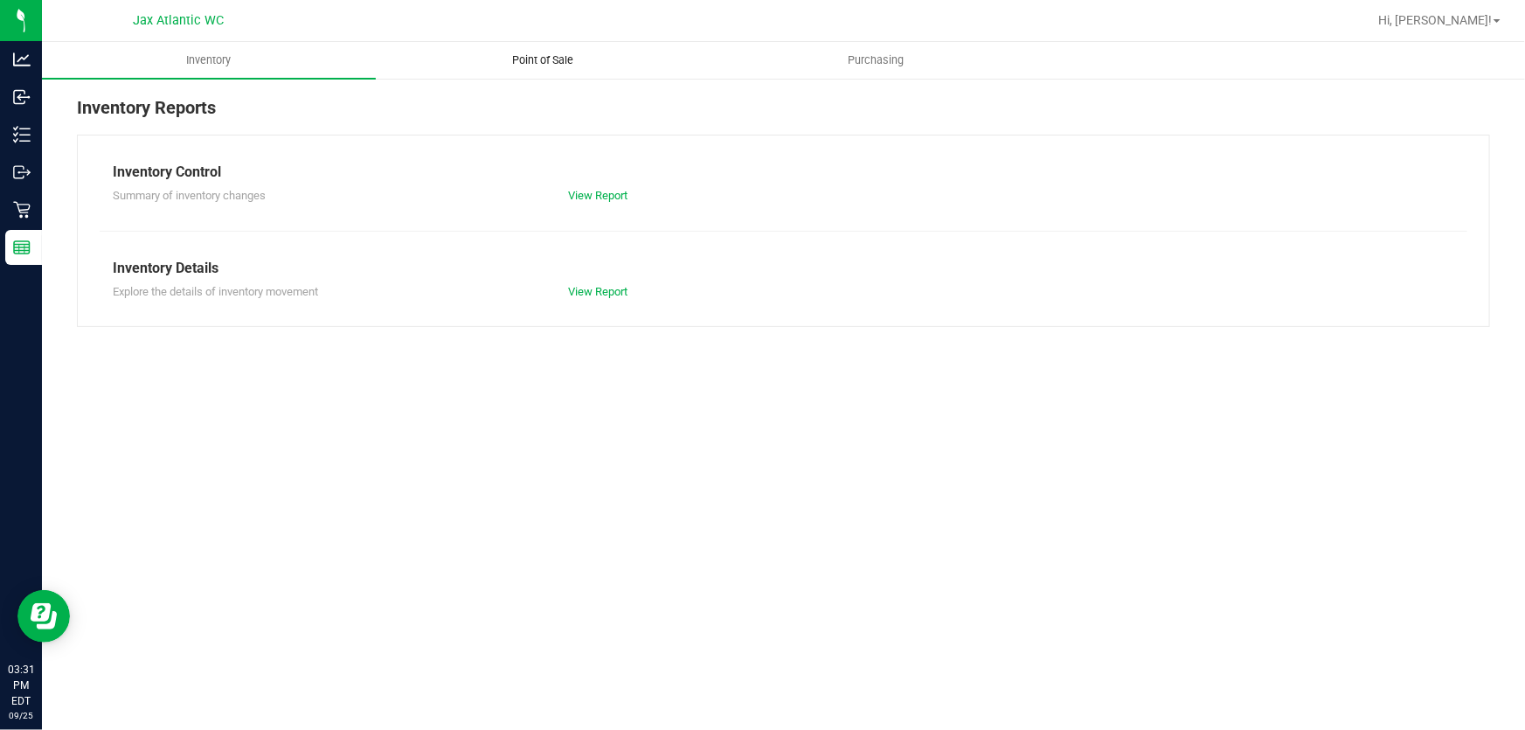
click at [511, 64] on span "Point of Sale" at bounding box center [542, 60] width 108 height 16
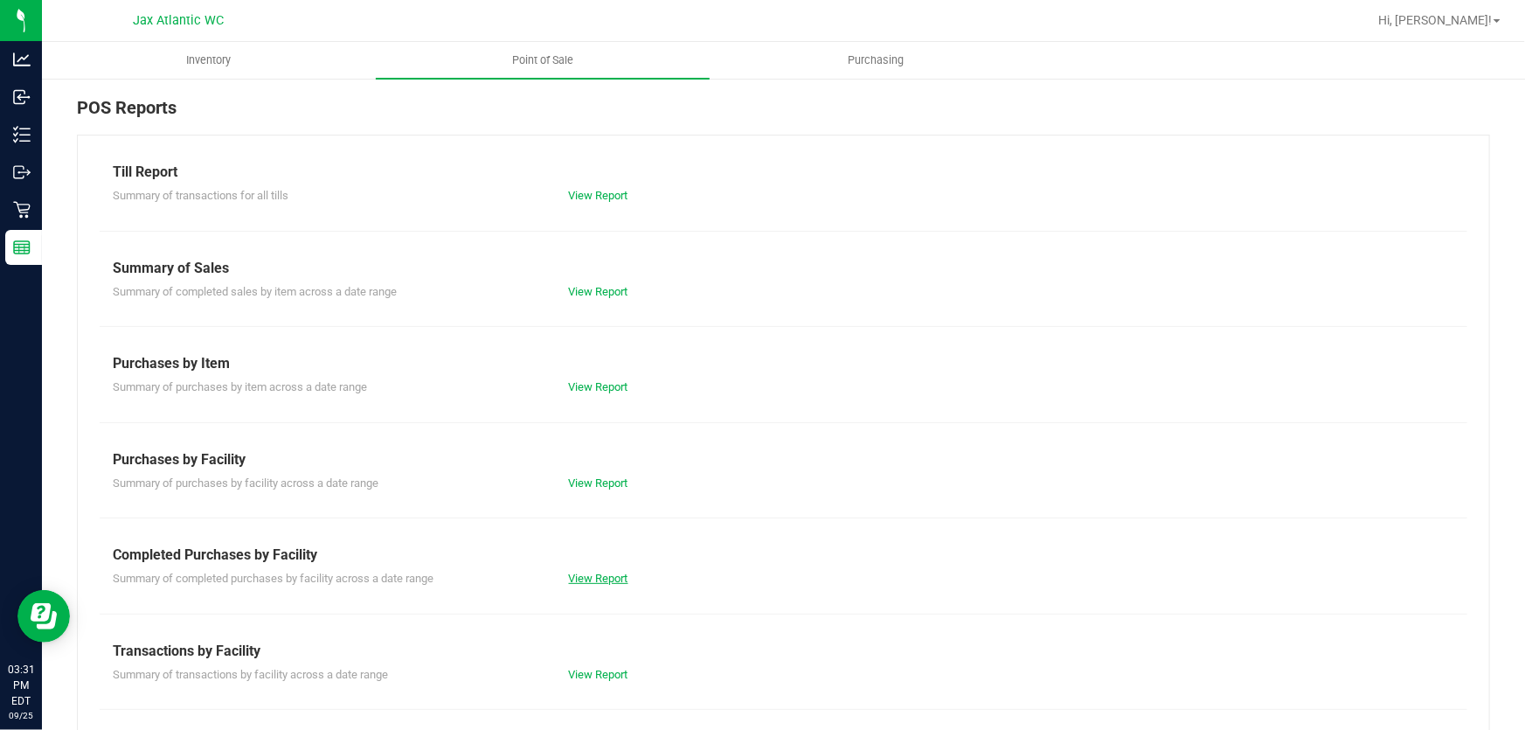
click at [594, 571] on link "View Report" at bounding box center [598, 577] width 59 height 13
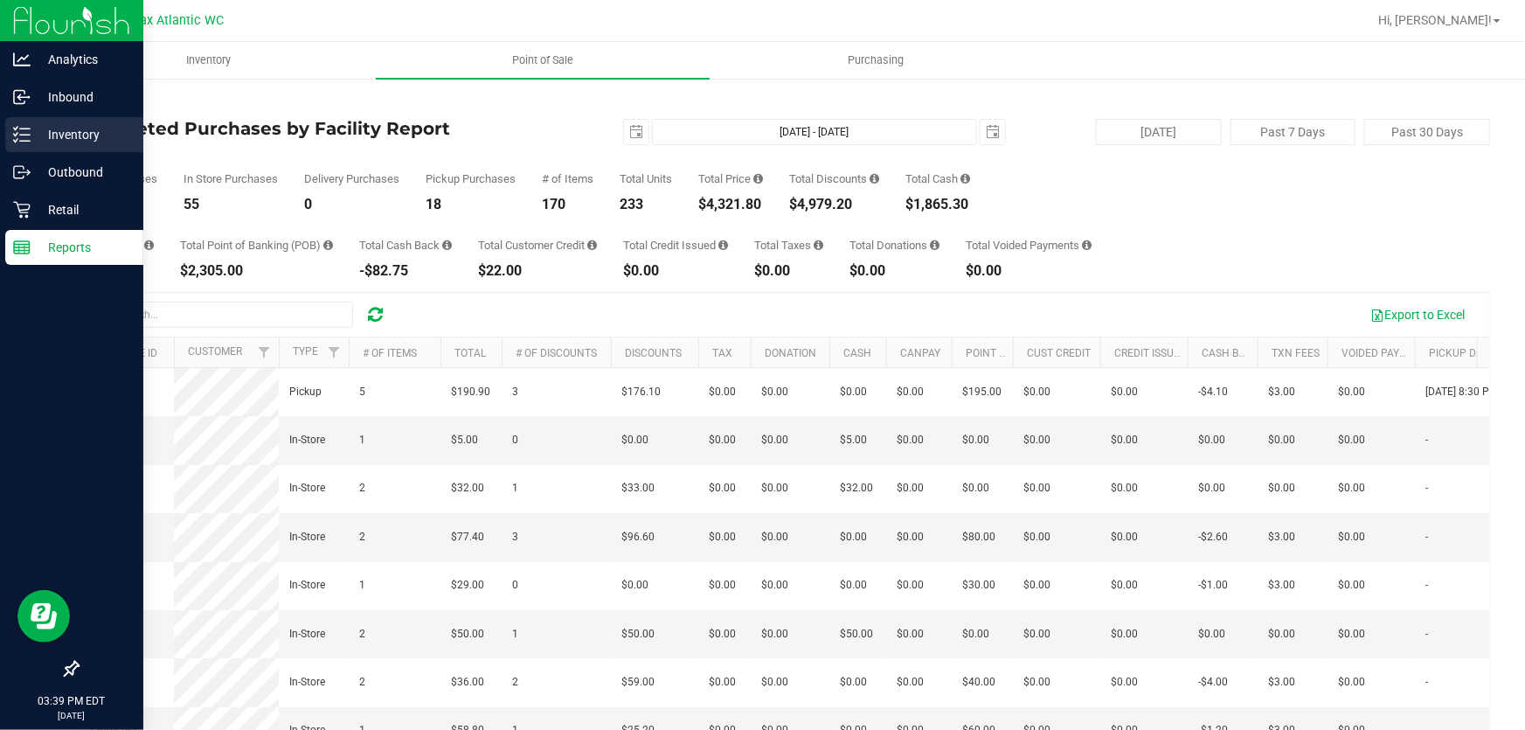
click at [54, 130] on p "Inventory" at bounding box center [83, 134] width 105 height 21
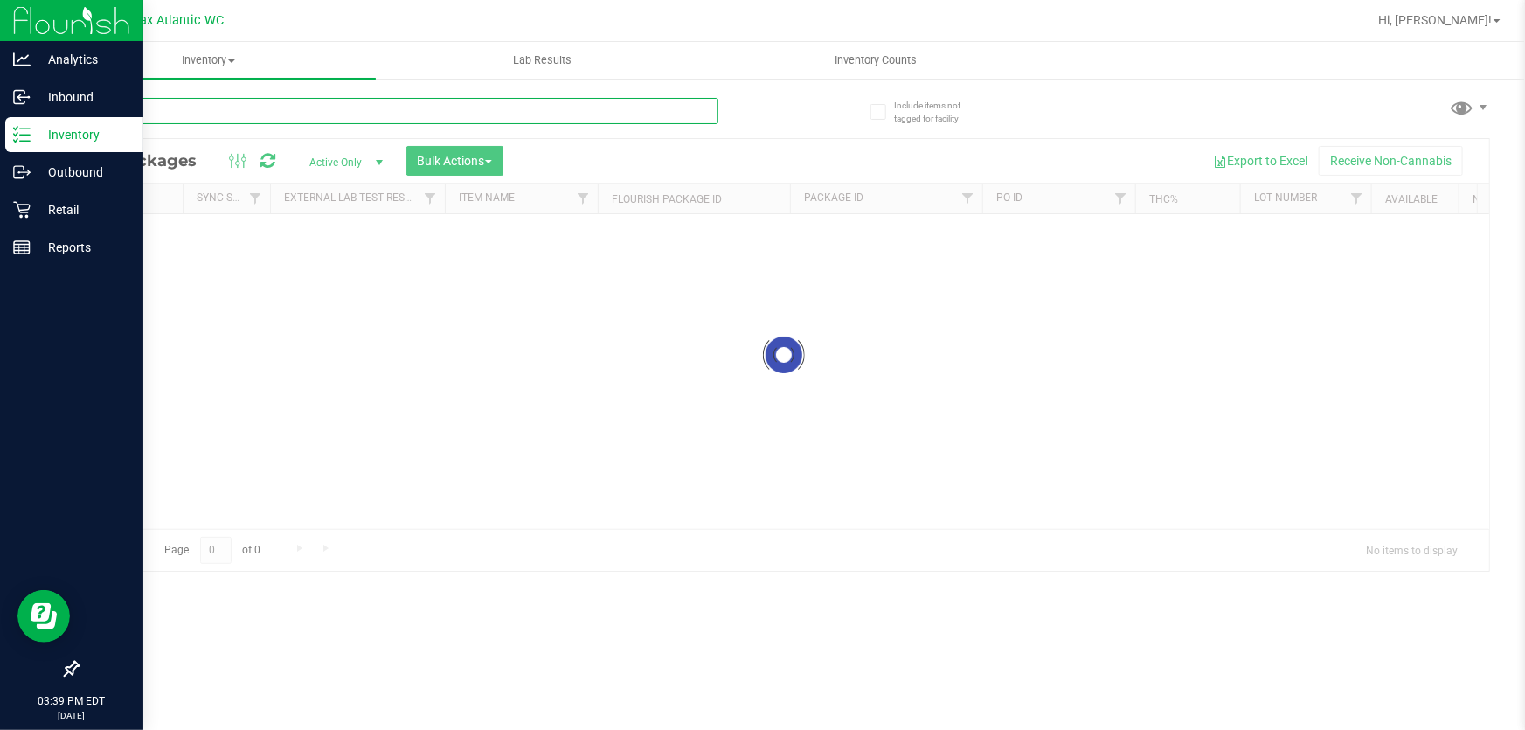
click at [230, 114] on input "text" at bounding box center [397, 111] width 641 height 26
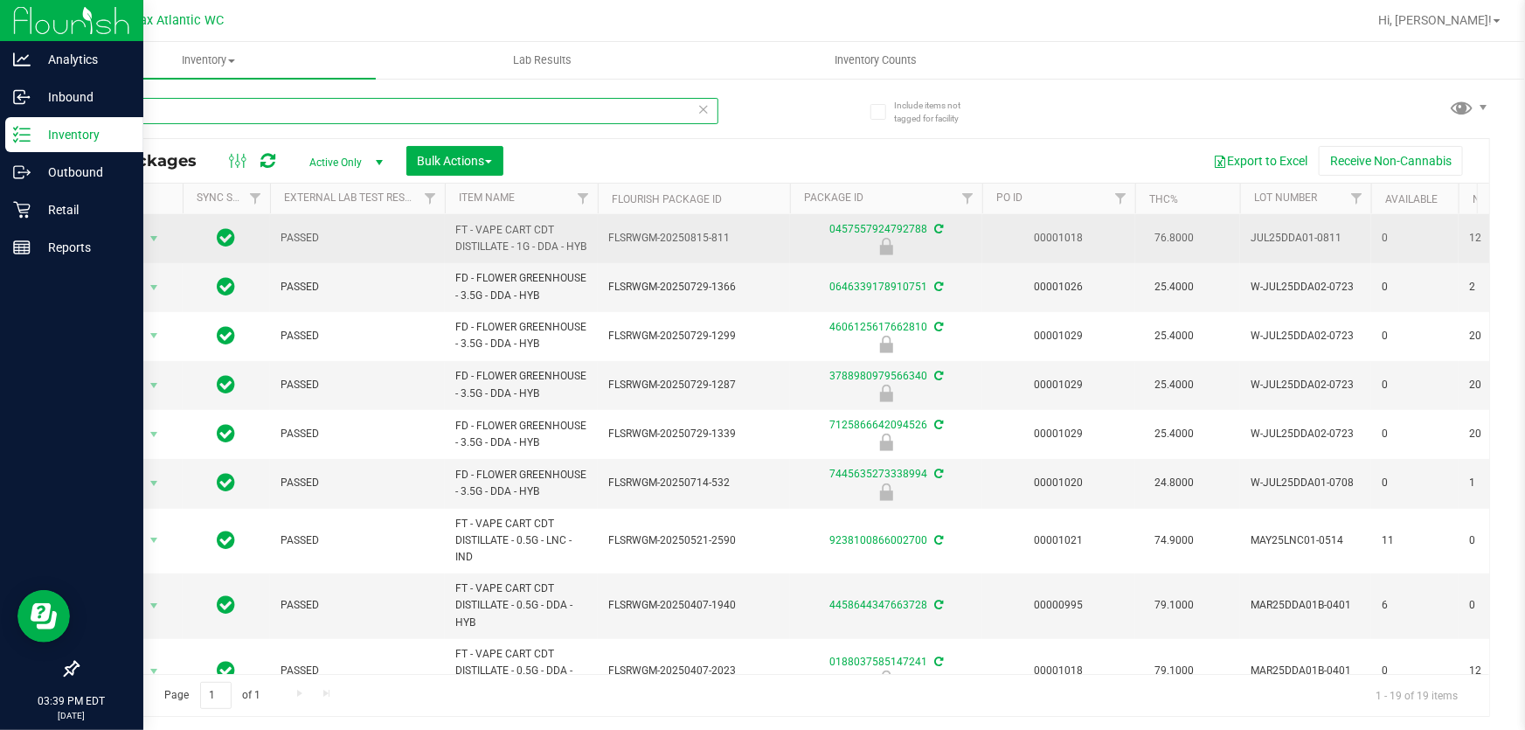
scroll to position [397, 0]
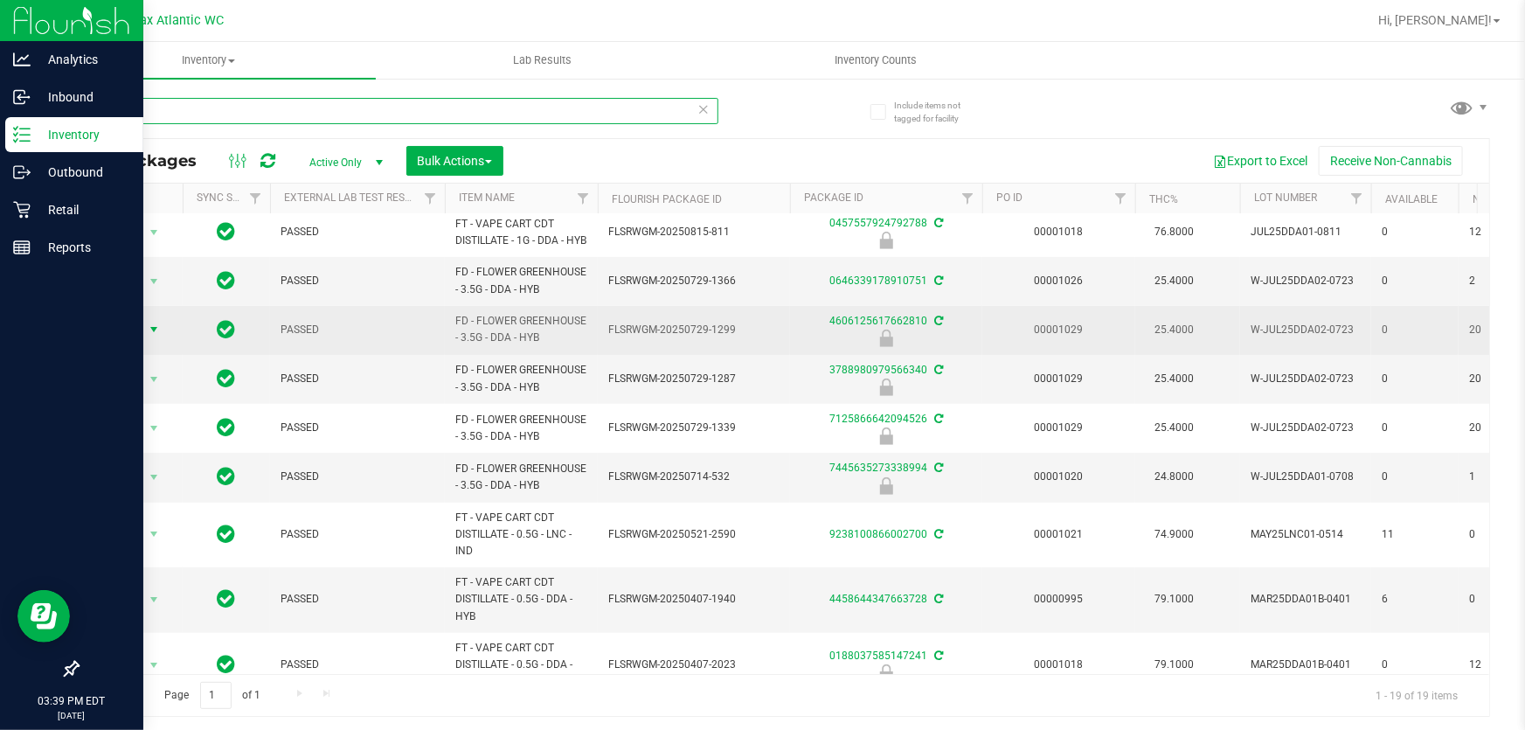
type input "dda"
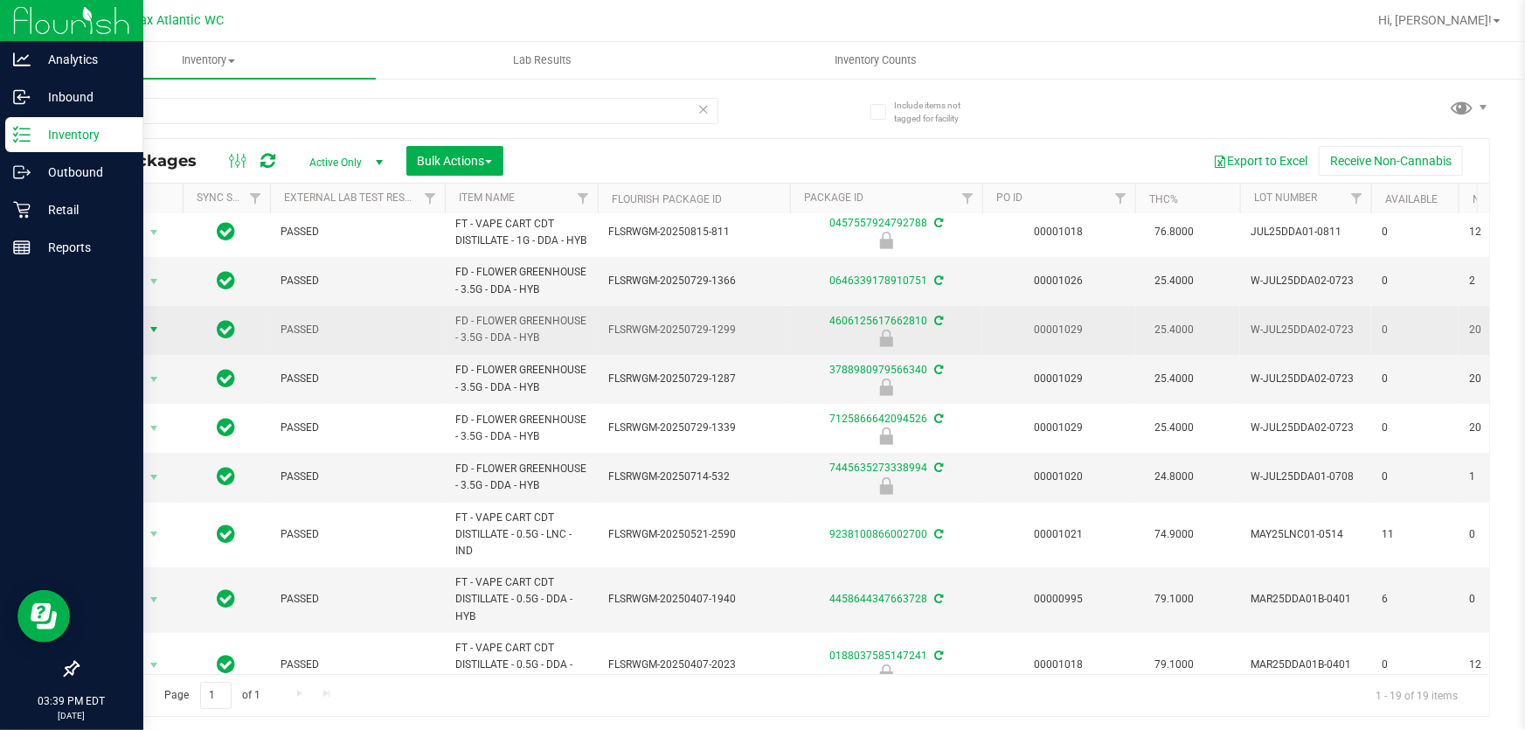
click at [122, 342] on span "Action" at bounding box center [118, 329] width 47 height 24
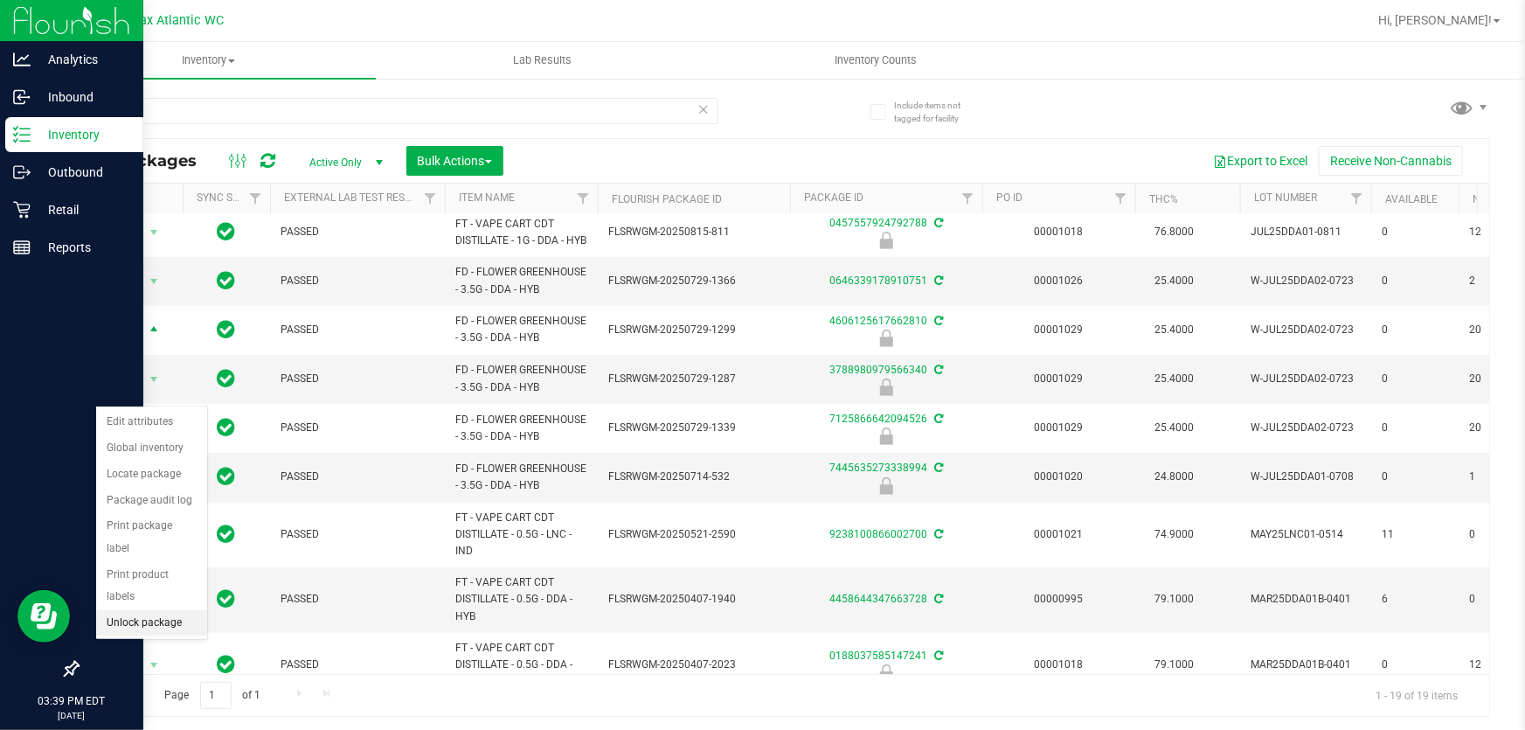
click at [170, 610] on li "Unlock package" at bounding box center [151, 623] width 111 height 26
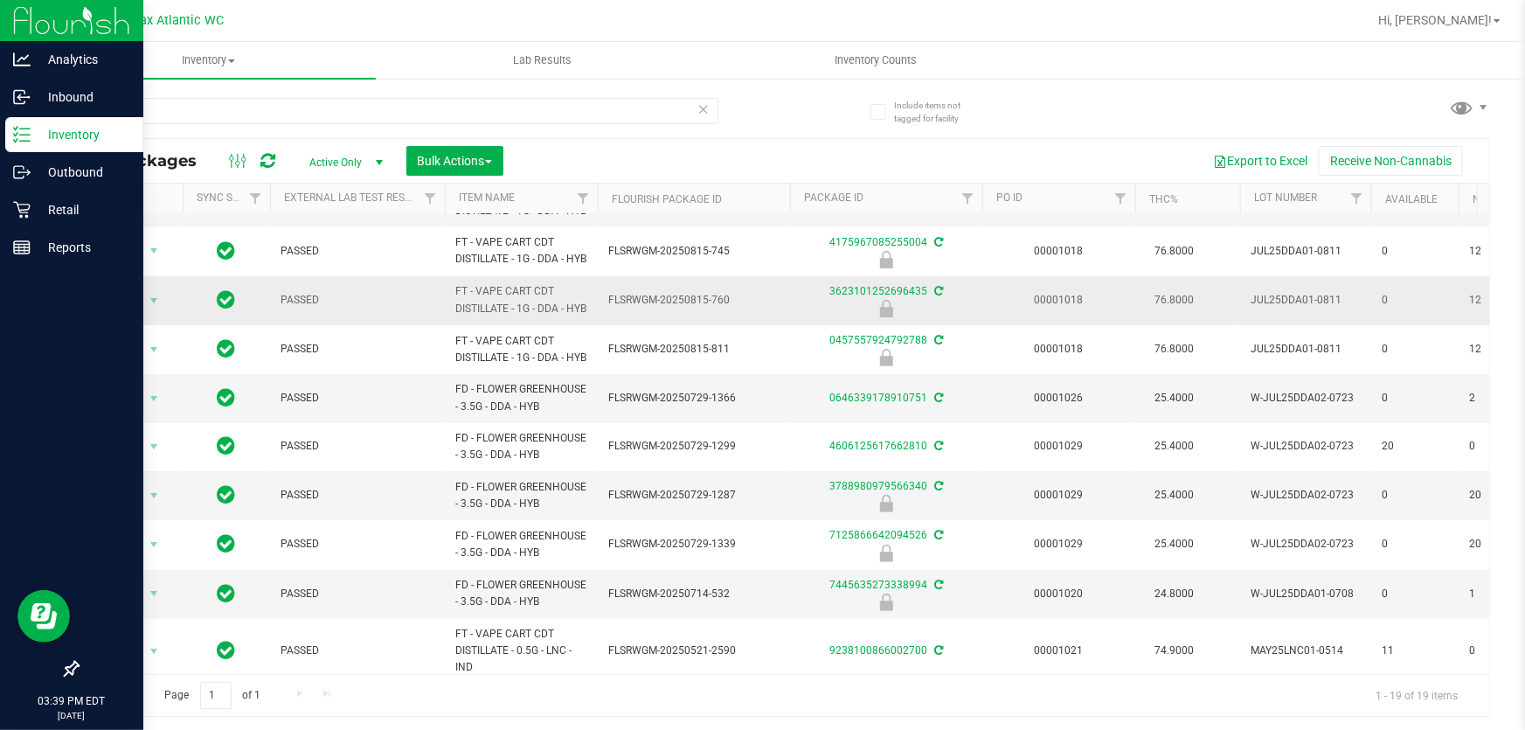
scroll to position [397, 0]
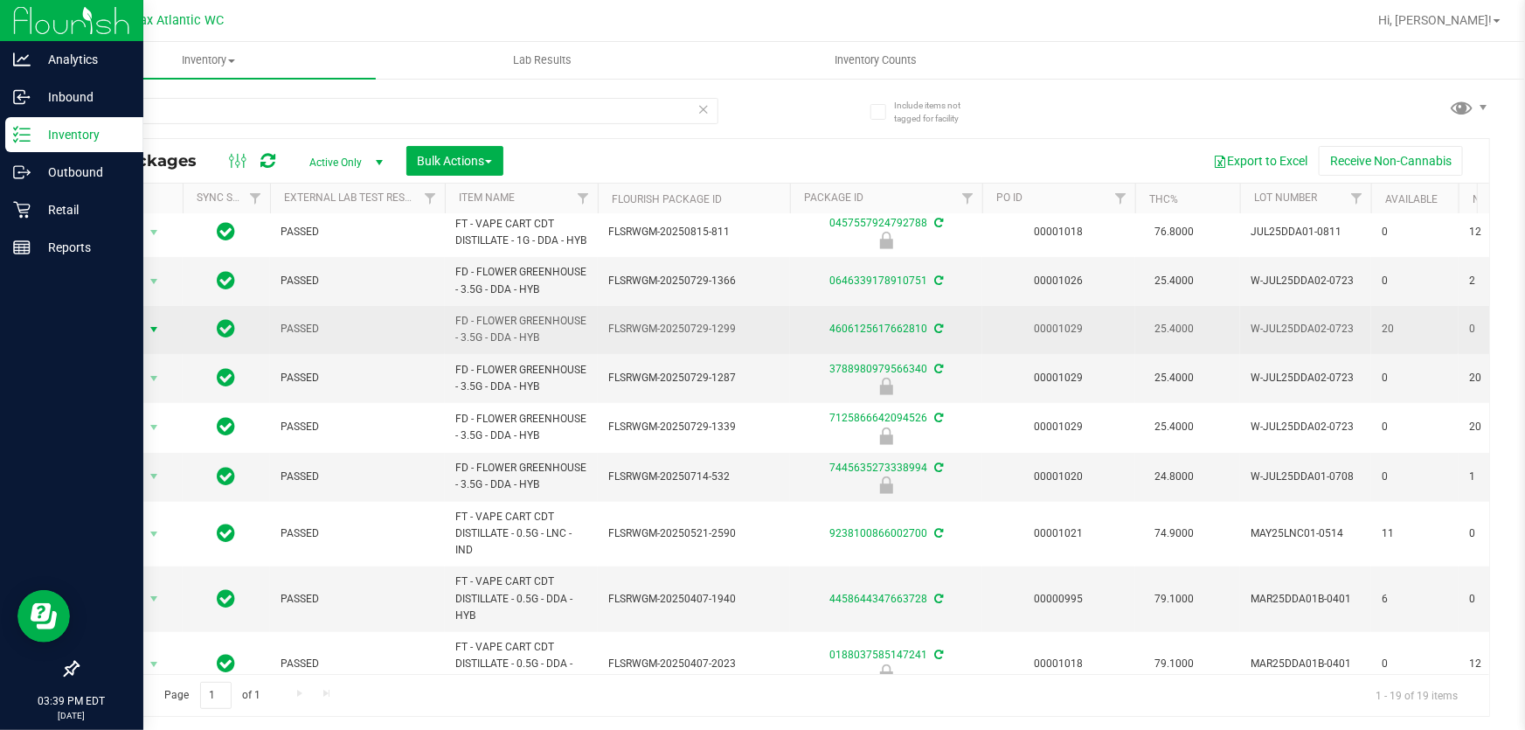
click at [128, 342] on span "Action" at bounding box center [118, 329] width 47 height 24
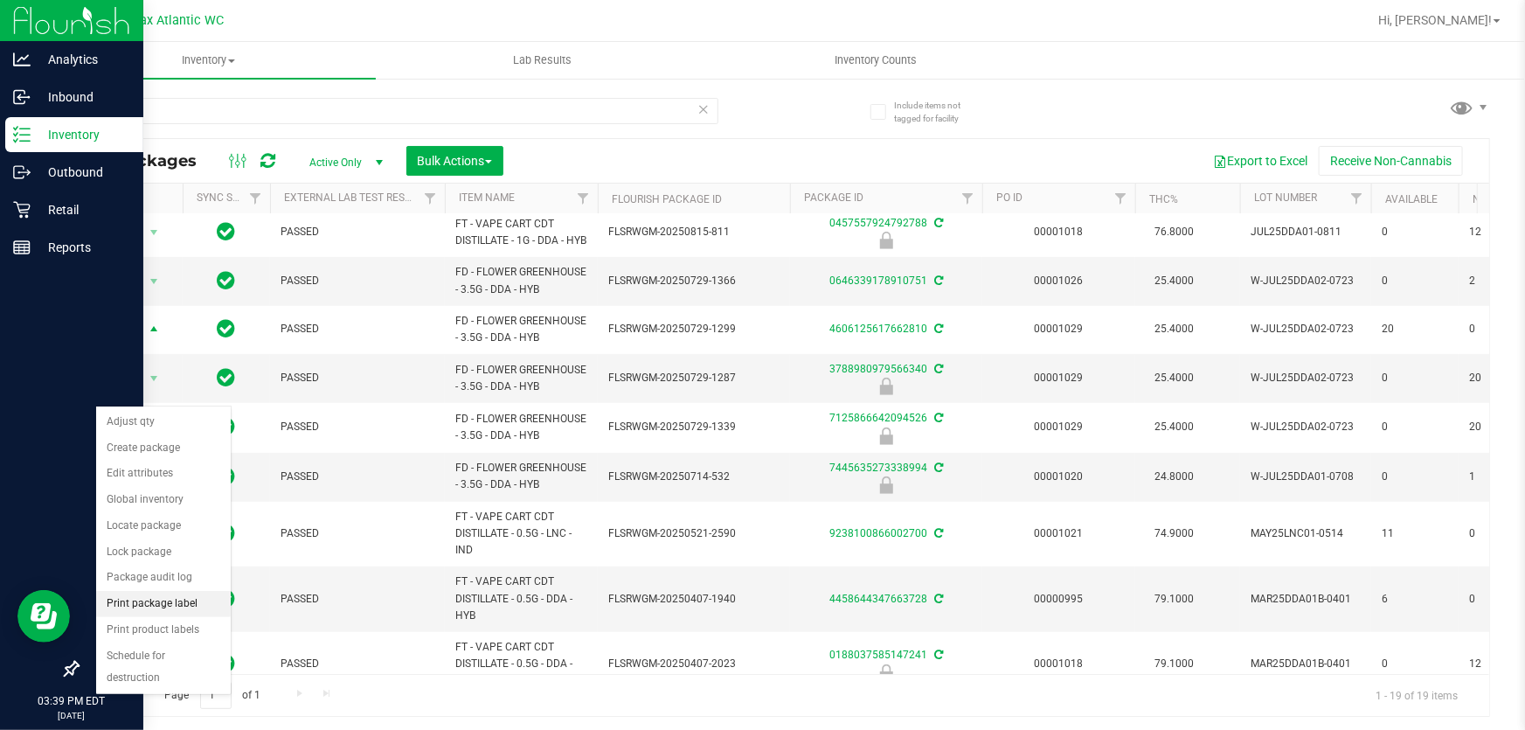
click at [182, 602] on li "Print package label" at bounding box center [163, 604] width 135 height 26
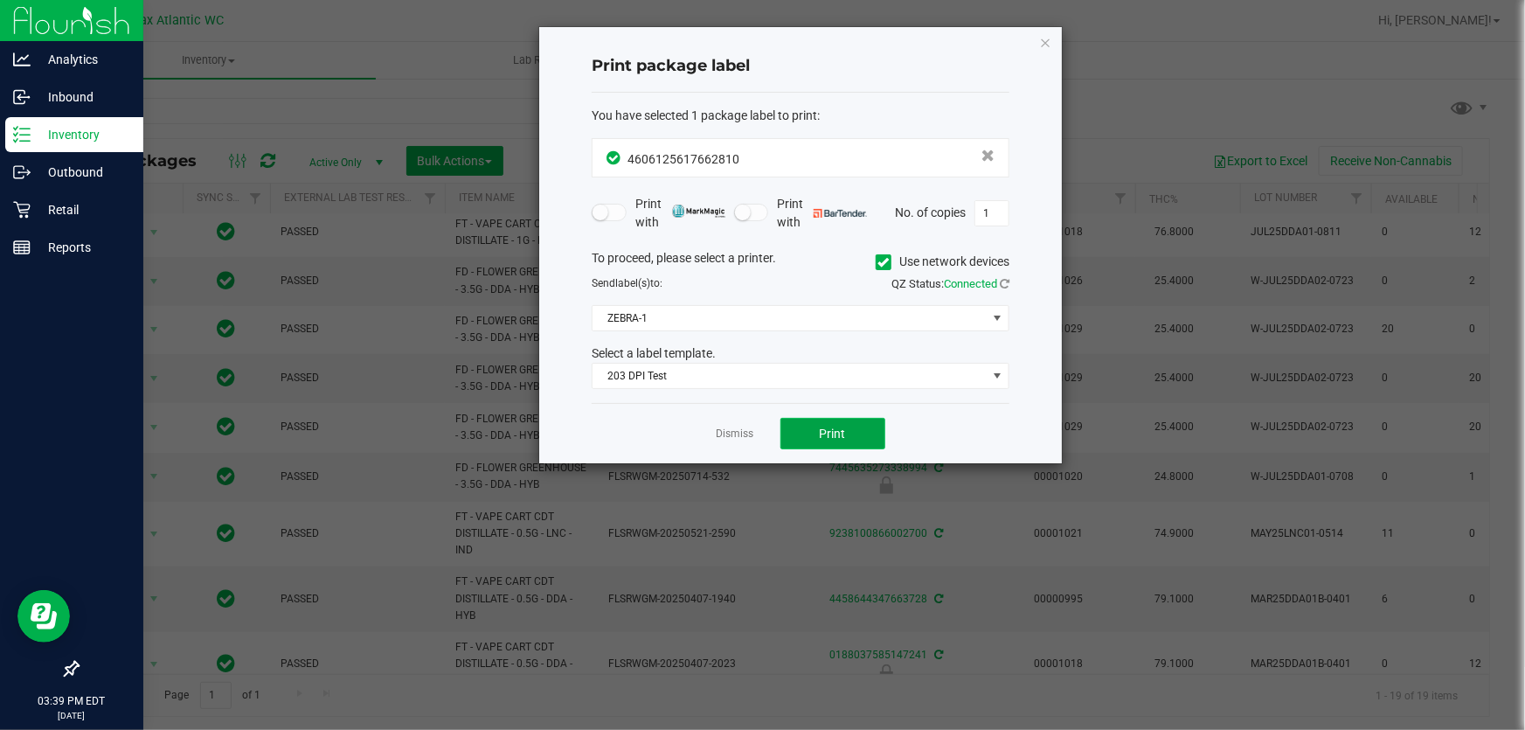
click at [805, 437] on button "Print" at bounding box center [832, 433] width 105 height 31
click at [730, 435] on link "Dismiss" at bounding box center [735, 433] width 38 height 15
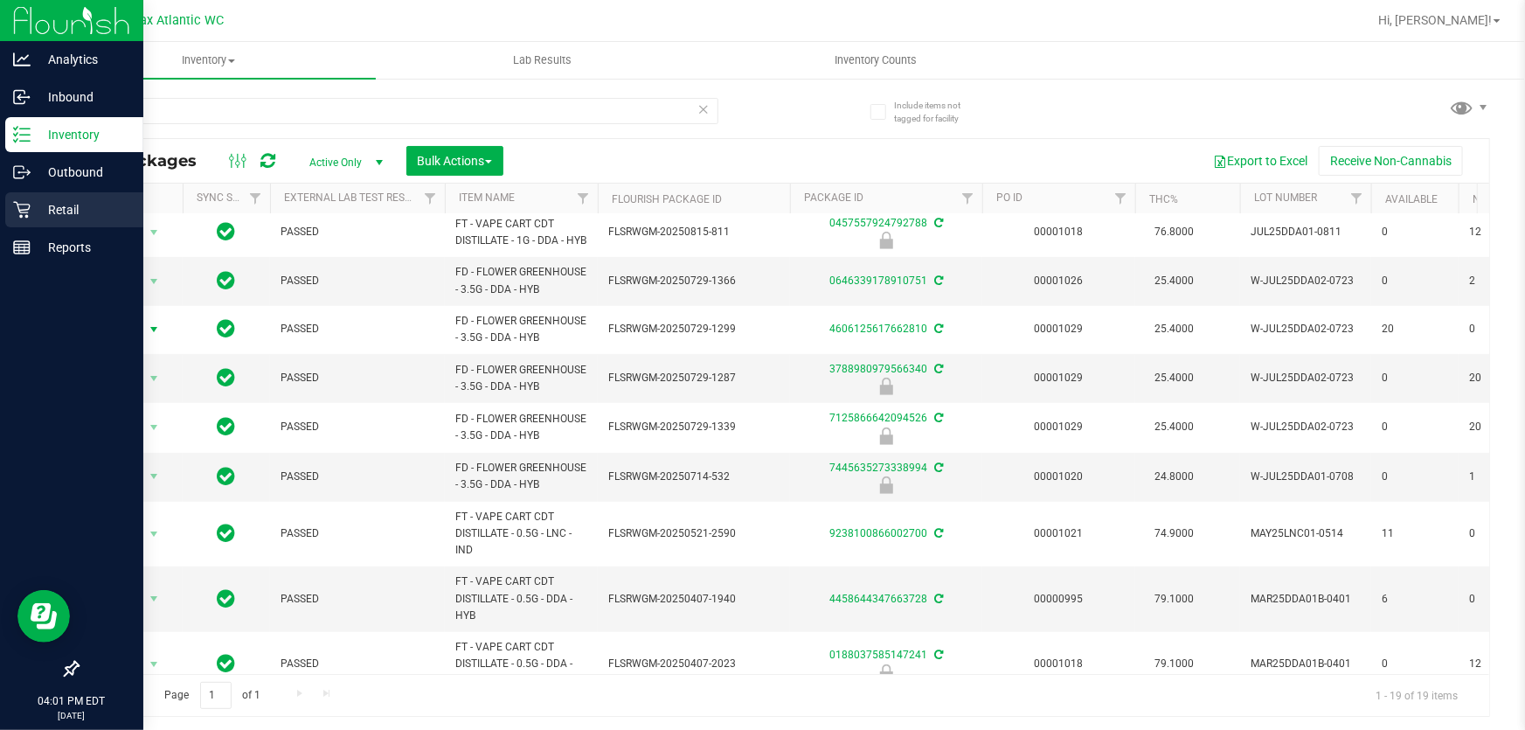
click at [53, 216] on p "Retail" at bounding box center [83, 209] width 105 height 21
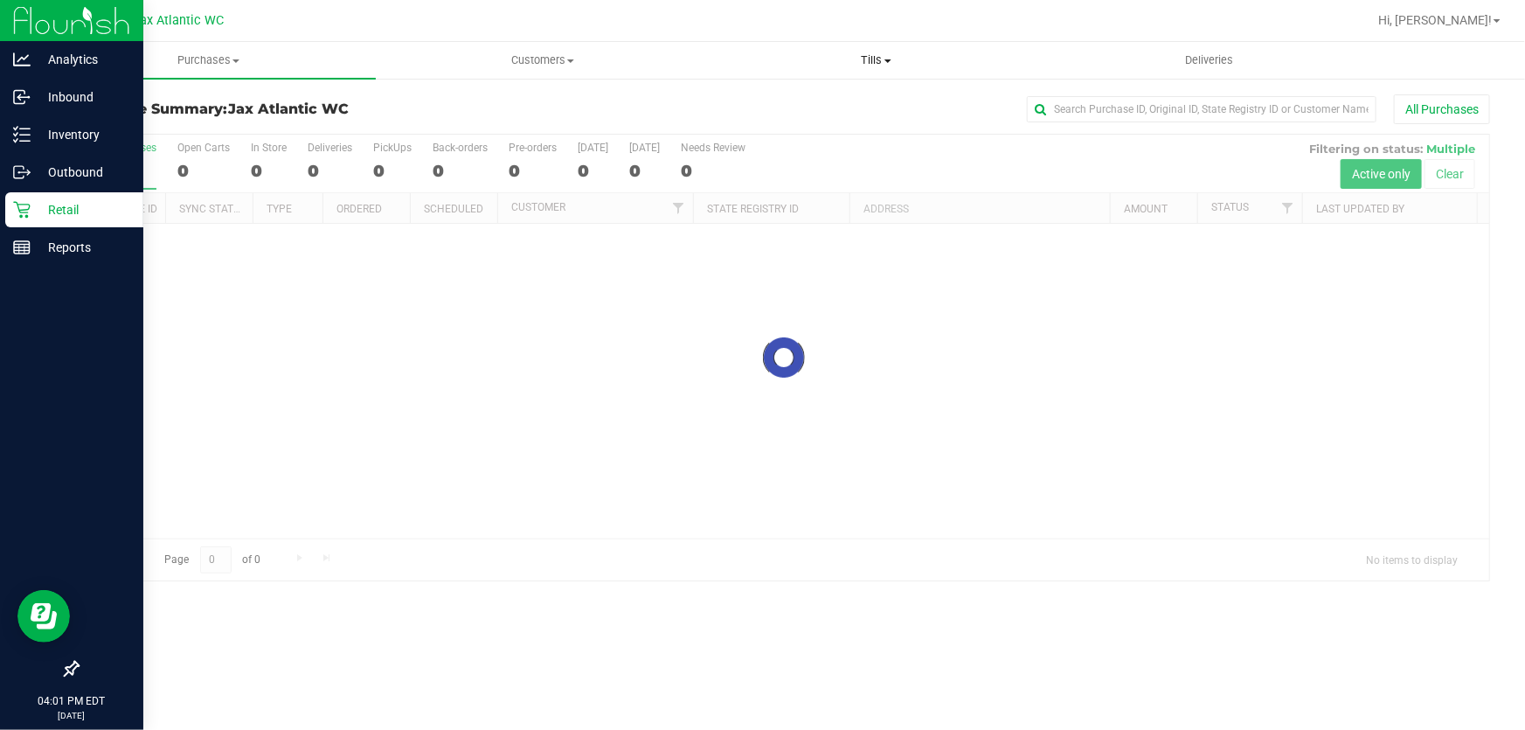
click at [873, 57] on span "Tills" at bounding box center [876, 60] width 332 height 16
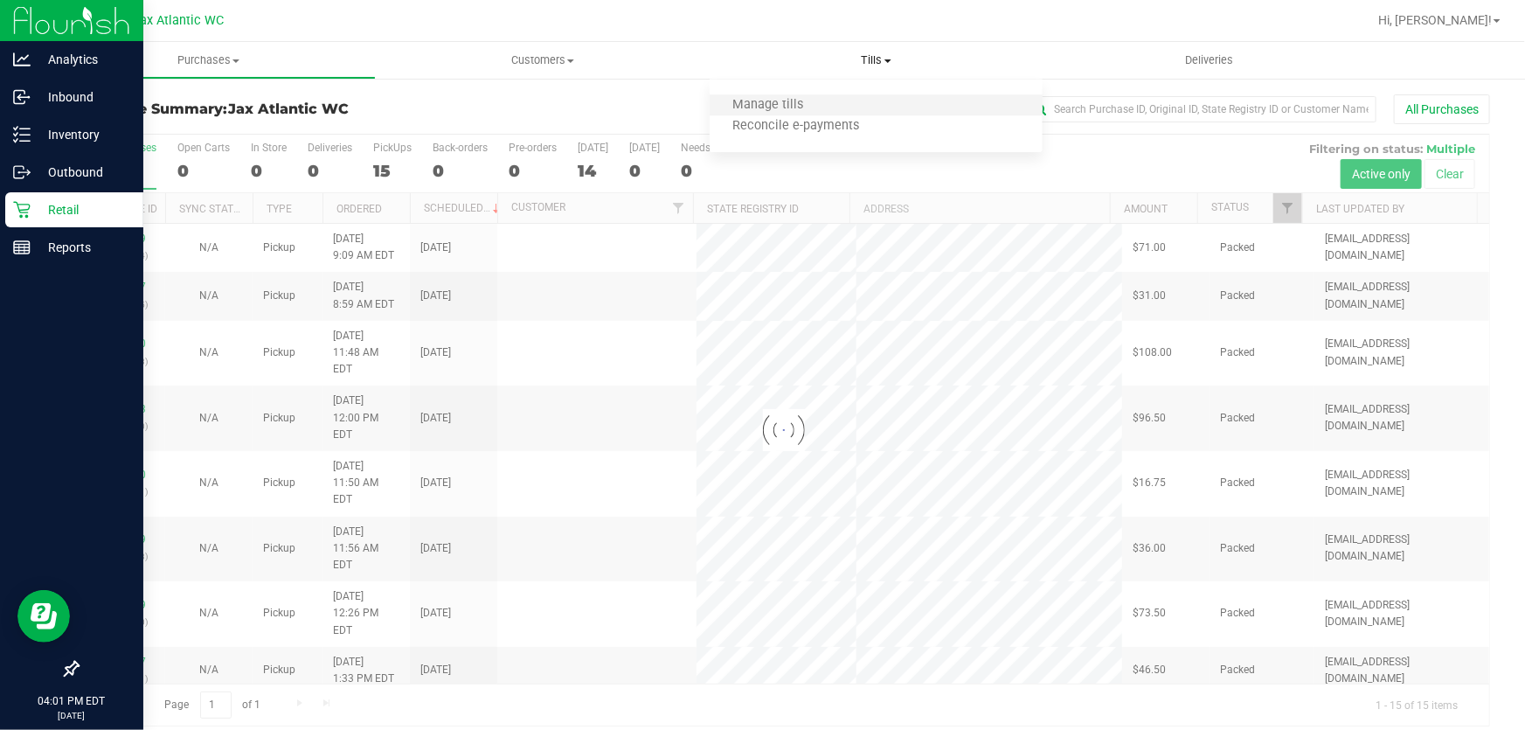
click at [830, 98] on li "Manage tills" at bounding box center [876, 105] width 334 height 21
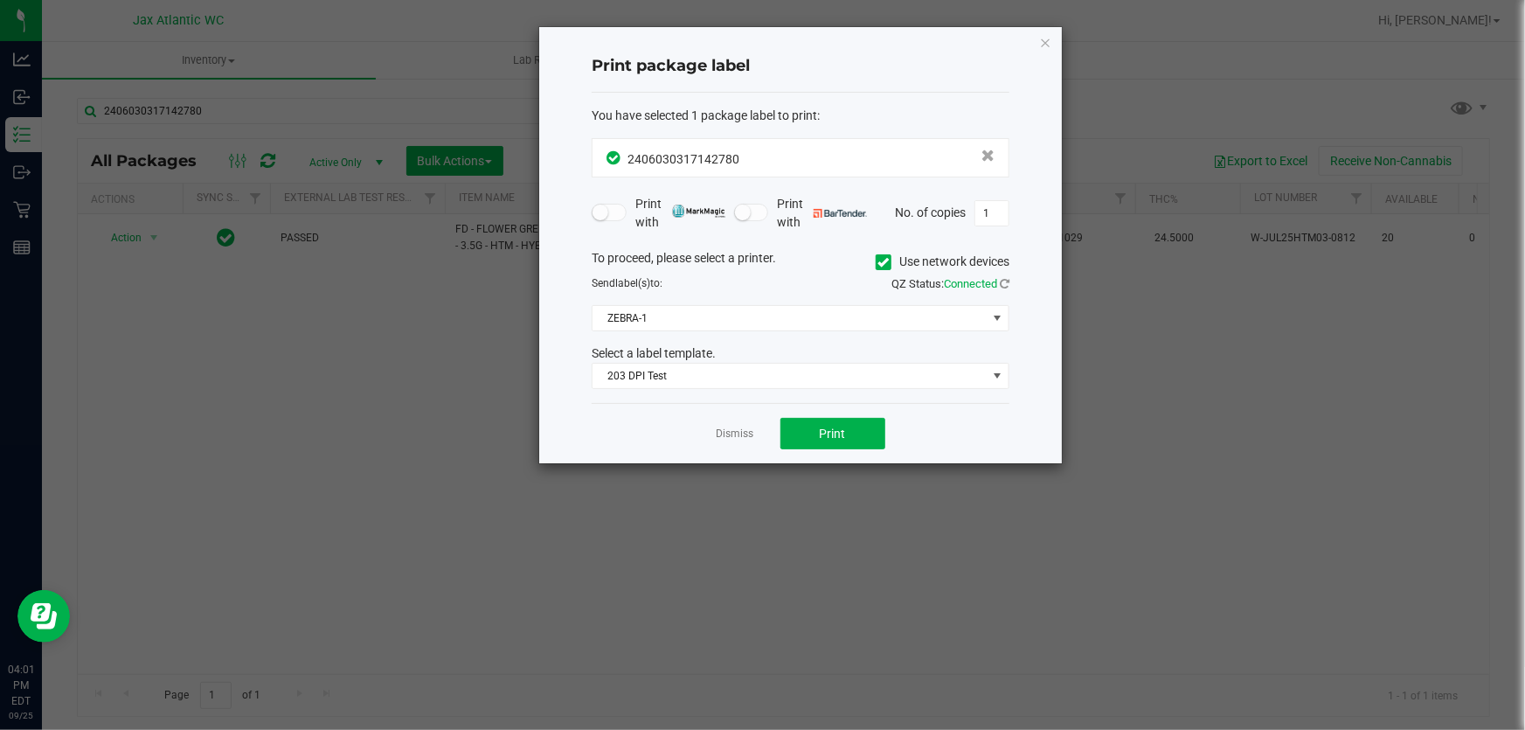
click at [734, 428] on link "Dismiss" at bounding box center [735, 433] width 38 height 15
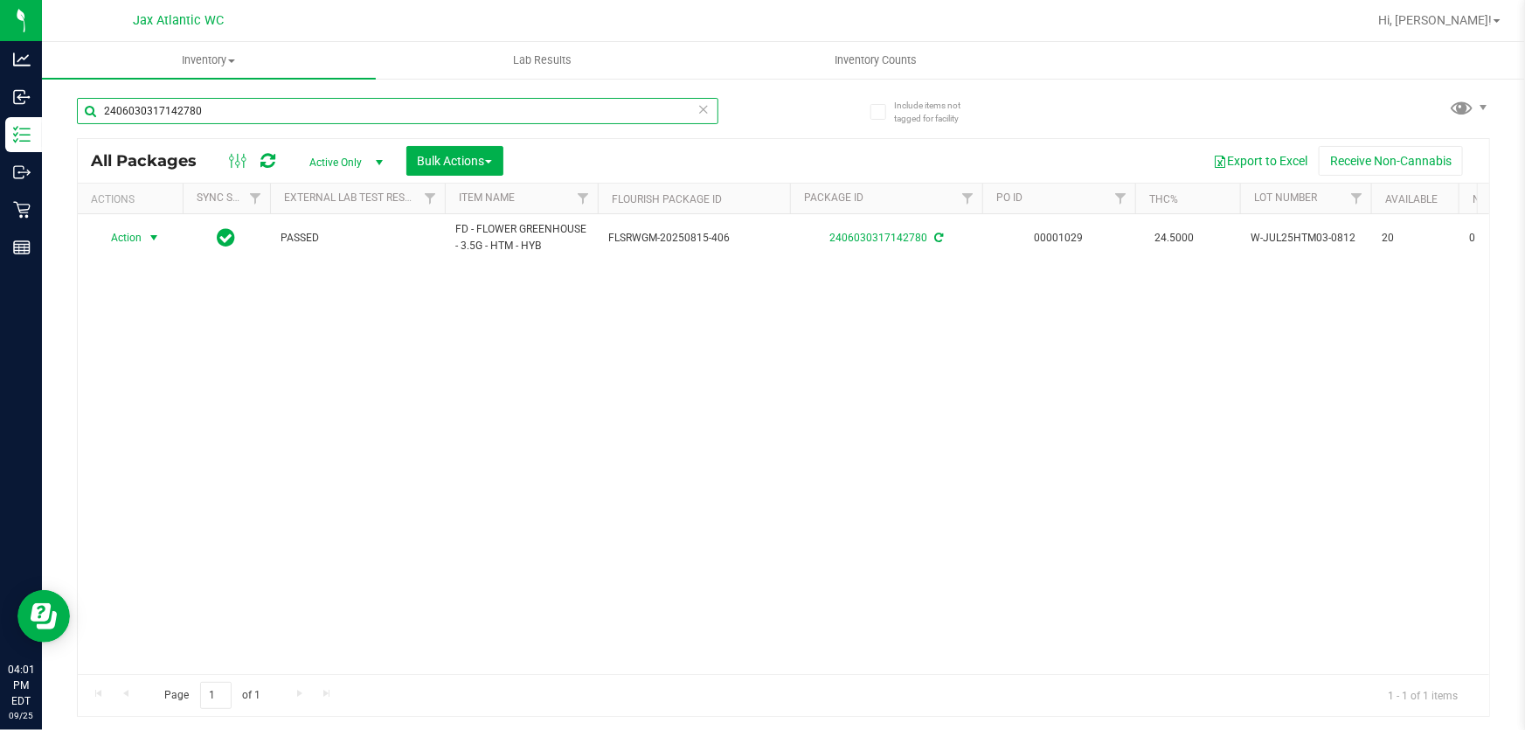
click at [242, 98] on input "2406030317142780" at bounding box center [397, 111] width 641 height 26
type input "jcw"
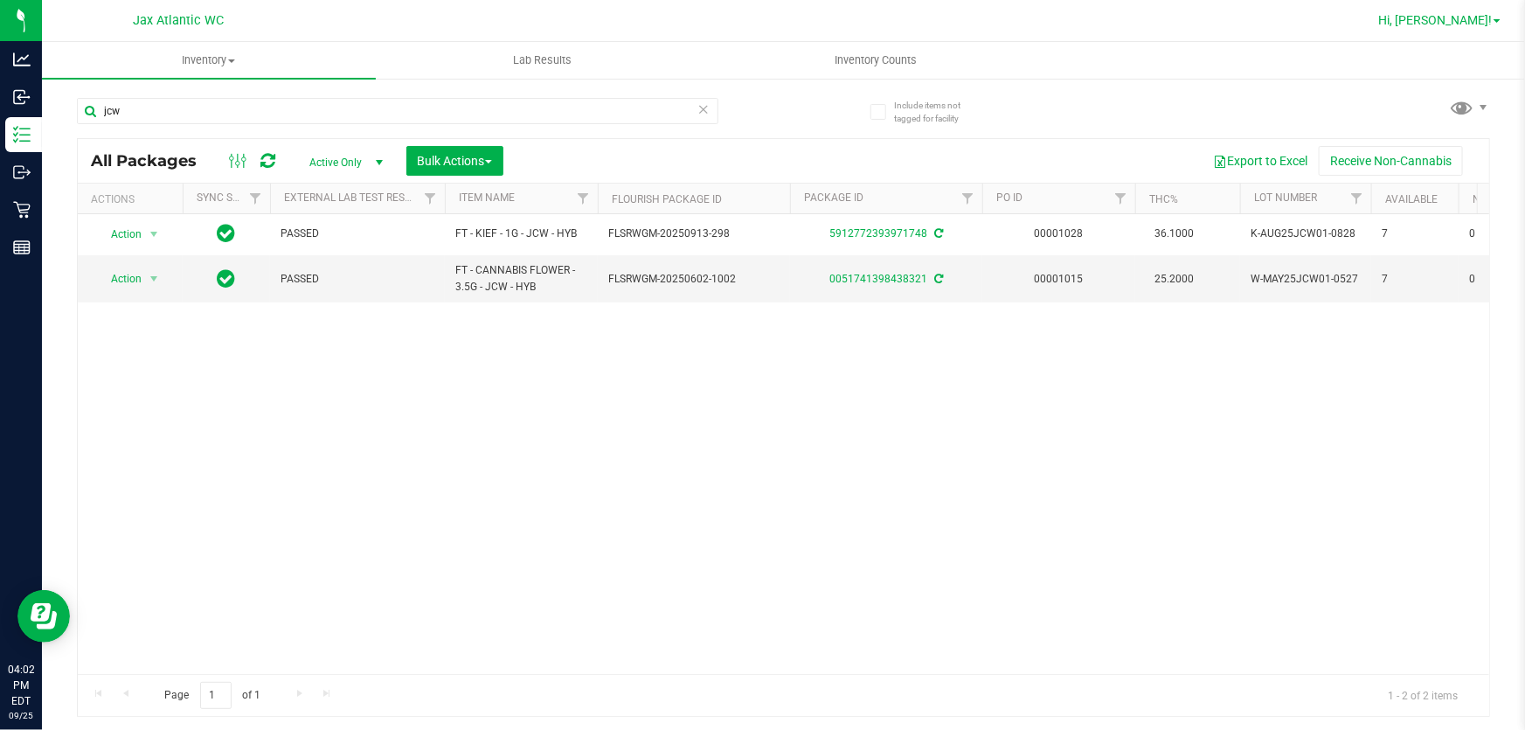
click at [1474, 15] on span "Hi, [PERSON_NAME]!" at bounding box center [1435, 20] width 114 height 14
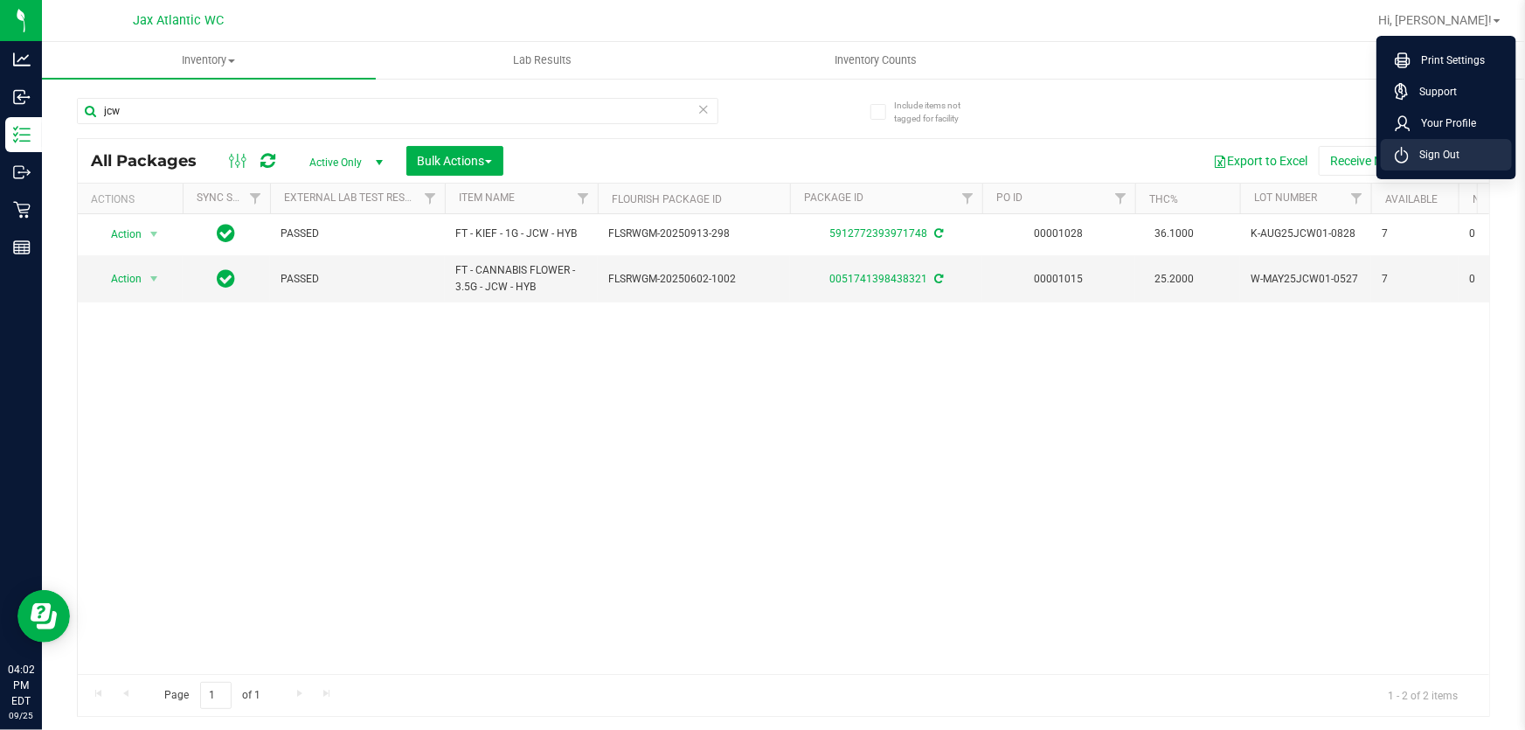
click at [1451, 154] on span "Sign Out" at bounding box center [1434, 154] width 51 height 17
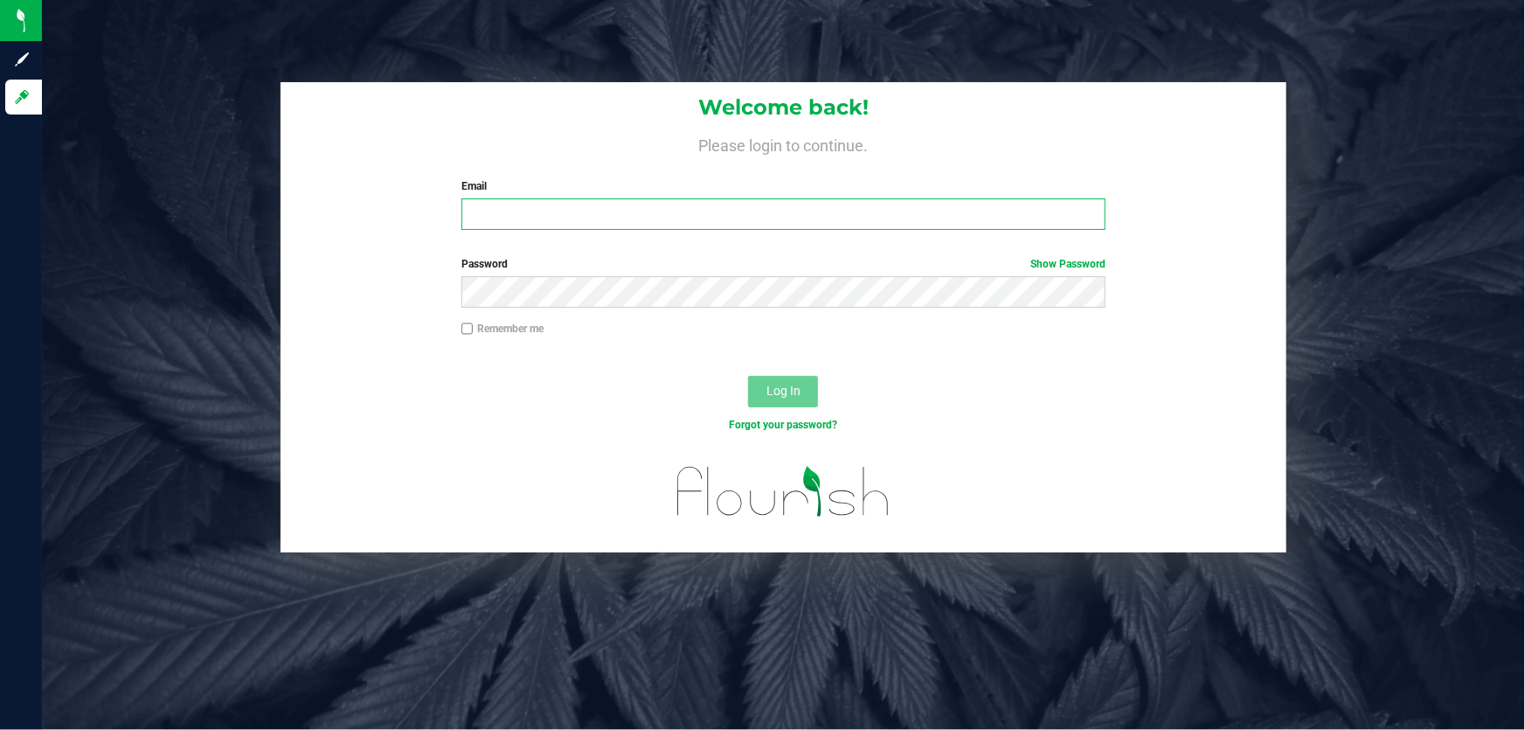
click at [751, 214] on input "Email" at bounding box center [783, 213] width 645 height 31
type input "Apotignano@liveparallel.com"
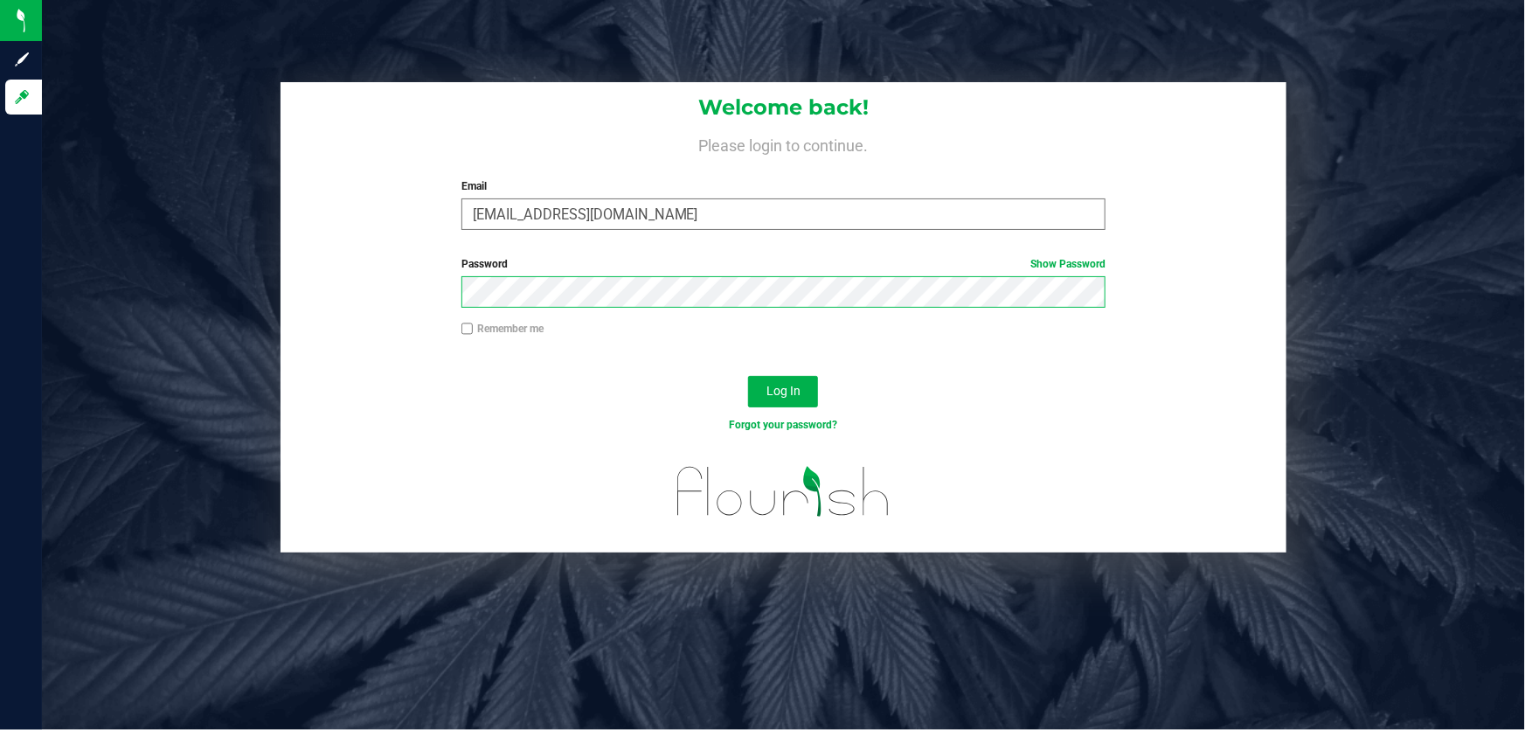
click at [748, 376] on button "Log In" at bounding box center [783, 391] width 70 height 31
